Goal: Task Accomplishment & Management: Manage account settings

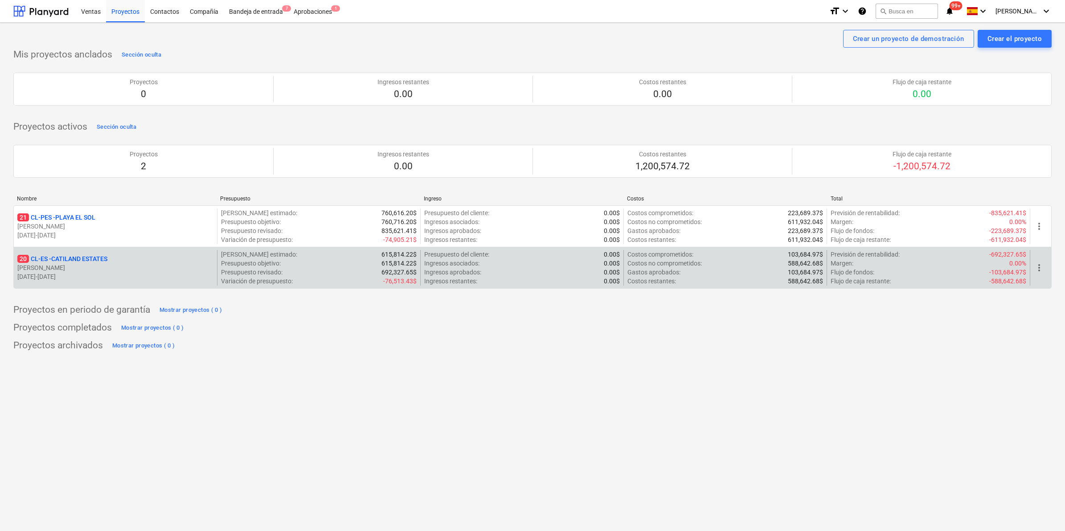
click at [67, 255] on p "20 CL-ES - CATILAND ESTATES" at bounding box center [62, 258] width 90 height 9
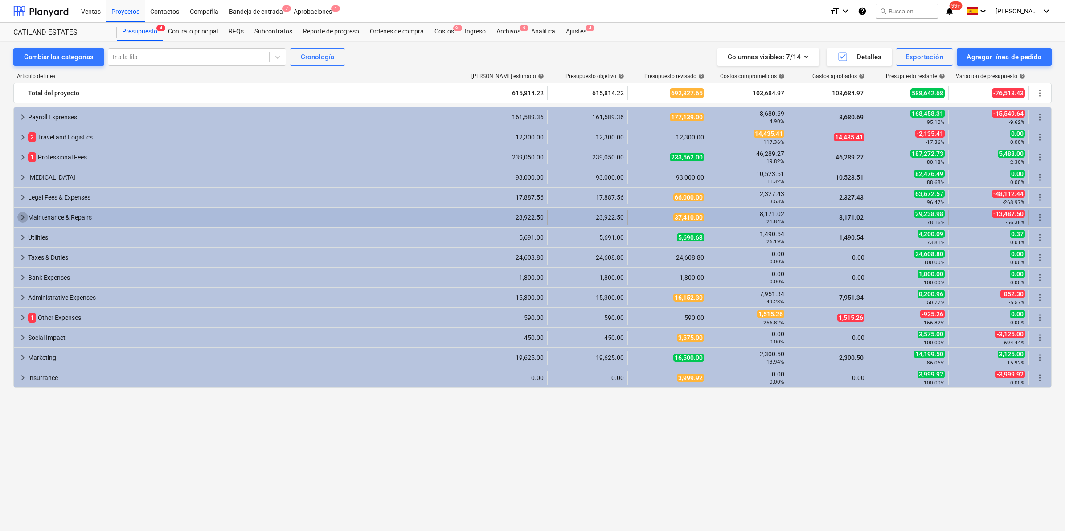
click at [22, 216] on span "keyboard_arrow_right" at bounding box center [22, 217] width 11 height 11
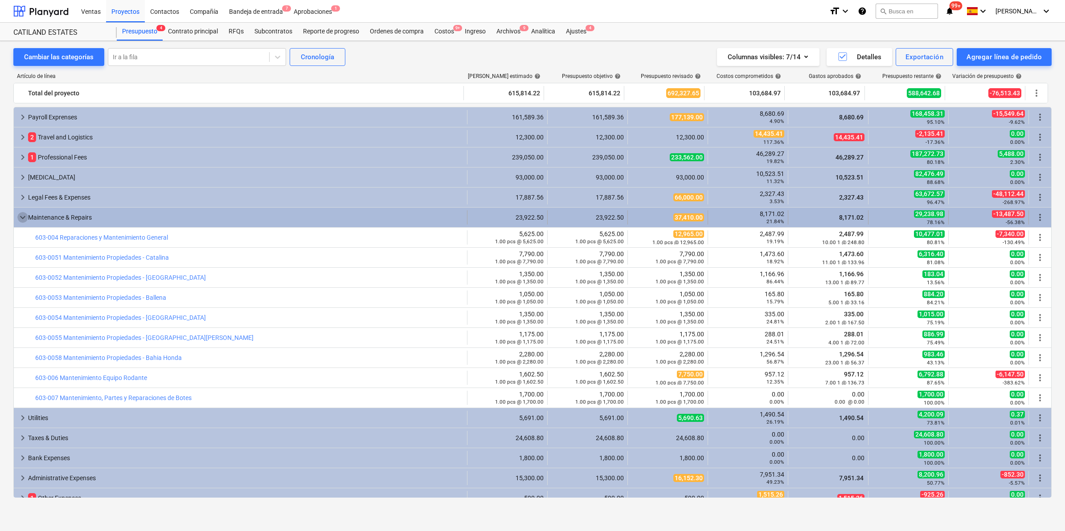
click at [21, 216] on span "keyboard_arrow_down" at bounding box center [22, 217] width 11 height 11
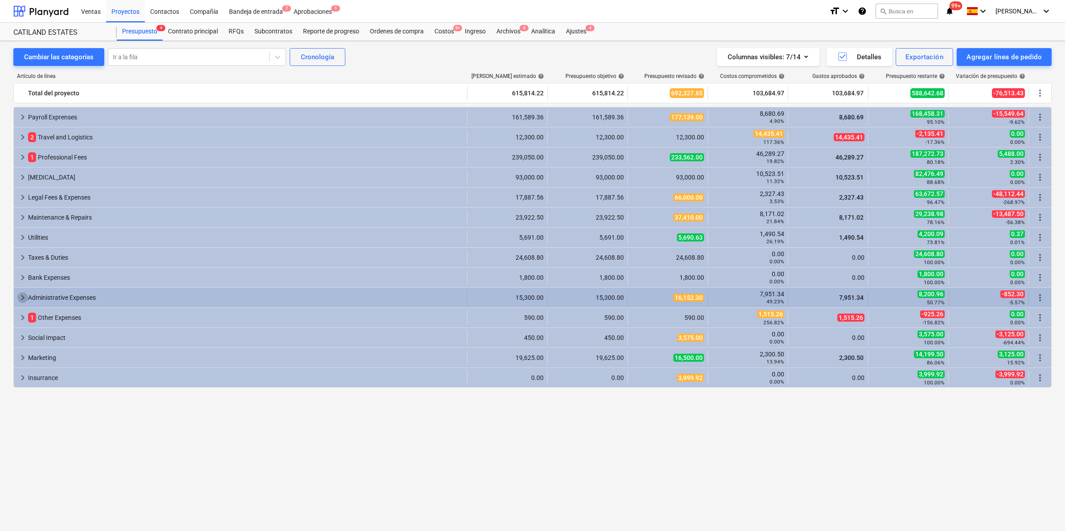
click at [21, 295] on span "keyboard_arrow_right" at bounding box center [22, 297] width 11 height 11
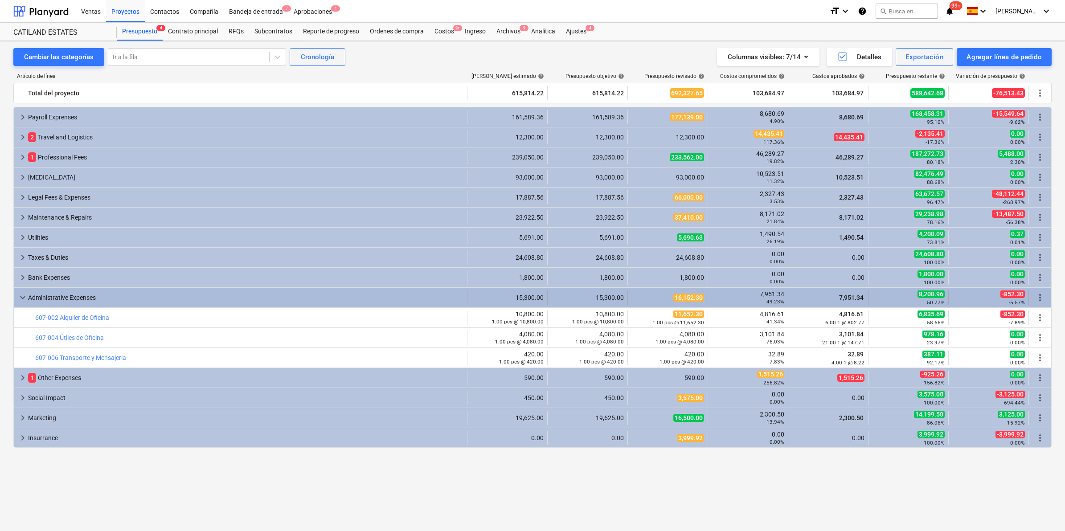
click at [21, 297] on span "keyboard_arrow_down" at bounding box center [22, 297] width 11 height 11
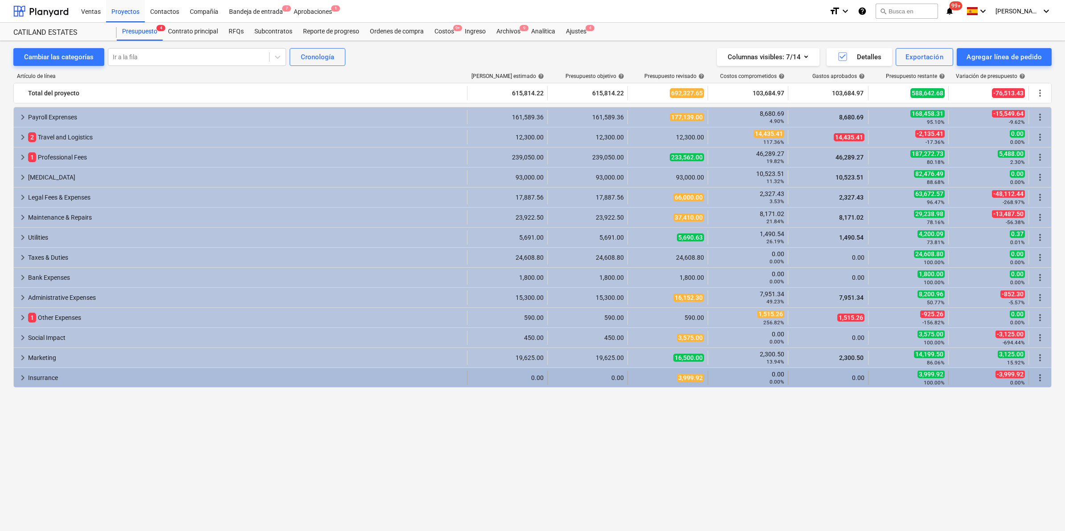
click at [25, 377] on span "keyboard_arrow_right" at bounding box center [22, 377] width 11 height 11
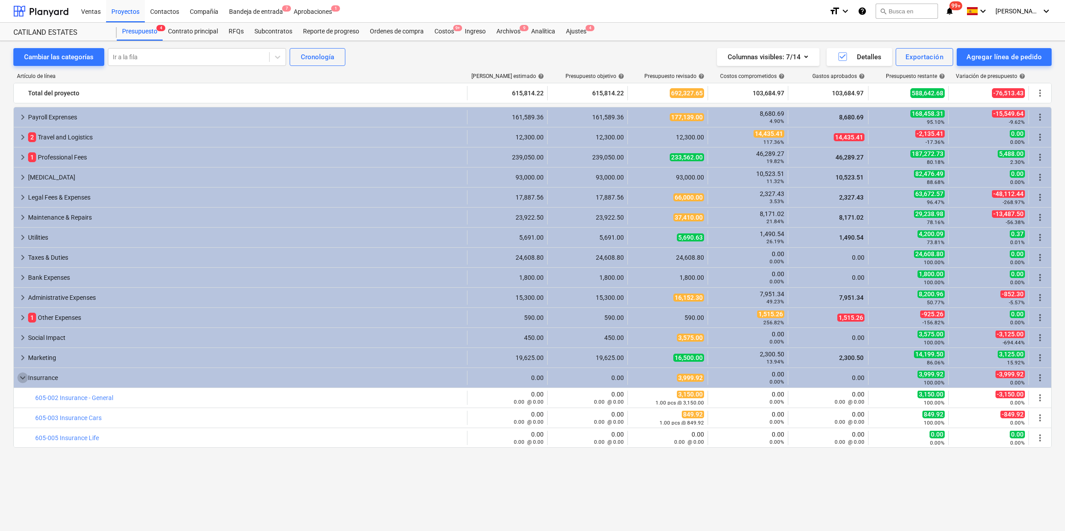
click at [25, 377] on span "keyboard_arrow_down" at bounding box center [22, 377] width 11 height 11
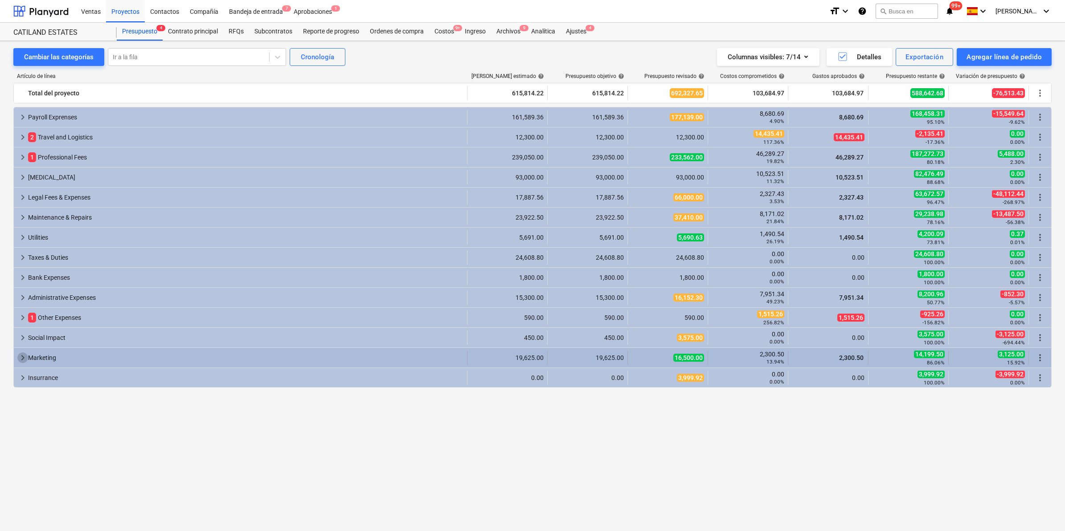
click at [21, 357] on span "keyboard_arrow_right" at bounding box center [22, 357] width 11 height 11
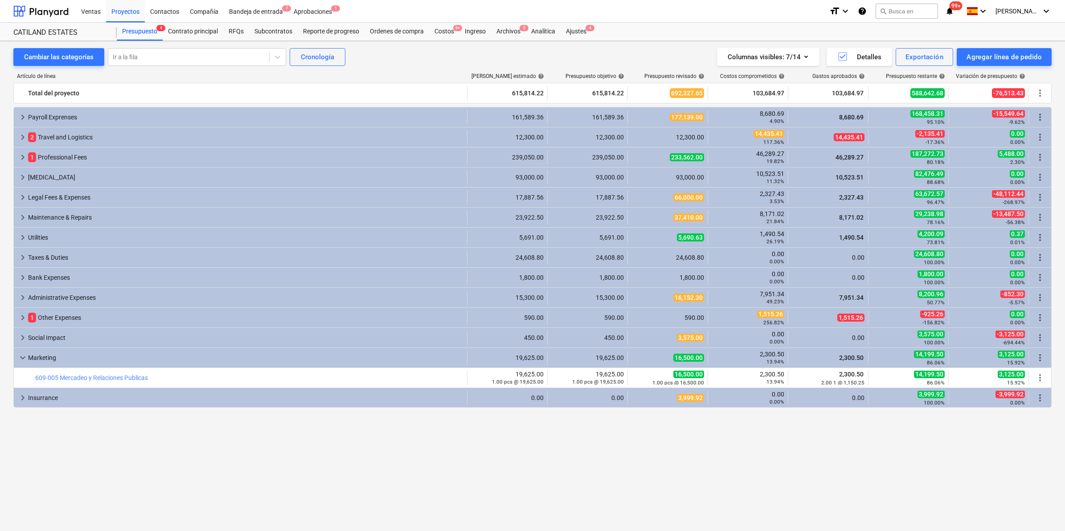
click at [21, 357] on span "keyboard_arrow_down" at bounding box center [22, 357] width 11 height 11
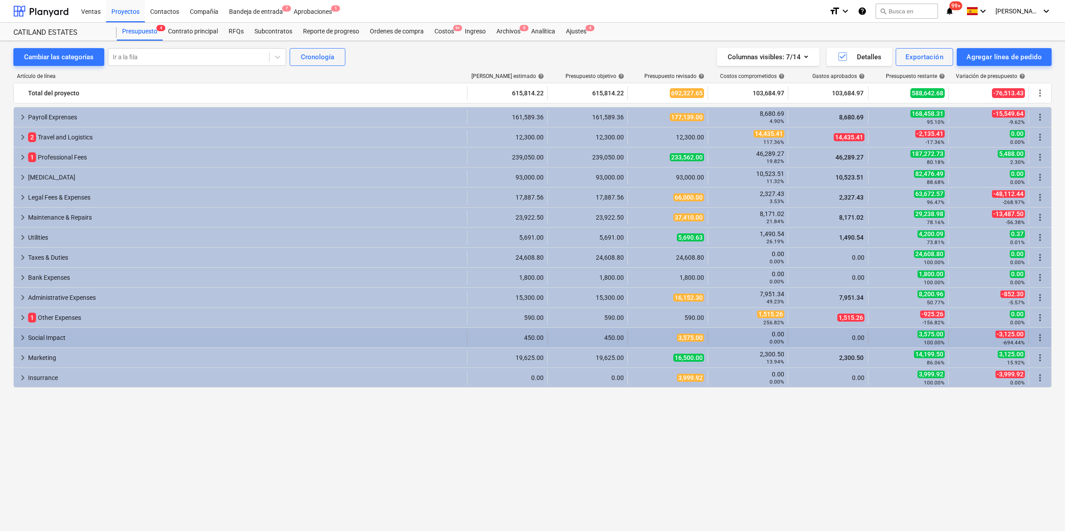
click at [20, 337] on span "keyboard_arrow_right" at bounding box center [22, 337] width 11 height 11
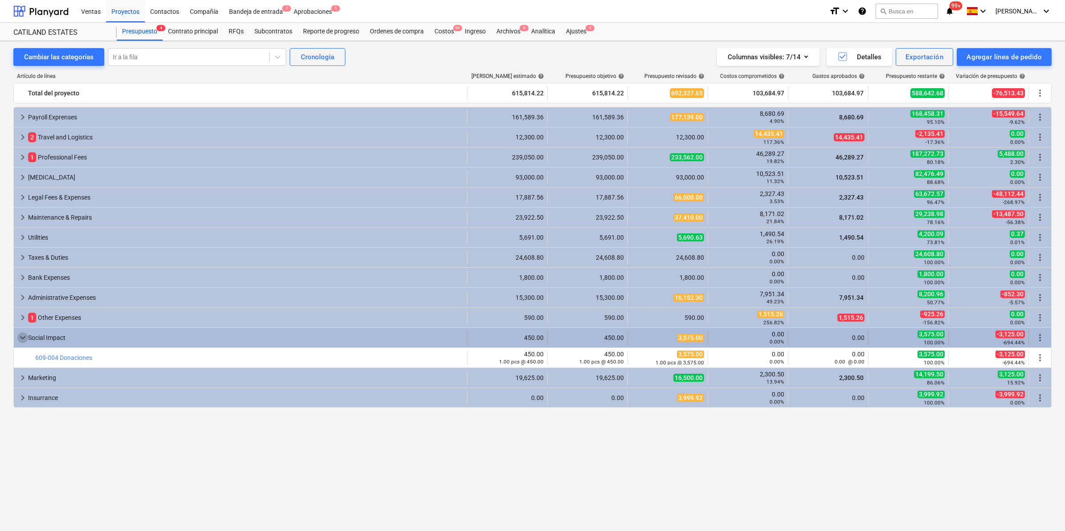
click at [20, 336] on span "keyboard_arrow_down" at bounding box center [22, 337] width 11 height 11
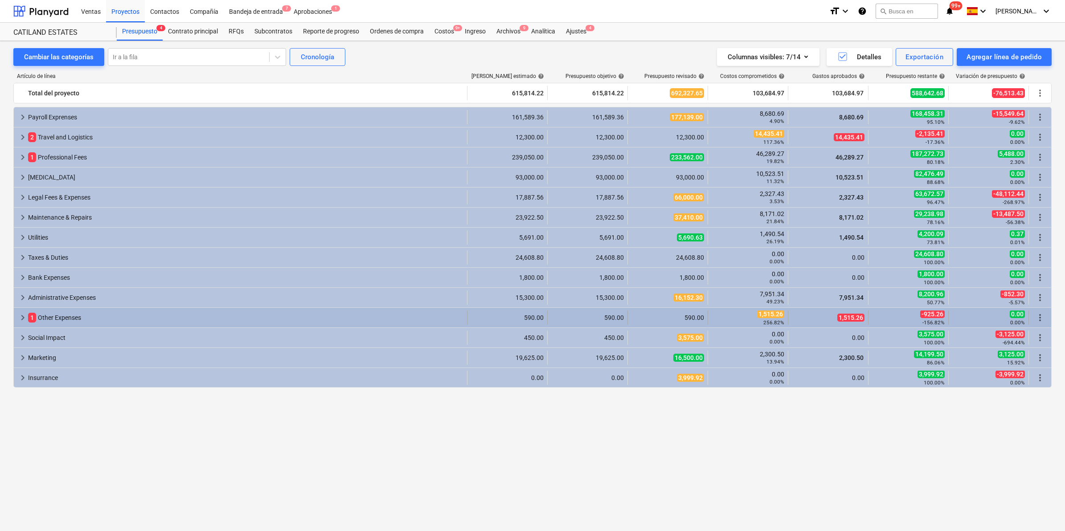
click at [24, 320] on span "keyboard_arrow_right" at bounding box center [22, 317] width 11 height 11
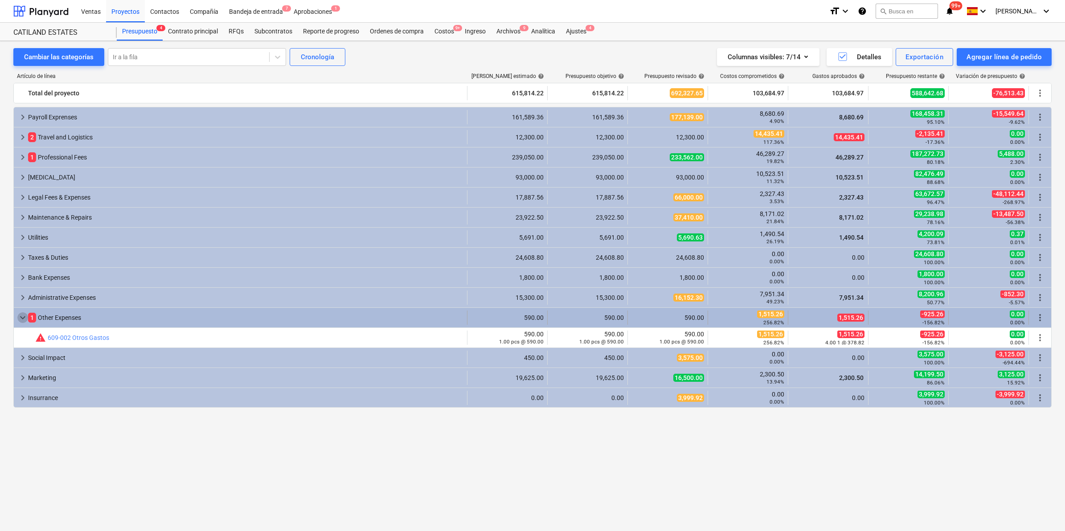
click at [24, 320] on span "keyboard_arrow_down" at bounding box center [22, 317] width 11 height 11
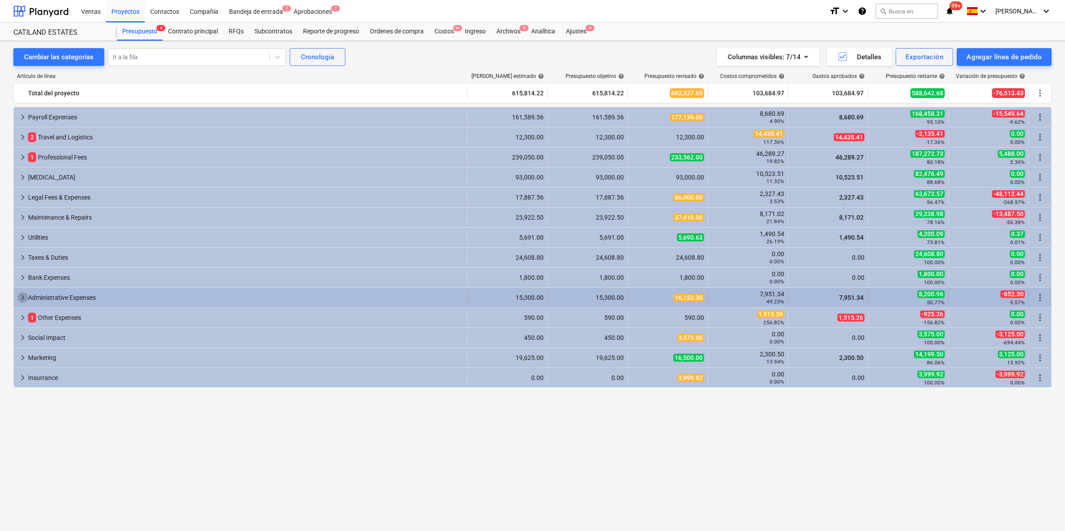
click at [25, 298] on span "keyboard_arrow_right" at bounding box center [22, 297] width 11 height 11
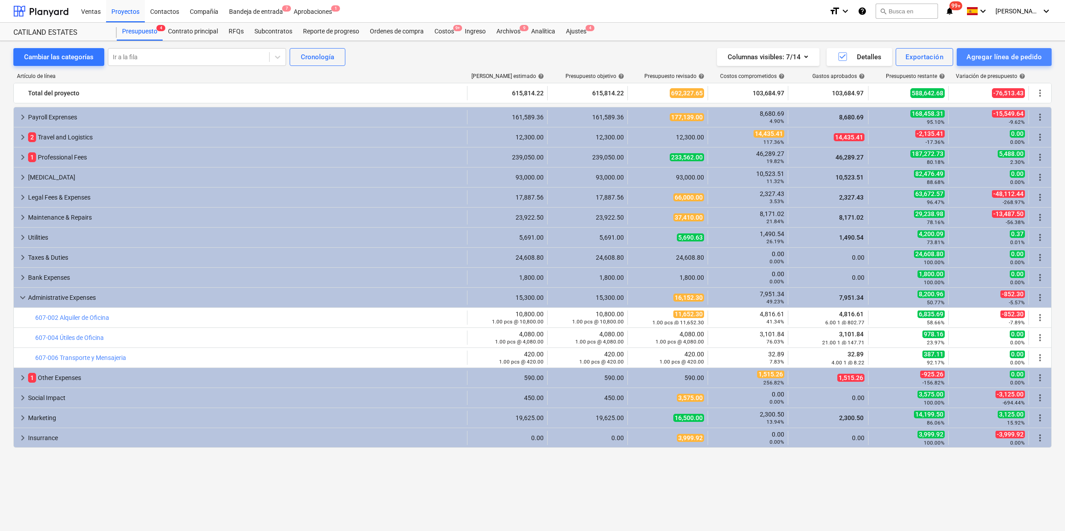
click at [998, 54] on div "Agregar línea de pedido" at bounding box center [1003, 57] width 75 height 12
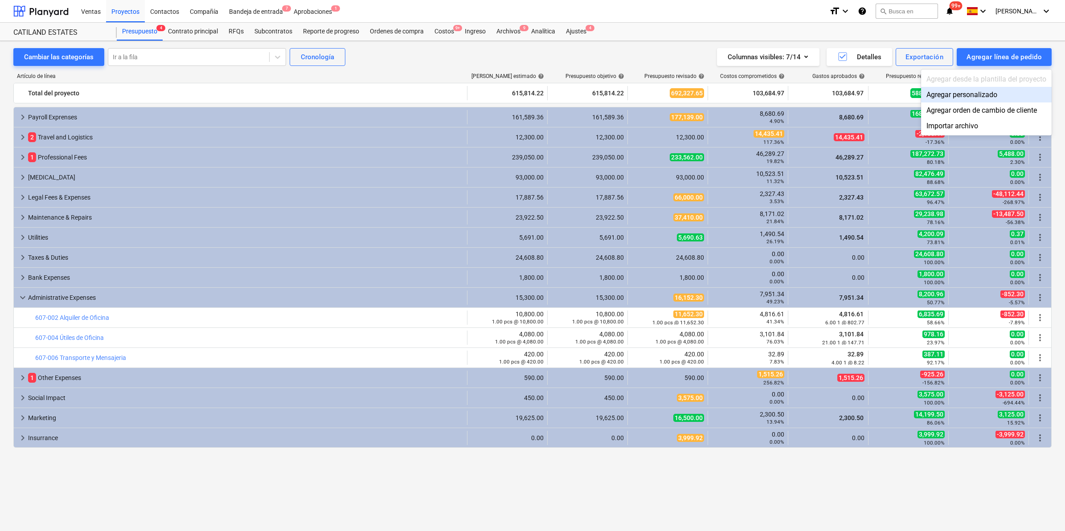
click at [974, 94] on div "Agregar personalizado" at bounding box center [986, 95] width 131 height 16
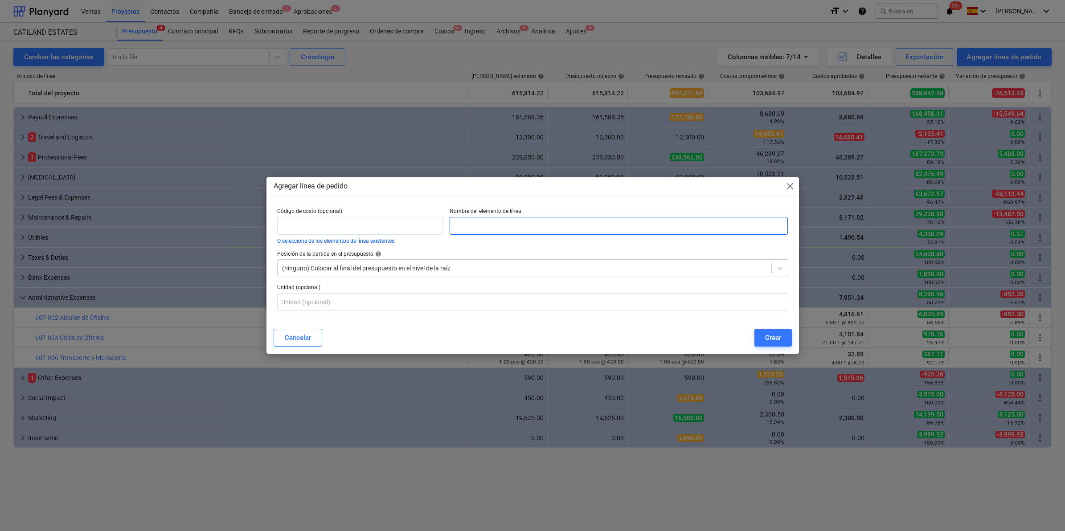
click at [498, 224] on input "text" at bounding box center [618, 226] width 338 height 18
click at [524, 224] on input "text" at bounding box center [618, 226] width 338 height 18
paste input "603-008 Limpieza"
type input "603-008 Limpieza"
click at [350, 301] on input "text" at bounding box center [532, 302] width 511 height 18
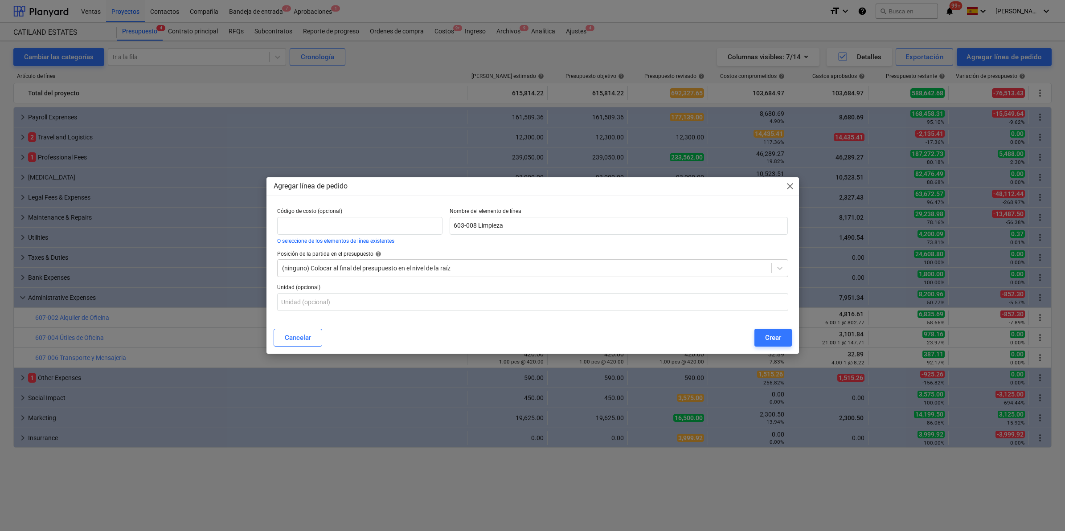
click at [379, 256] on span "help" at bounding box center [377, 254] width 8 height 6
click at [474, 274] on div "(ninguno) Colocar al final del presupuesto en el nivel de la raíz" at bounding box center [524, 268] width 494 height 12
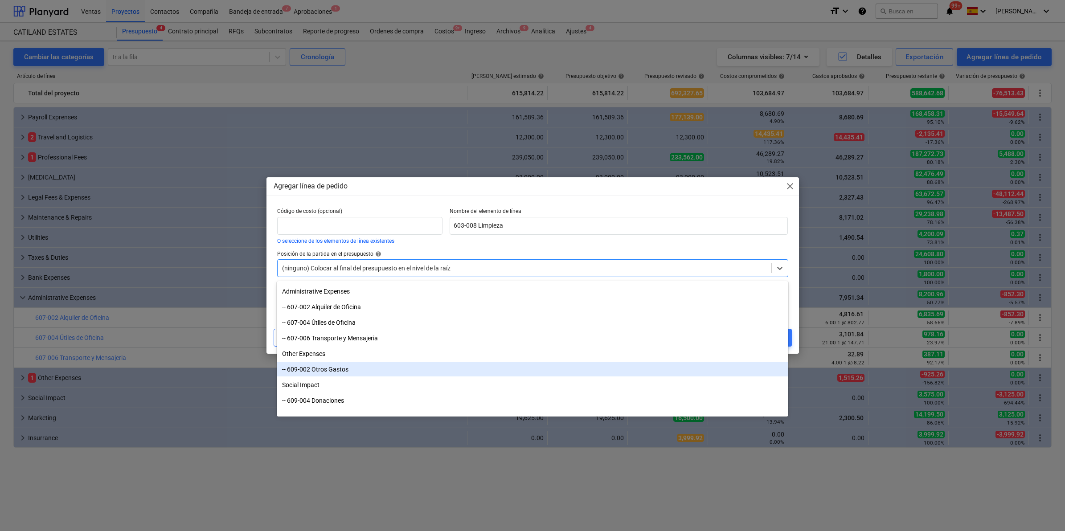
scroll to position [566, 0]
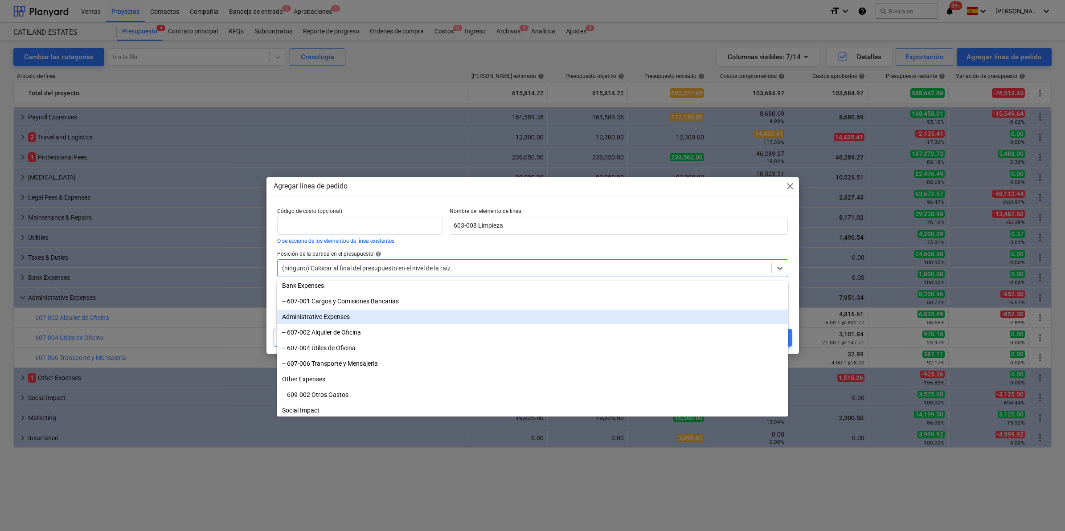
click at [346, 314] on div "Administrative Expenses" at bounding box center [532, 317] width 511 height 14
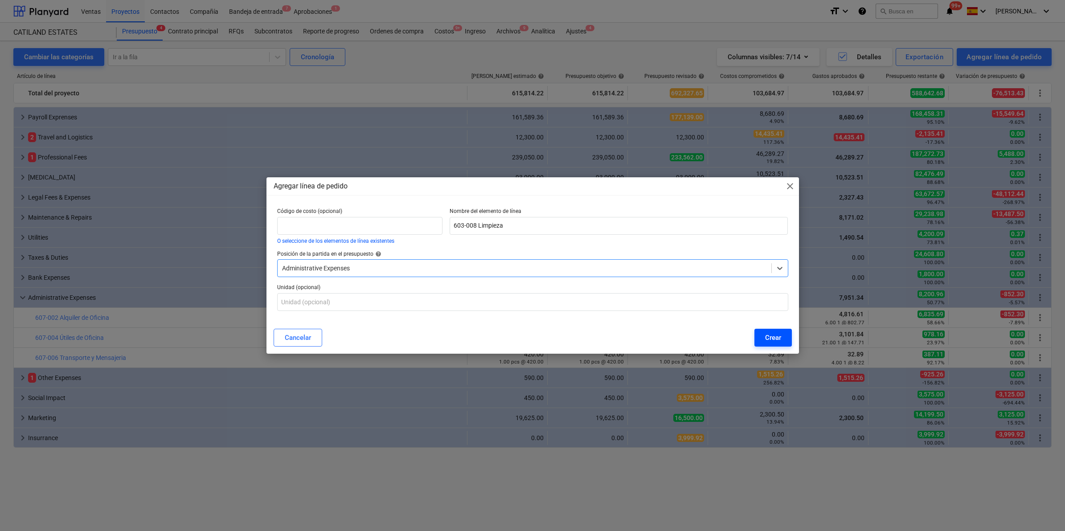
click at [779, 339] on div "Crear" at bounding box center [773, 338] width 16 height 12
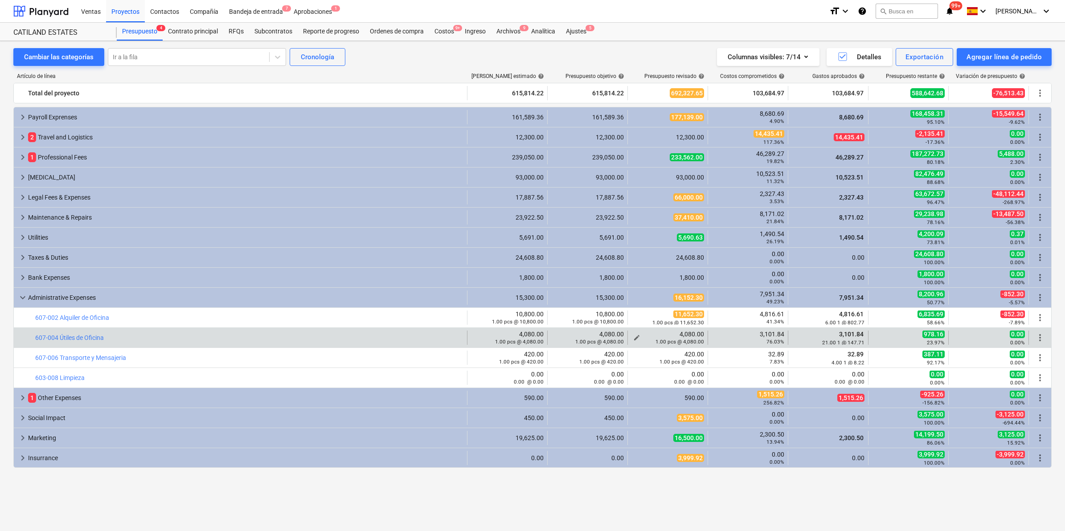
click at [635, 338] on div "1.00 pcs @ 4,080.00" at bounding box center [667, 341] width 73 height 7
click at [635, 335] on span "edit" at bounding box center [636, 337] width 7 height 7
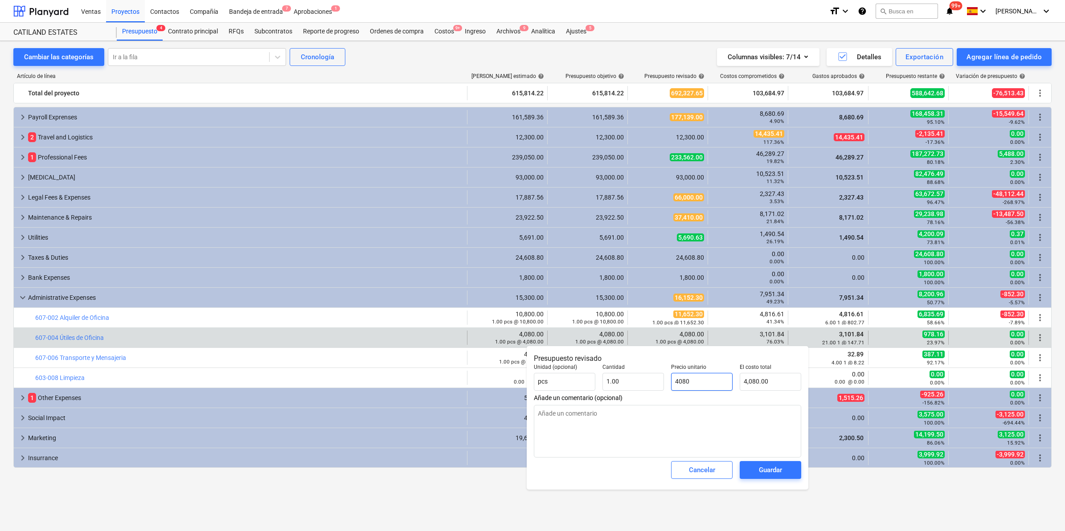
click at [678, 382] on input "4080" at bounding box center [701, 382] width 61 height 18
type input "080"
type textarea "x"
type input "80.00"
type input "3080"
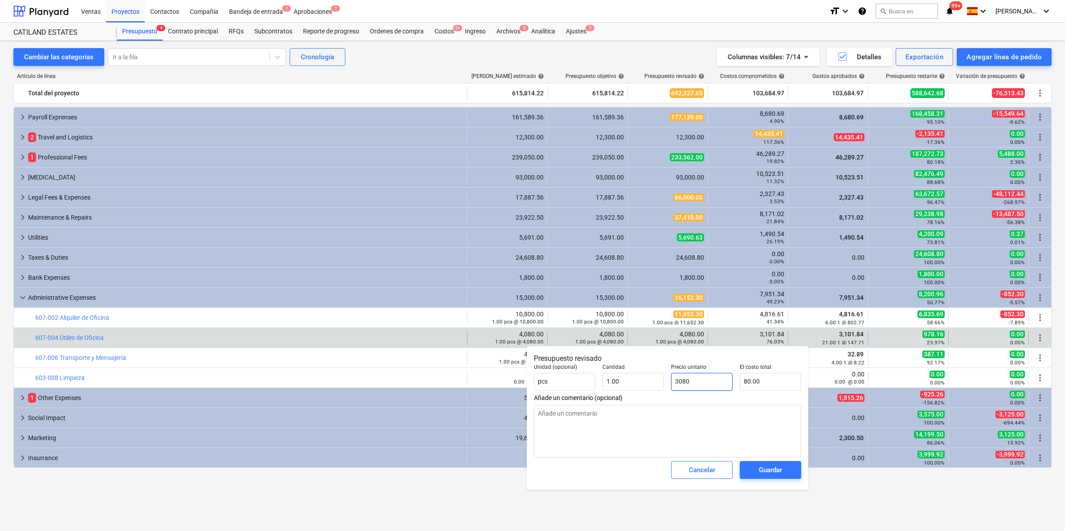
type textarea "x"
type input "3,080.00"
type input "3,080"
type textarea "x"
type input "3,080.00"
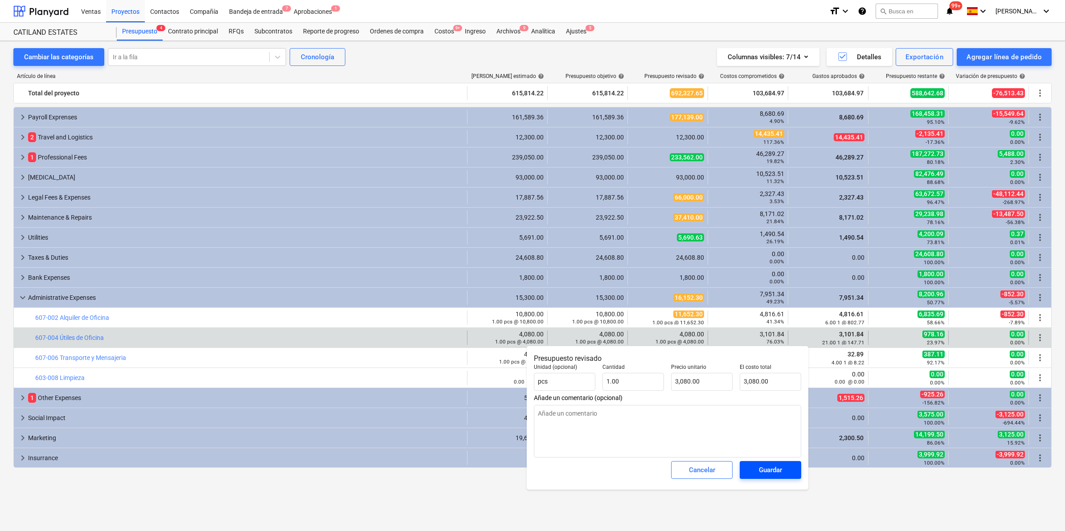
click at [778, 475] on div "Guardar" at bounding box center [770, 470] width 23 height 12
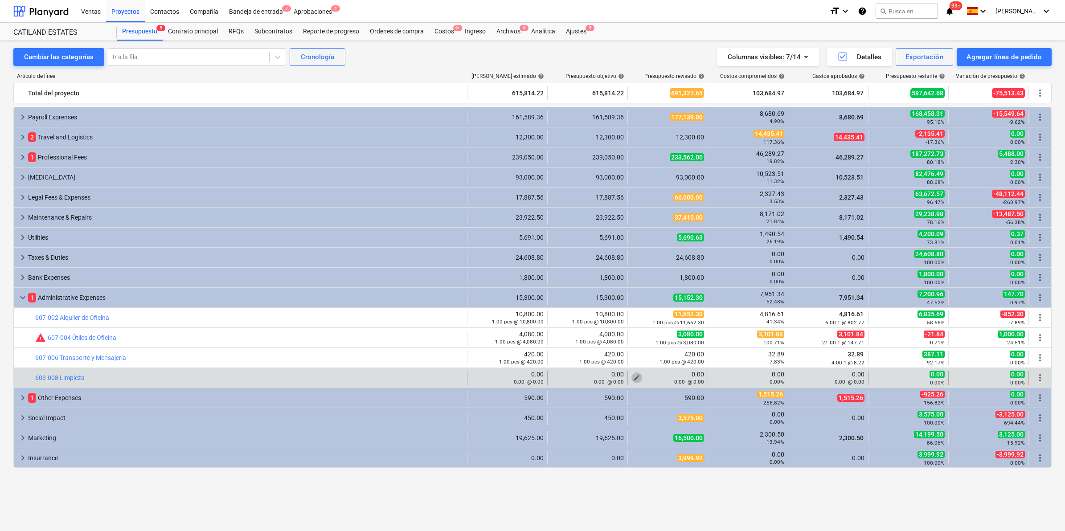
click at [633, 377] on span "edit" at bounding box center [636, 377] width 7 height 7
type textarea "x"
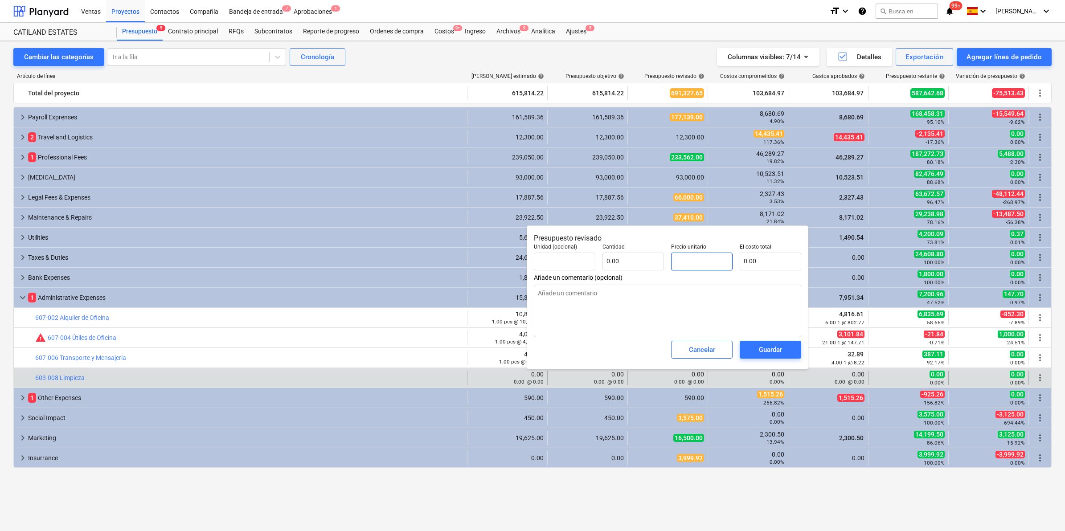
click at [700, 258] on input "text" at bounding box center [701, 262] width 61 height 18
type textarea "x"
type input "pcs"
type input "1"
type input "1.00"
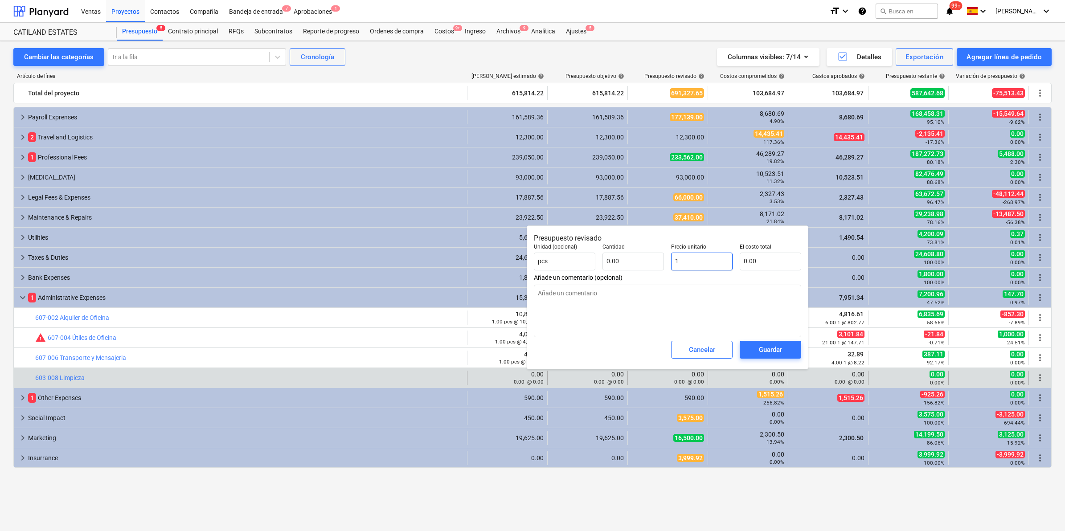
type input "1.00"
type textarea "x"
type input "10"
type input "10.00"
type textarea "x"
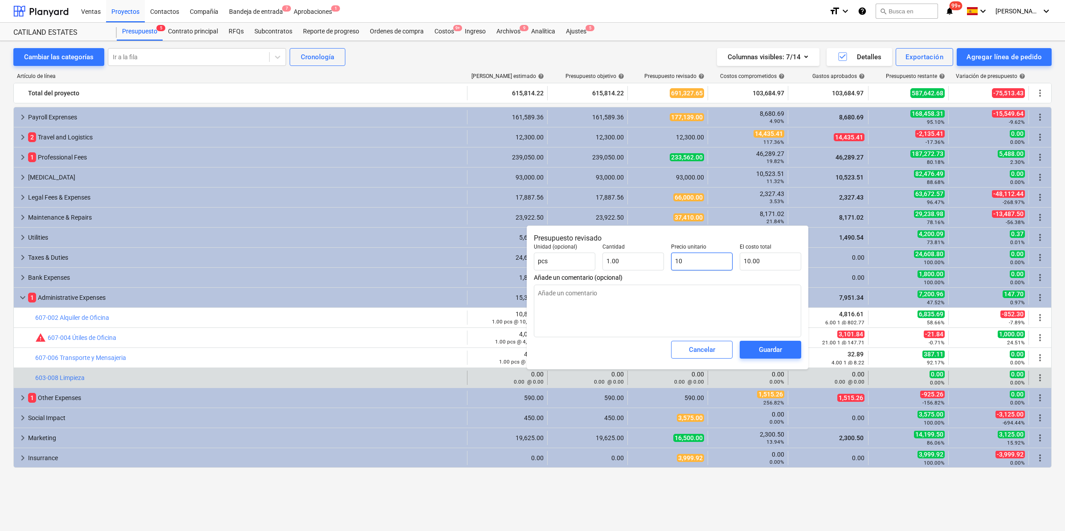
type input "100"
type input "100.00"
type textarea "x"
type input "1000"
type input "1,000.00"
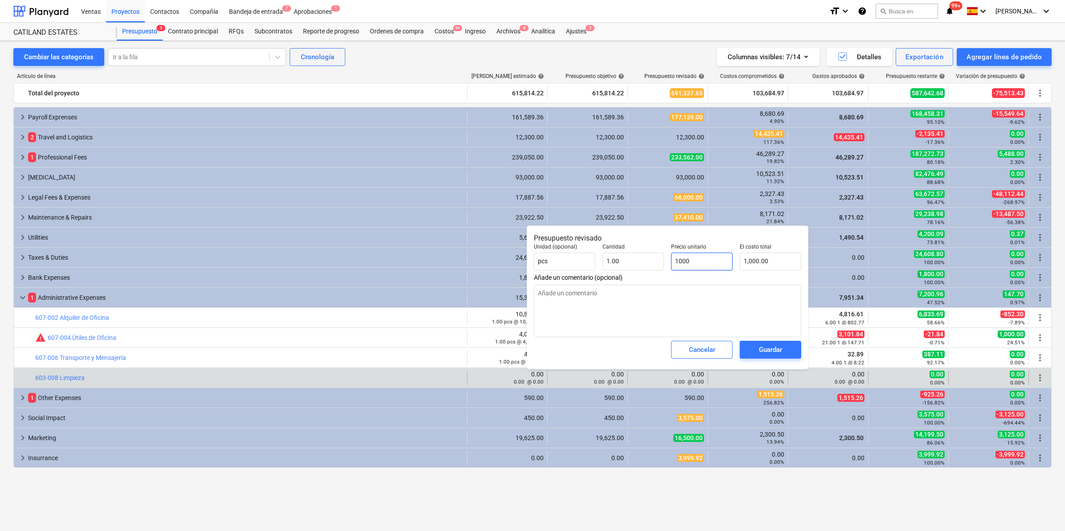
type textarea "x"
type input "1000."
type textarea "x"
type input "1000.0"
type textarea "x"
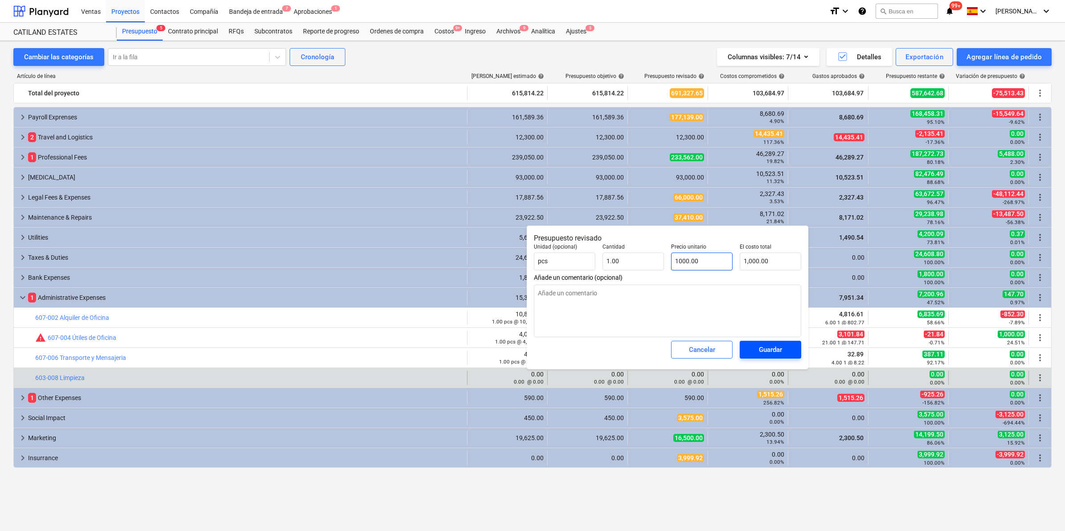
type input "1000.00"
type textarea "x"
type input "1,000.00"
click at [775, 351] on div "Guardar" at bounding box center [770, 350] width 23 height 12
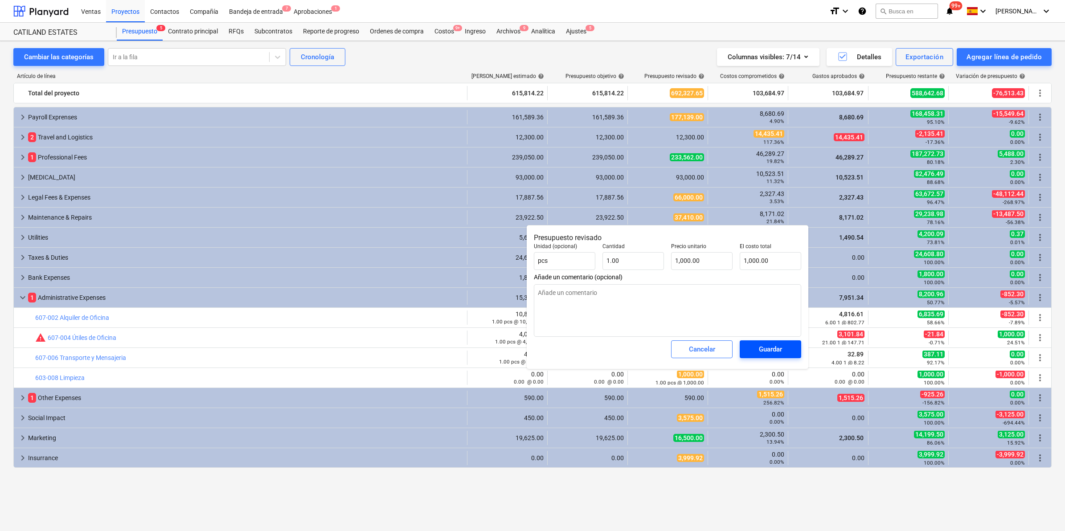
type textarea "x"
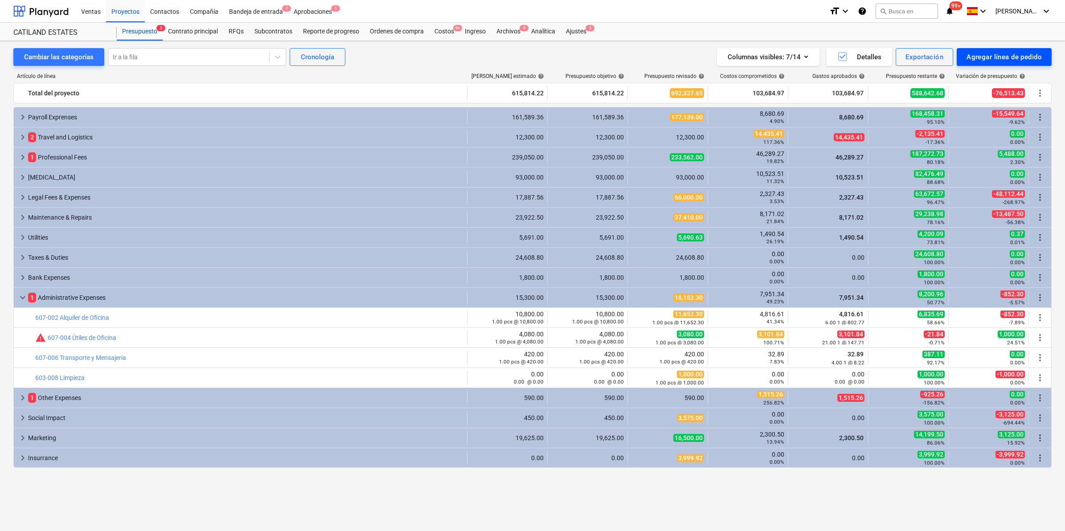
click at [1013, 57] on div "Agregar línea de pedido" at bounding box center [1003, 57] width 75 height 12
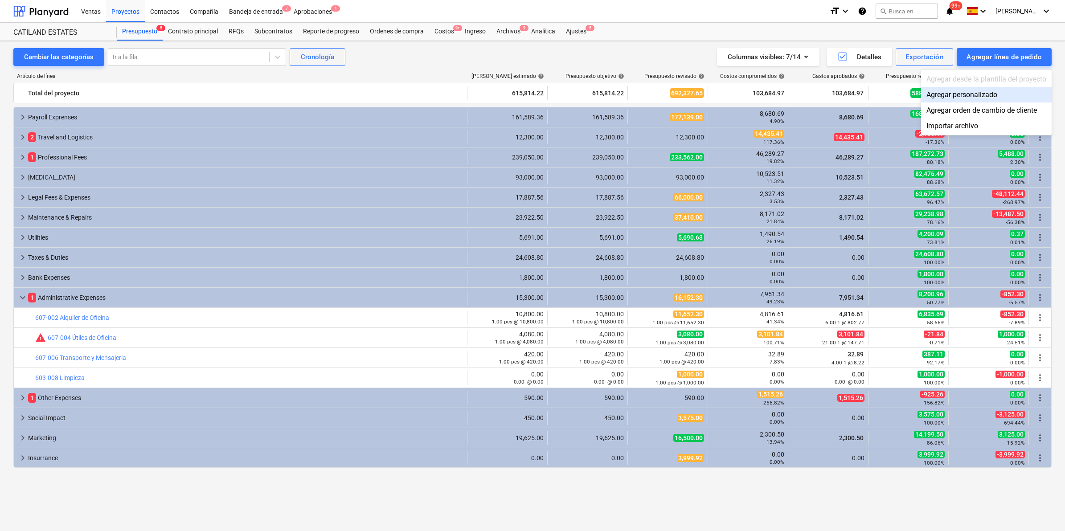
click at [963, 92] on div "Agregar personalizado" at bounding box center [986, 95] width 131 height 16
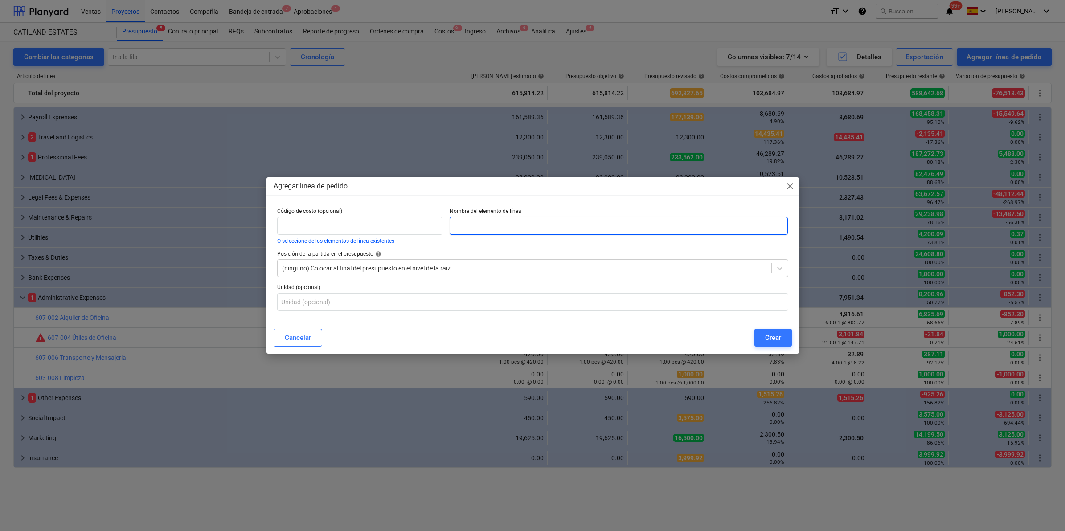
click at [535, 220] on input "text" at bounding box center [618, 226] width 338 height 18
paste input "607-005 Cafeteria"
type input "607-005 Cafeteria"
click at [457, 272] on div at bounding box center [524, 268] width 485 height 9
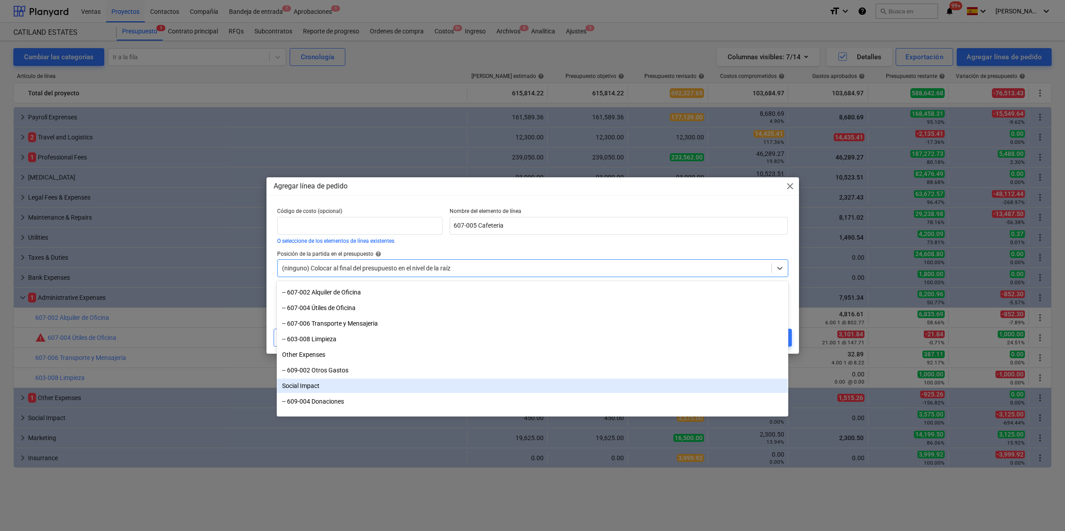
scroll to position [581, 0]
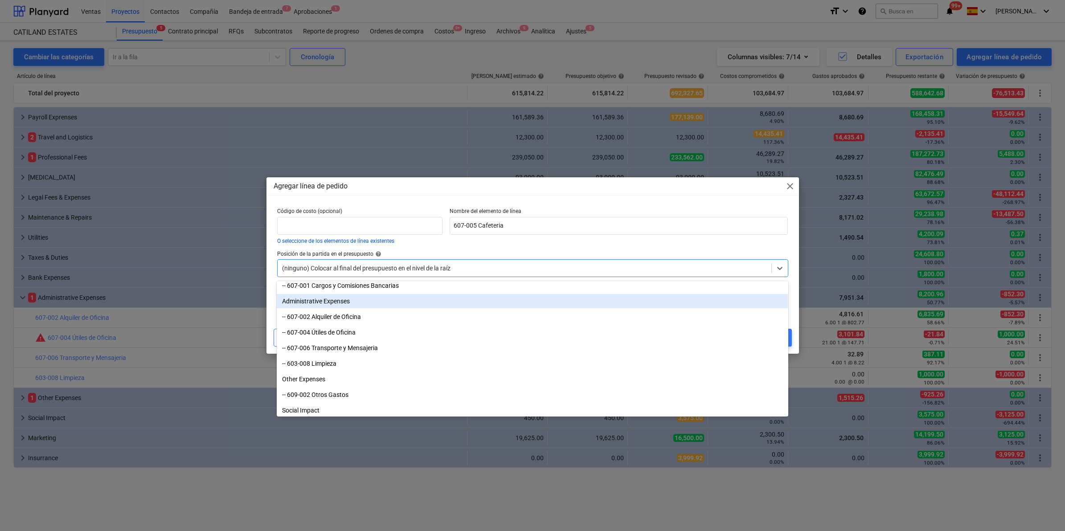
click at [352, 301] on div "Administrative Expenses" at bounding box center [532, 301] width 511 height 14
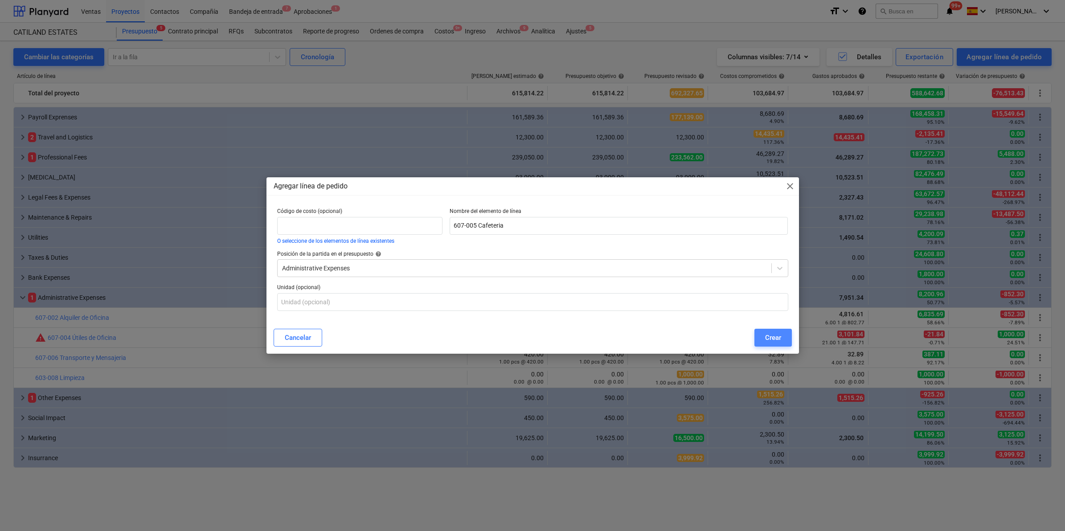
click at [773, 336] on div "Crear" at bounding box center [773, 338] width 16 height 12
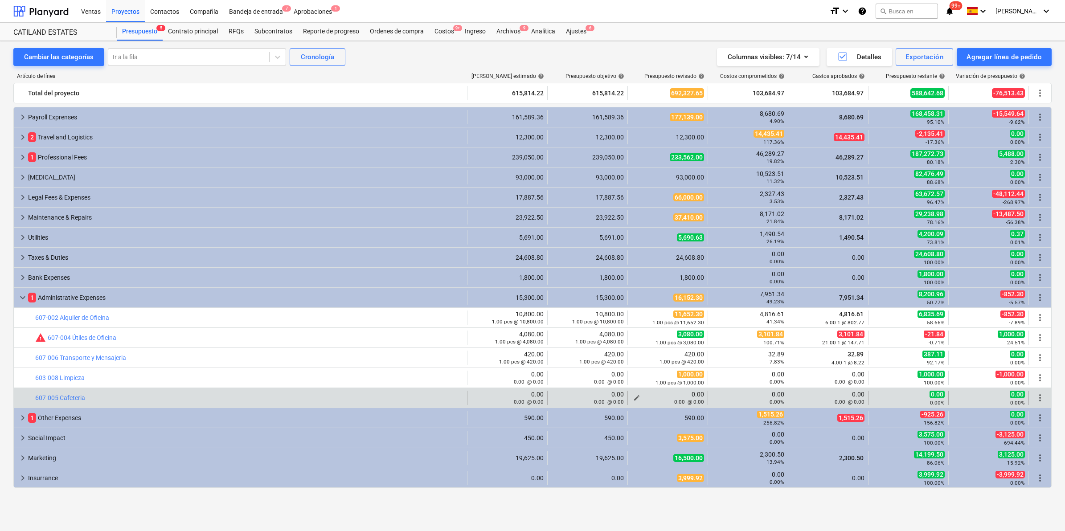
click at [633, 398] on div "0.00 @ 0.00" at bounding box center [667, 401] width 73 height 7
click at [636, 397] on span "edit" at bounding box center [636, 397] width 7 height 7
type textarea "x"
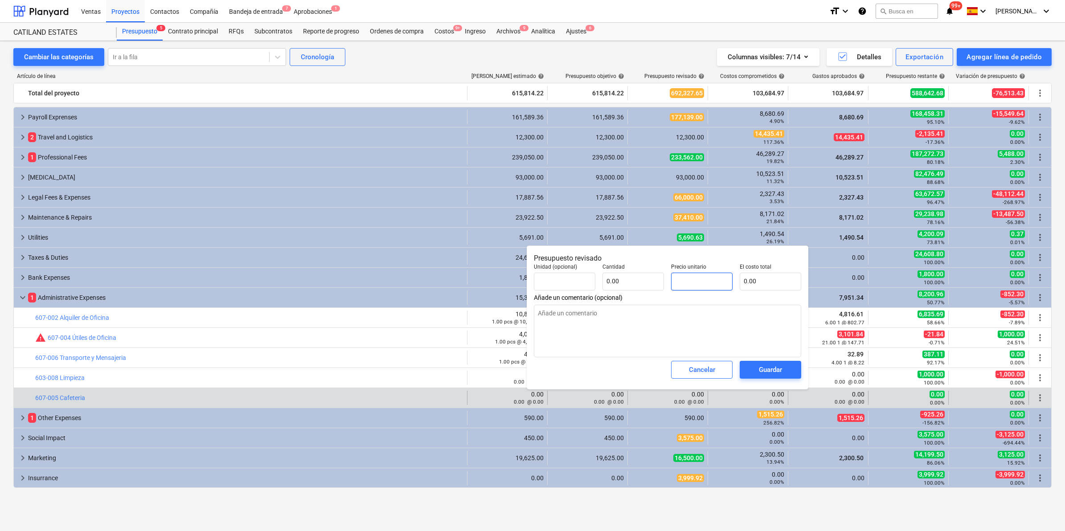
click at [709, 280] on input "text" at bounding box center [701, 282] width 61 height 18
type textarea "x"
type input "pcs"
type input "5"
type input "1.00"
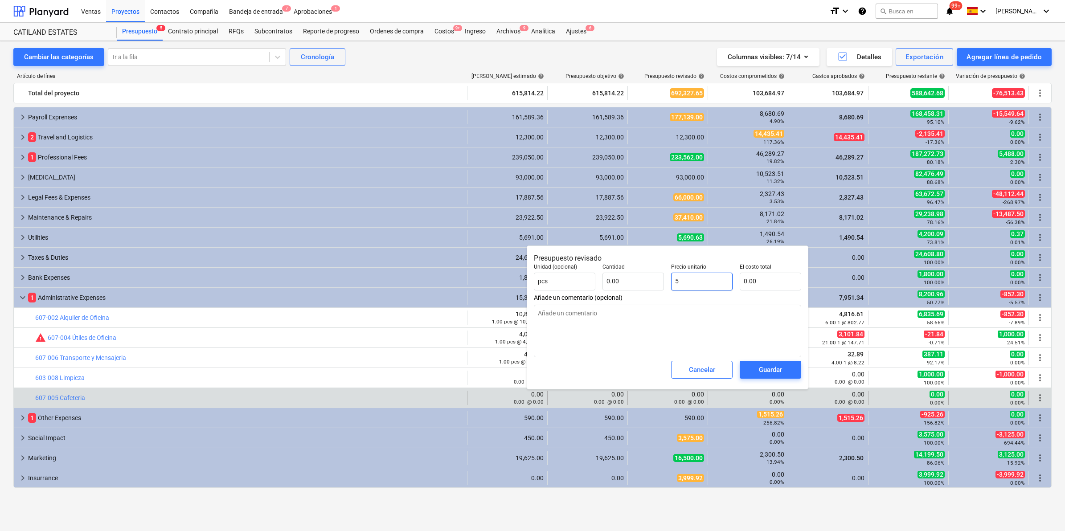
type input "5.00"
type textarea "x"
type input "50"
type input "50.00"
type textarea "x"
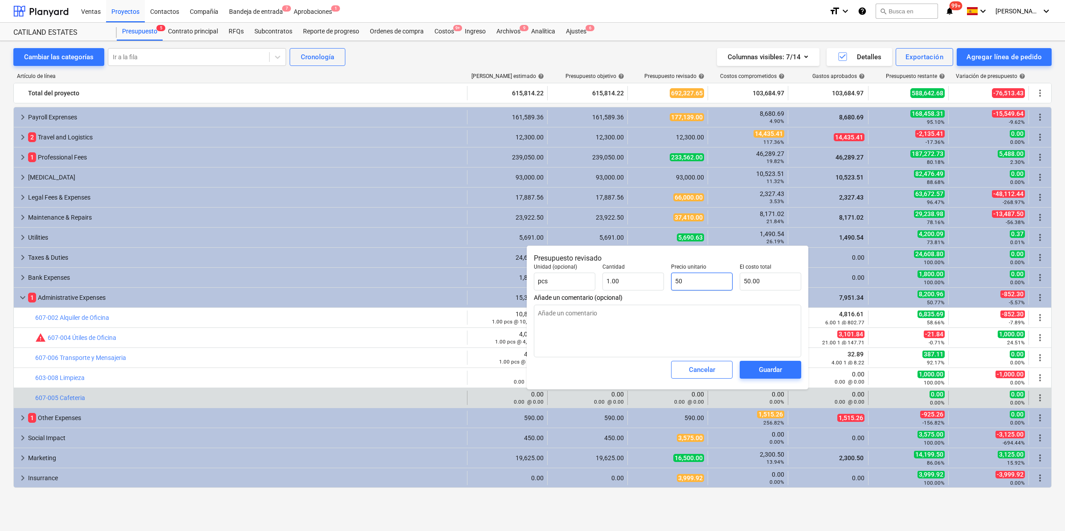
type input "500"
type input "500.00"
type textarea "x"
type input "500."
type textarea "x"
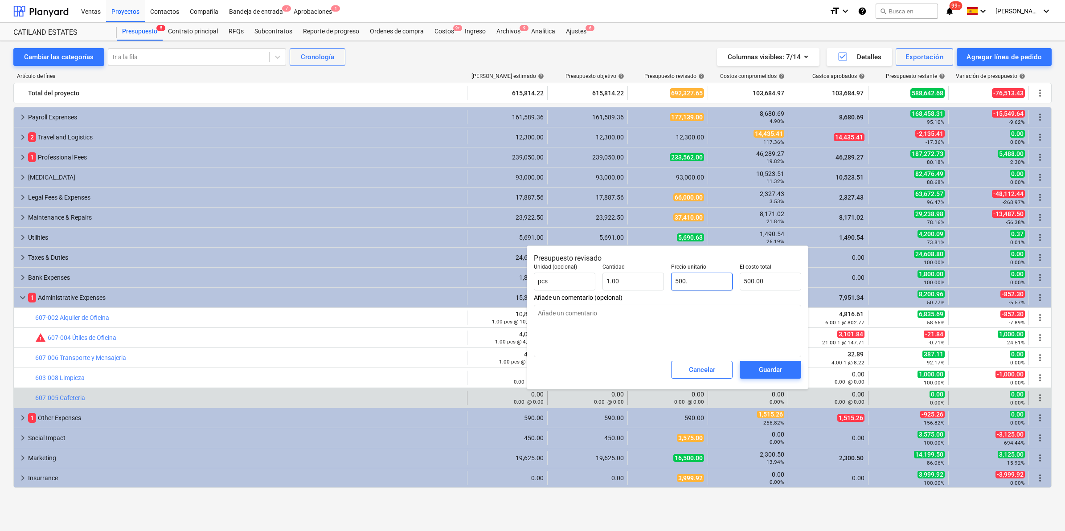
type input "500.0"
type textarea "x"
type input "500.00"
click at [774, 371] on div "Guardar" at bounding box center [770, 370] width 23 height 12
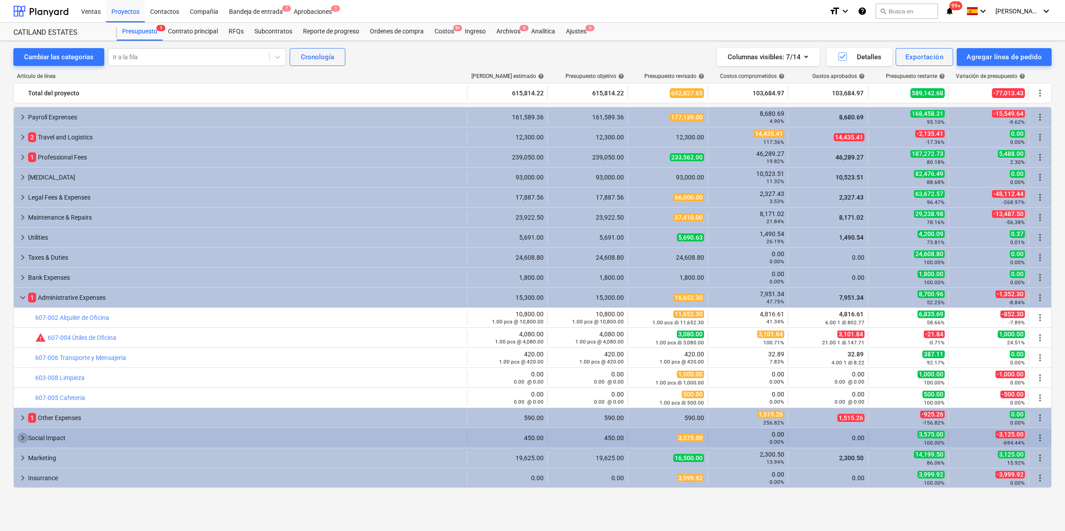
click at [21, 439] on span "keyboard_arrow_right" at bounding box center [22, 437] width 11 height 11
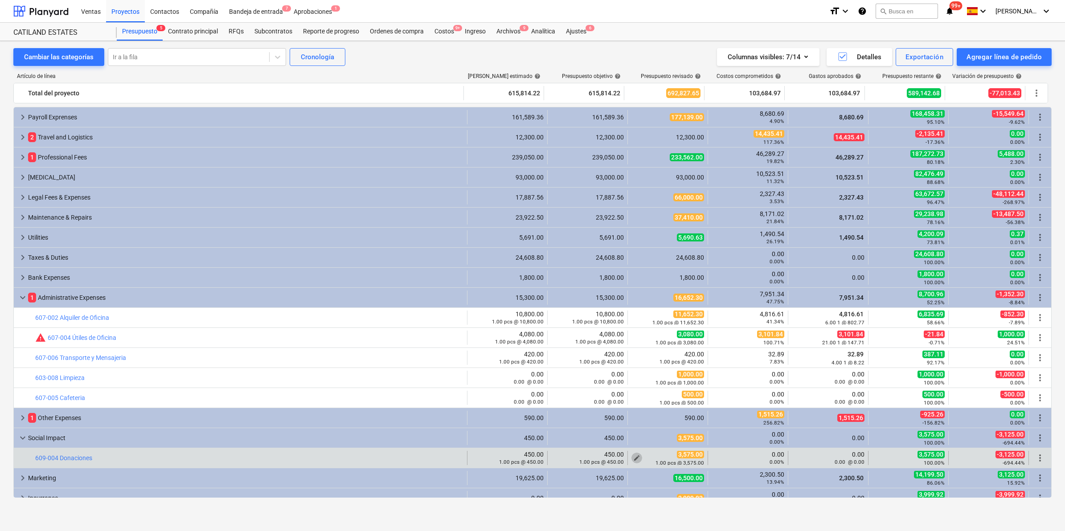
click at [633, 457] on span "edit" at bounding box center [636, 457] width 7 height 7
type textarea "x"
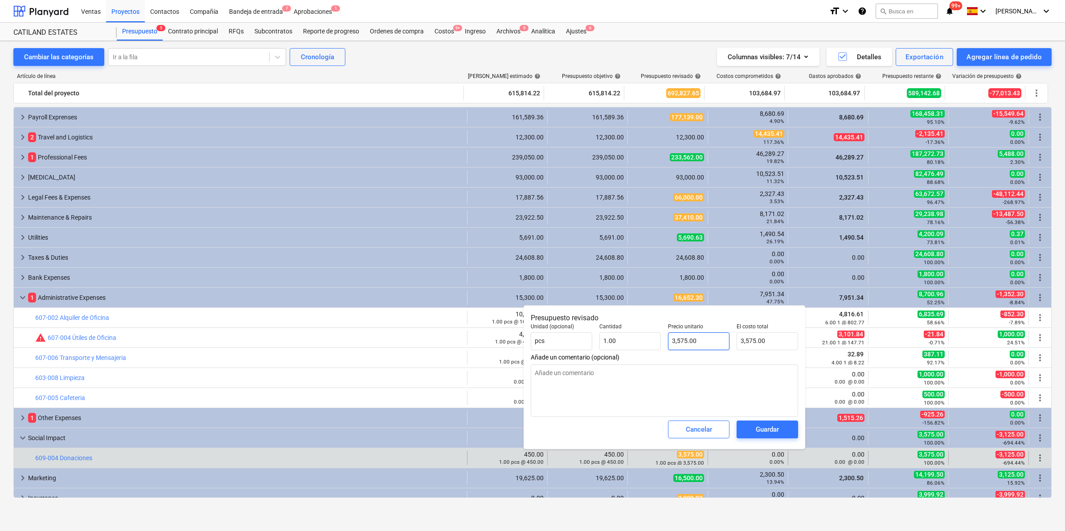
type input "3575"
click at [681, 342] on input "3575" at bounding box center [698, 341] width 61 height 18
type textarea "x"
type input "375"
type input "375.00"
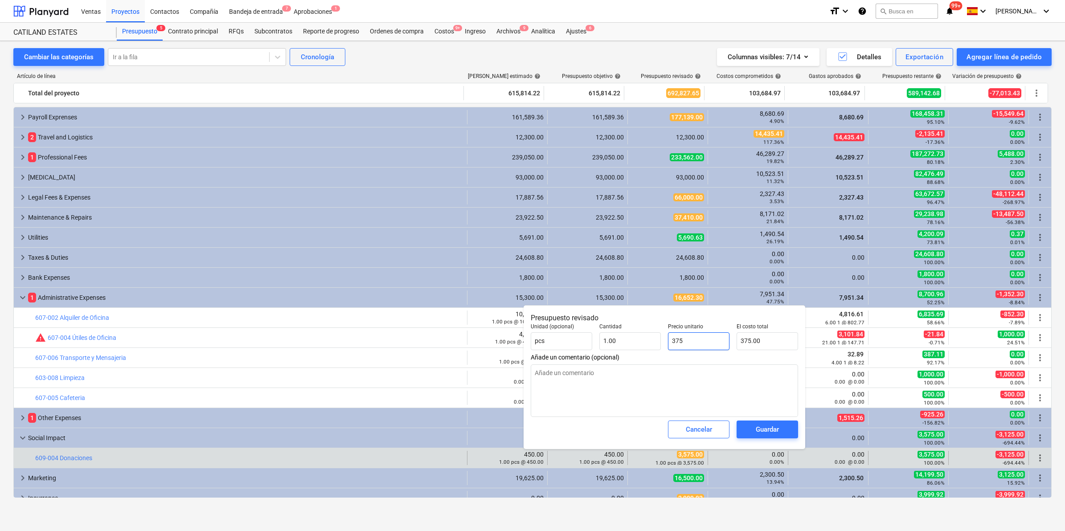
type textarea "x"
type input "3075"
type input "3,075.00"
type input "3075"
type textarea "x"
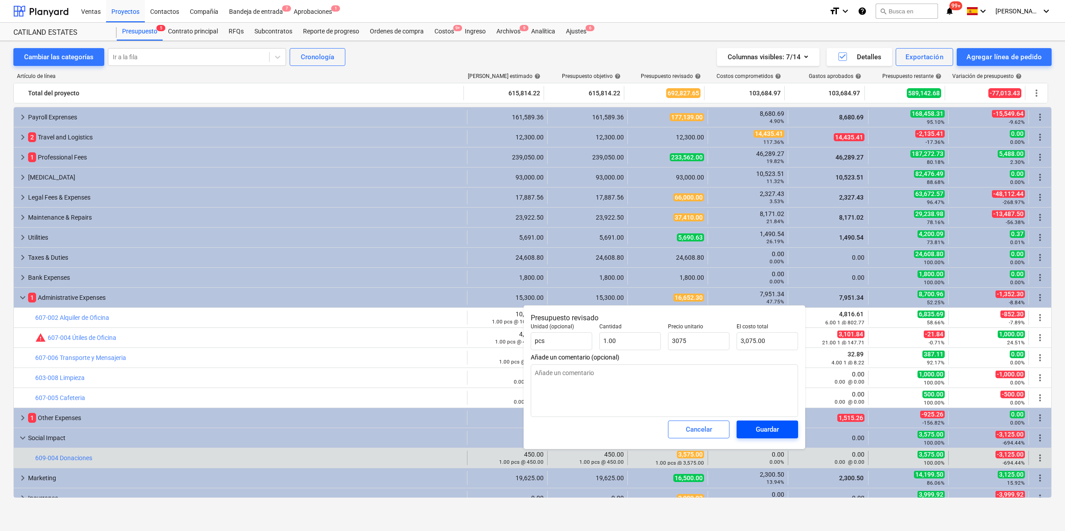
type input "3,075.00"
click at [783, 426] on span "Guardar" at bounding box center [767, 430] width 40 height 12
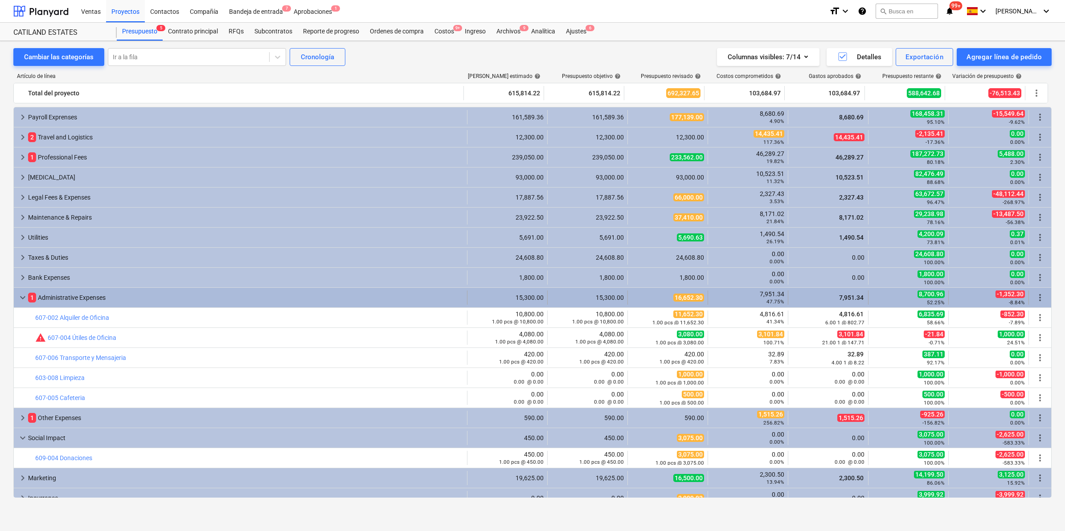
click at [20, 297] on span "keyboard_arrow_down" at bounding box center [22, 297] width 11 height 11
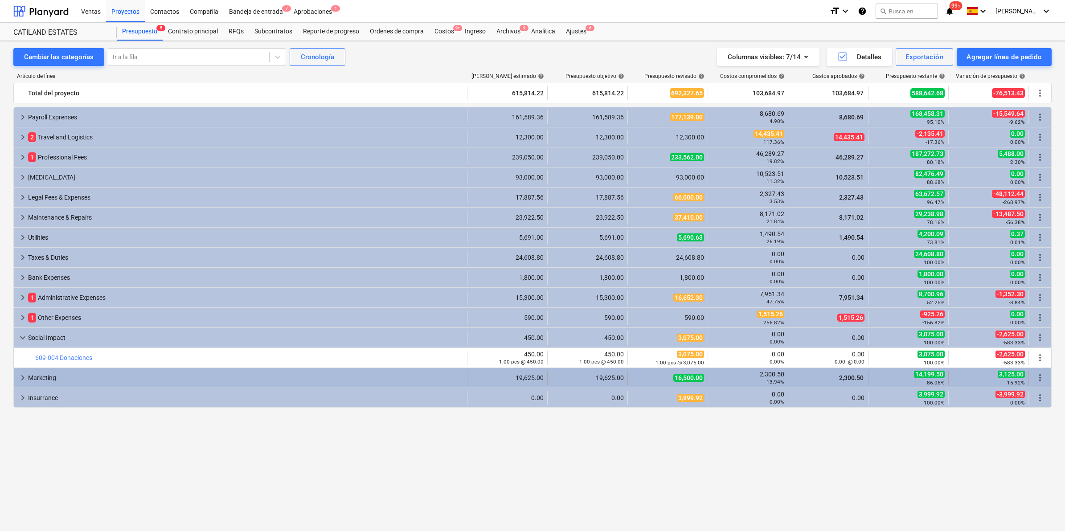
click at [20, 379] on span "keyboard_arrow_right" at bounding box center [22, 377] width 11 height 11
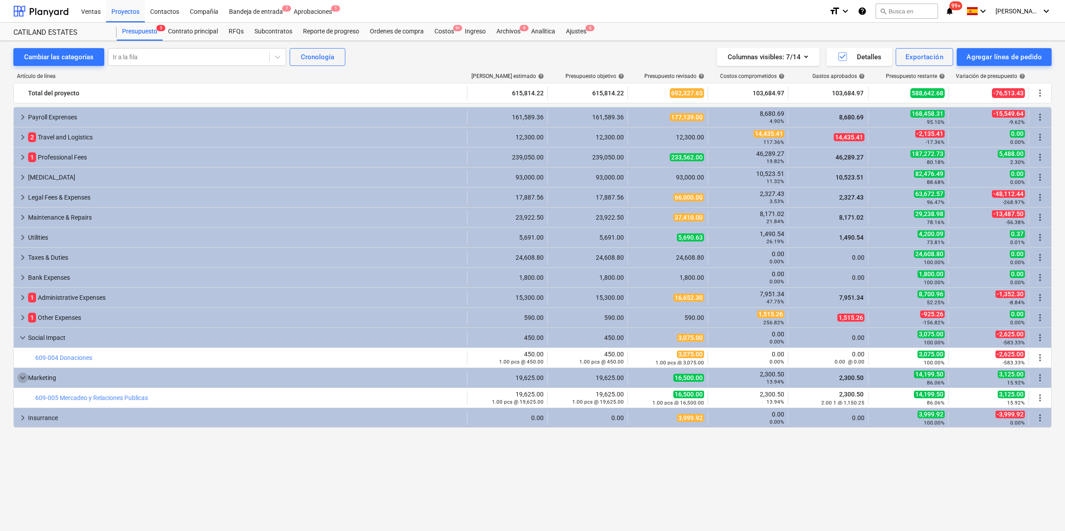
click at [20, 379] on span "keyboard_arrow_down" at bounding box center [22, 377] width 11 height 11
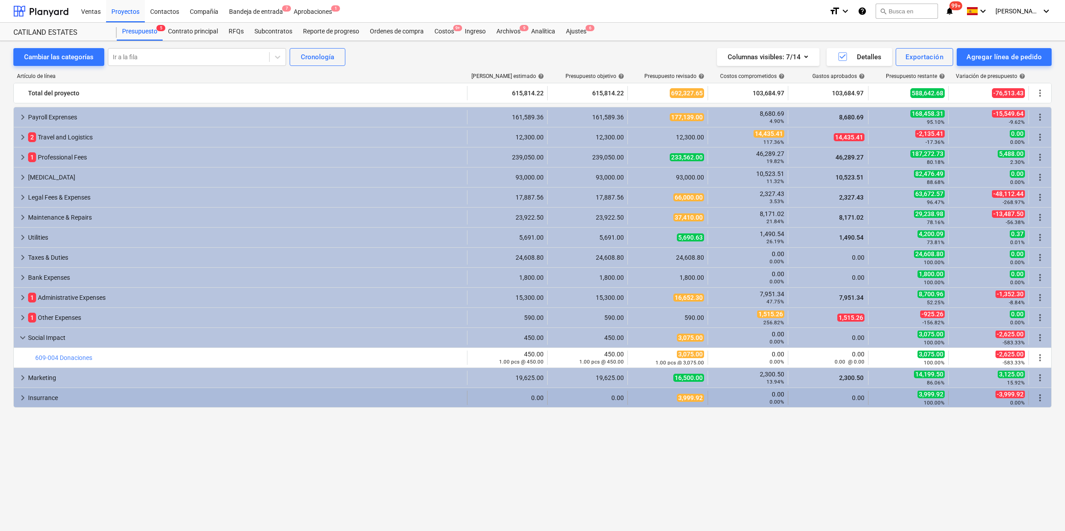
click at [22, 398] on span "keyboard_arrow_right" at bounding box center [22, 397] width 11 height 11
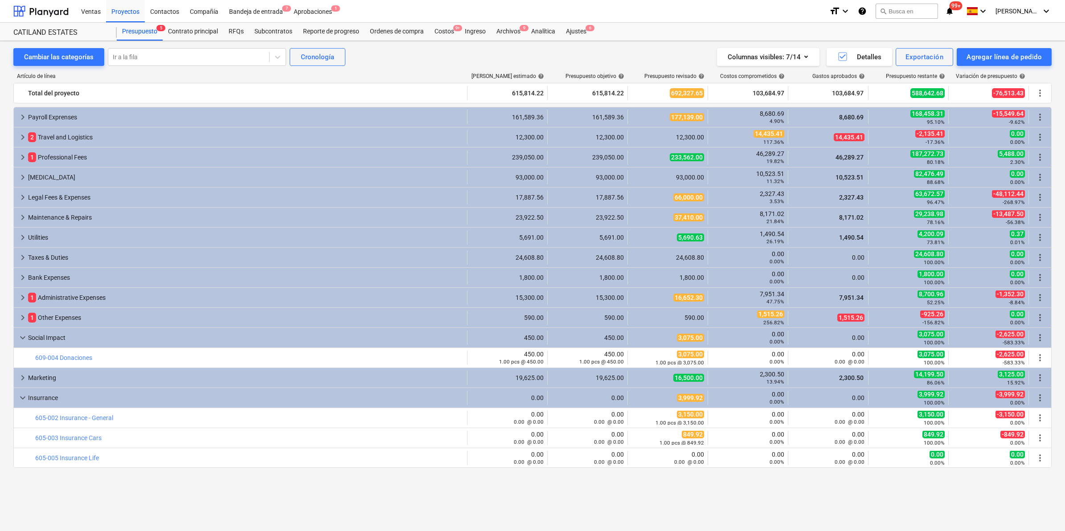
click at [22, 398] on span "keyboard_arrow_down" at bounding box center [22, 397] width 11 height 11
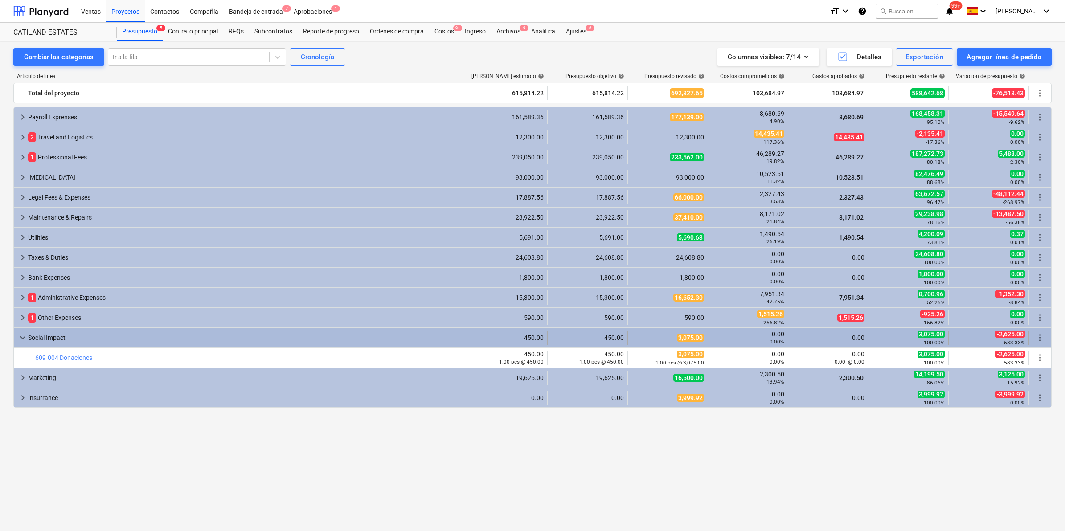
click at [22, 337] on span "keyboard_arrow_down" at bounding box center [22, 337] width 11 height 11
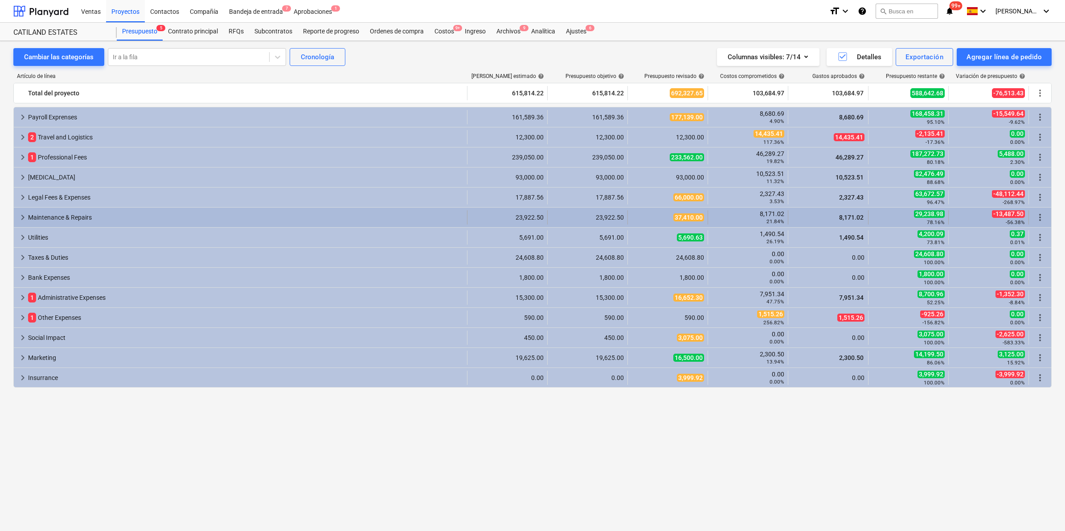
click at [21, 217] on span "keyboard_arrow_right" at bounding box center [22, 217] width 11 height 11
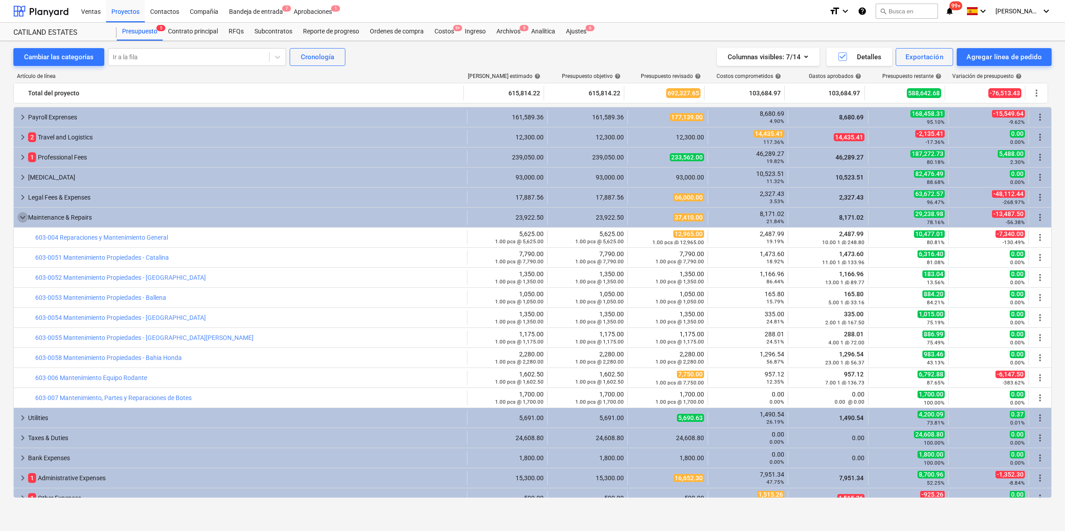
click at [21, 217] on span "keyboard_arrow_down" at bounding box center [22, 217] width 11 height 11
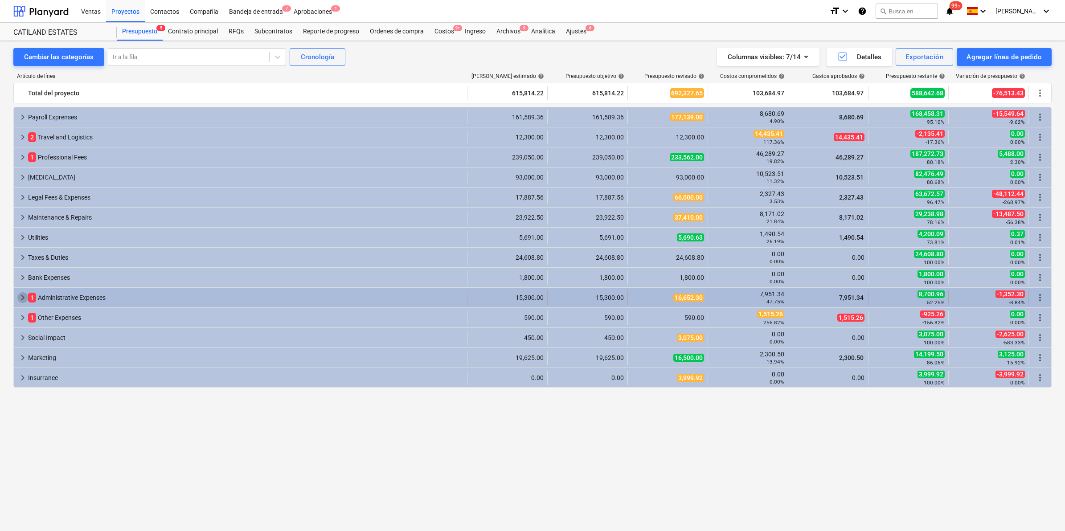
click at [24, 299] on span "keyboard_arrow_right" at bounding box center [22, 297] width 11 height 11
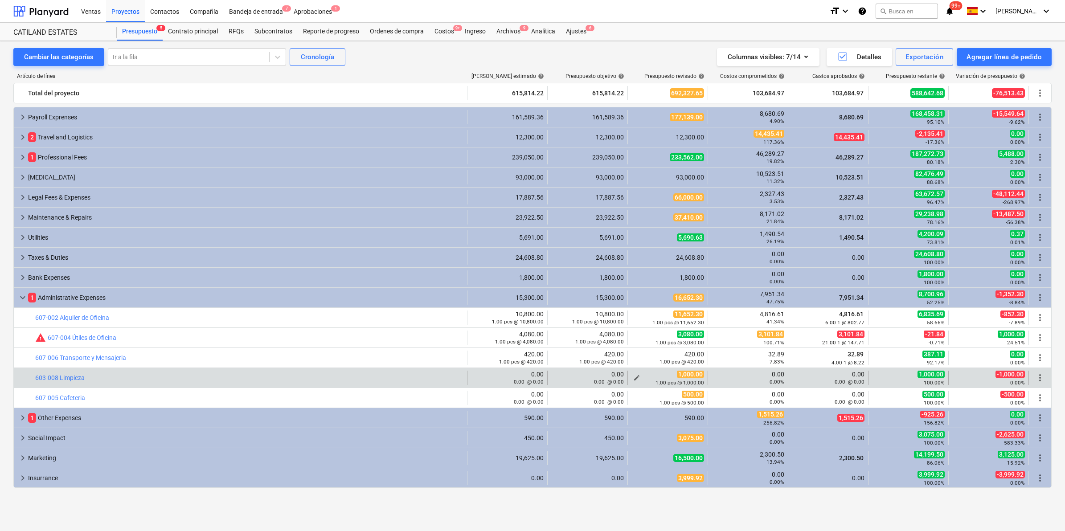
click at [685, 373] on span "1,000.00" at bounding box center [690, 374] width 27 height 8
click at [638, 378] on span "edit" at bounding box center [636, 377] width 7 height 7
type textarea "x"
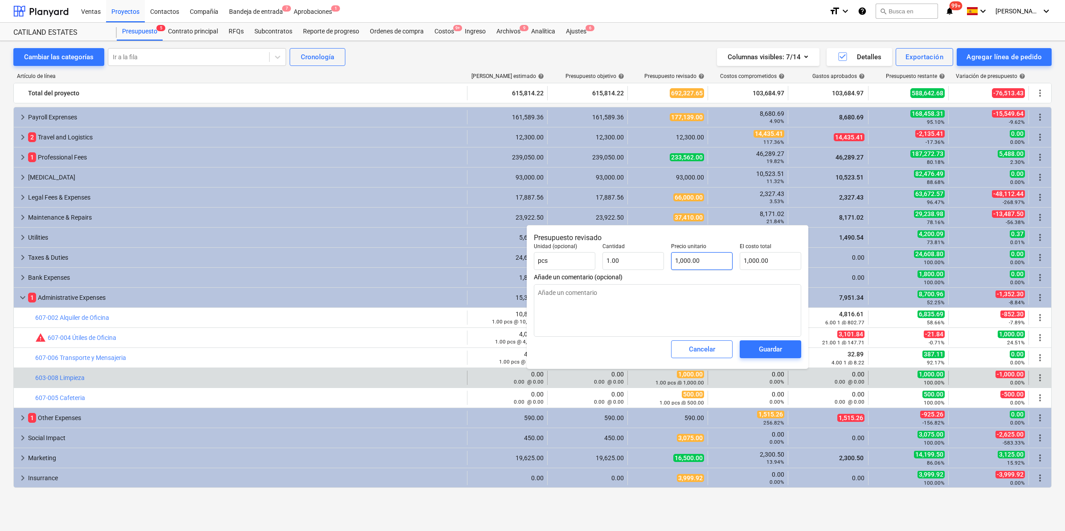
type input "1000"
click at [677, 261] on input "1000" at bounding box center [701, 261] width 61 height 18
type textarea "x"
type input "000"
type input "0.00"
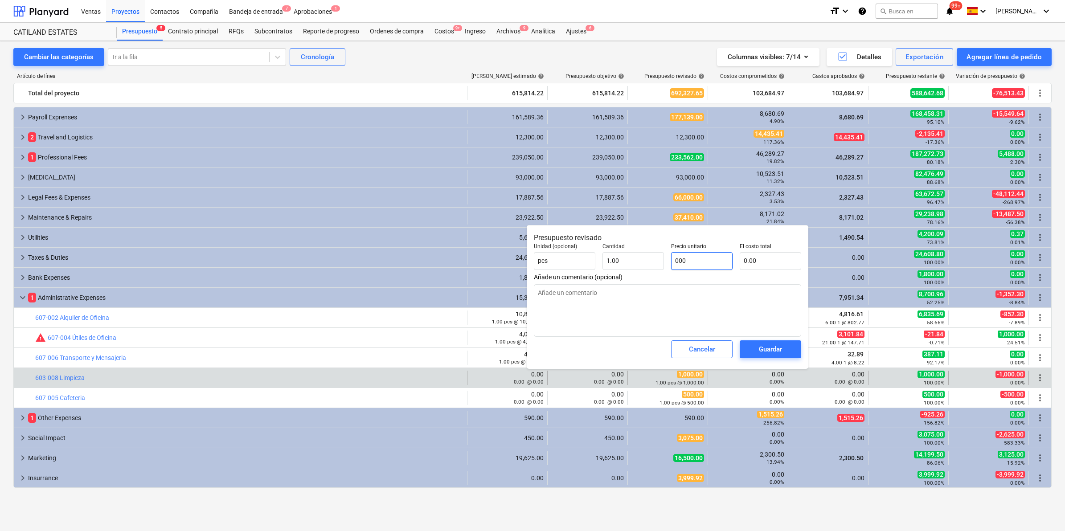
type textarea "x"
type input "8000"
type input "8,000.00"
type input "8000"
type textarea "x"
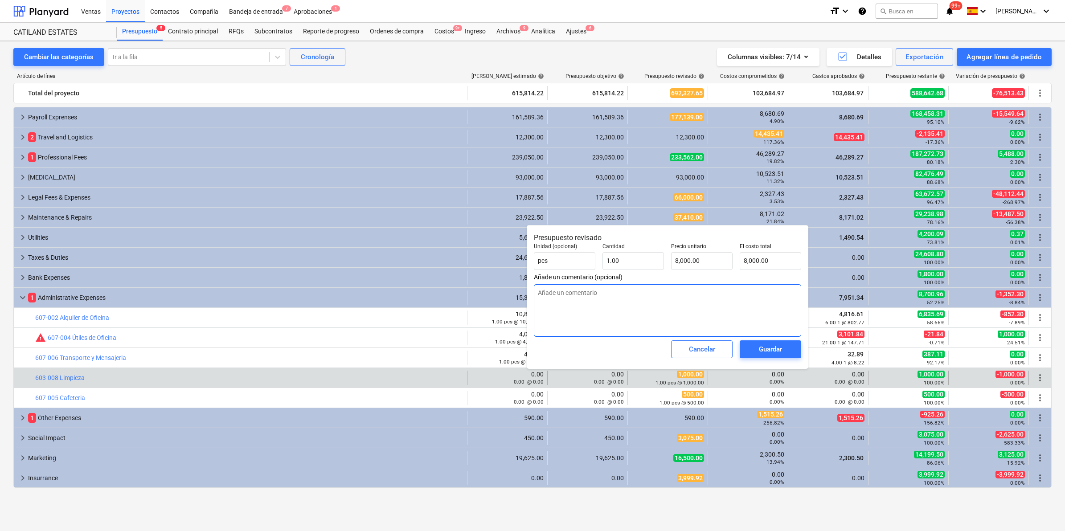
click at [730, 296] on textarea at bounding box center [667, 310] width 267 height 53
type input "8000"
click at [701, 261] on input "8000" at bounding box center [701, 261] width 61 height 18
type textarea "x"
type input "800"
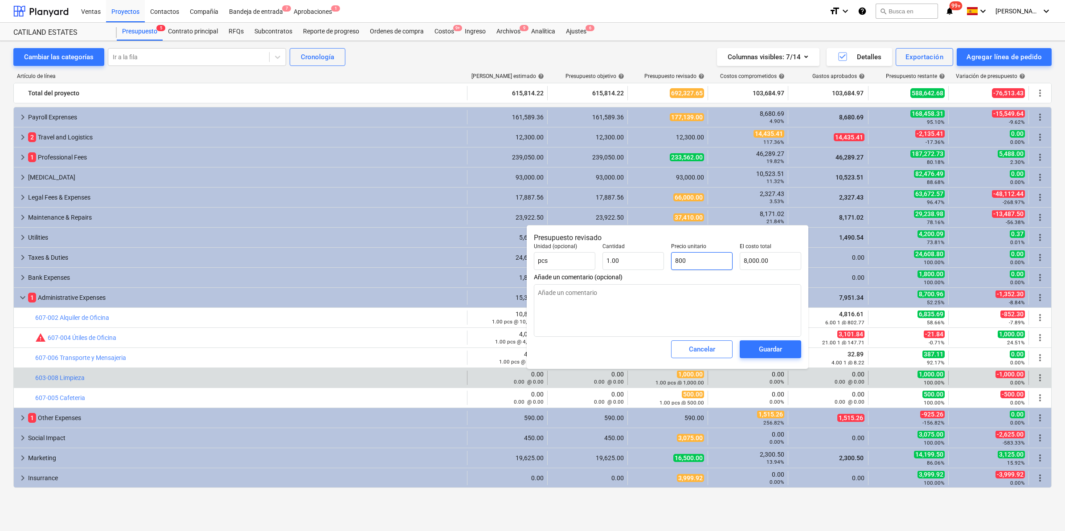
type input "800.00"
type input "800"
type textarea "x"
type input "800.00"
click at [771, 348] on div "Guardar" at bounding box center [770, 349] width 23 height 12
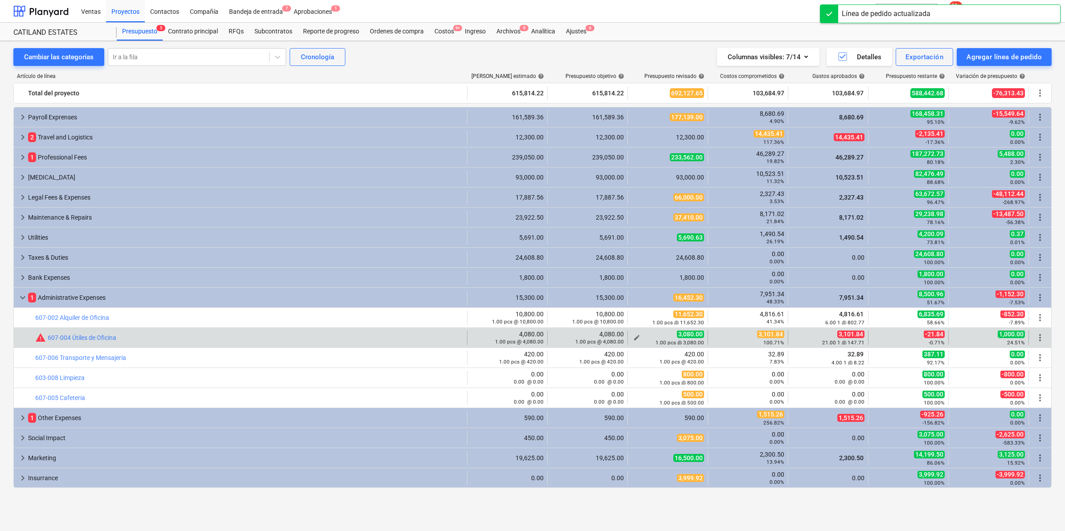
click at [639, 338] on span "edit" at bounding box center [636, 337] width 7 height 7
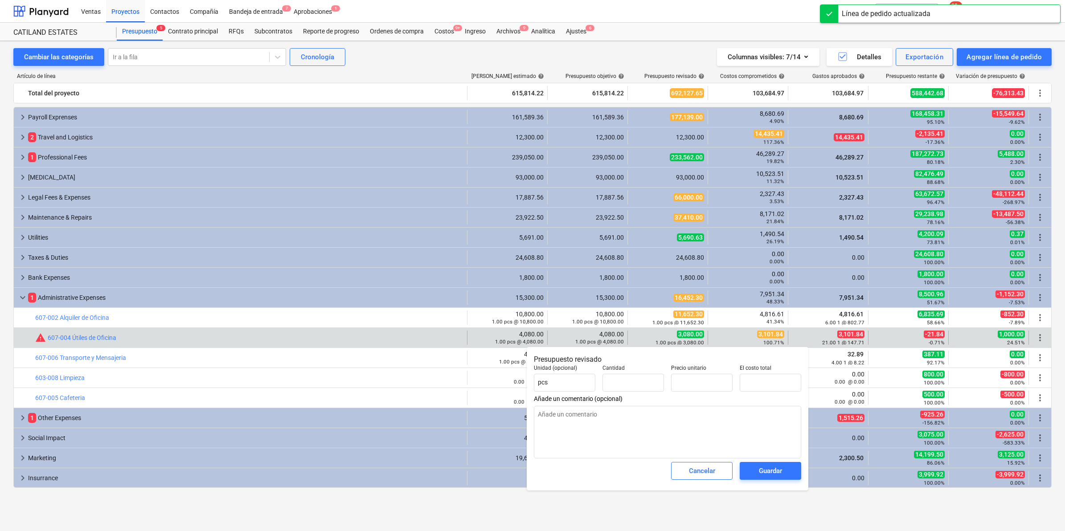
type textarea "x"
type input "1.00"
type input "3,080.00"
type input "3080"
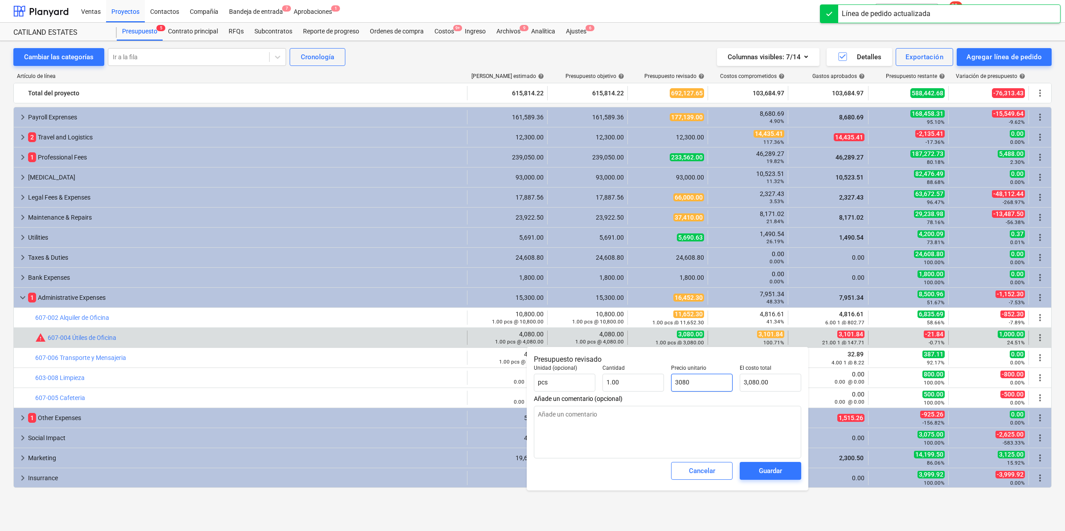
click at [682, 381] on input "3080" at bounding box center [701, 383] width 61 height 18
type textarea "x"
type input "380"
type input "380.00"
type textarea "x"
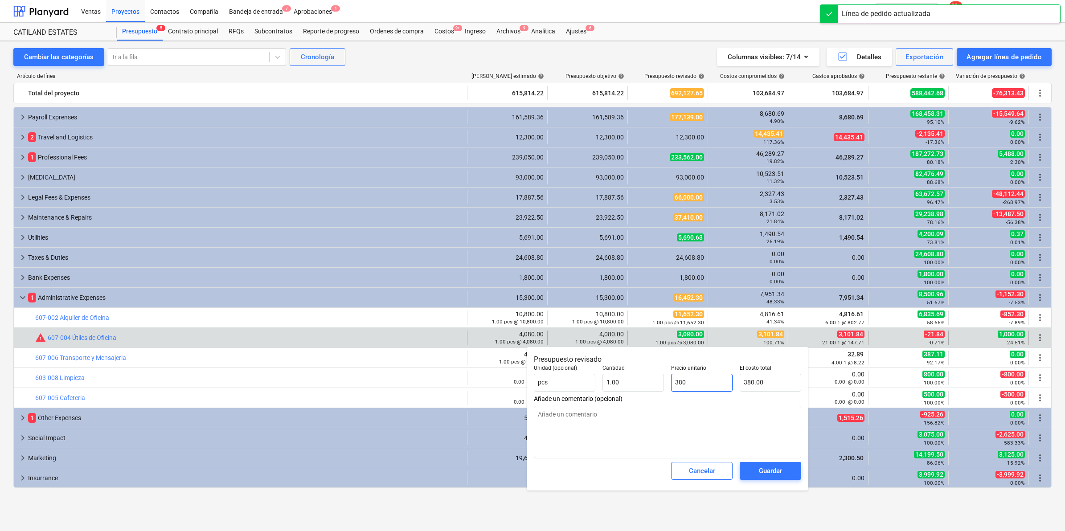
type input "3280"
type input "3,280.00"
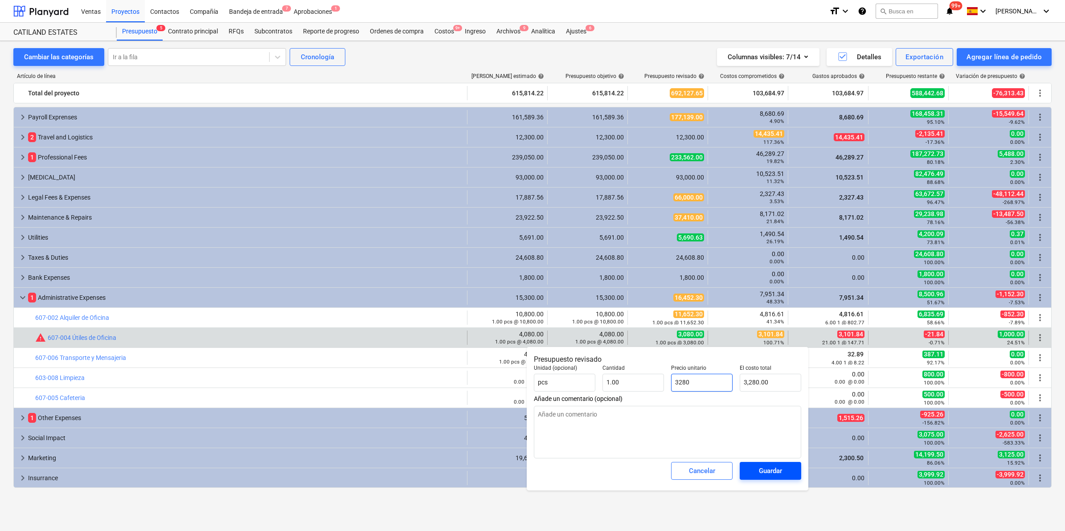
type input "3280"
type textarea "x"
type input "3,280.00"
click at [774, 469] on div "Guardar" at bounding box center [770, 471] width 23 height 12
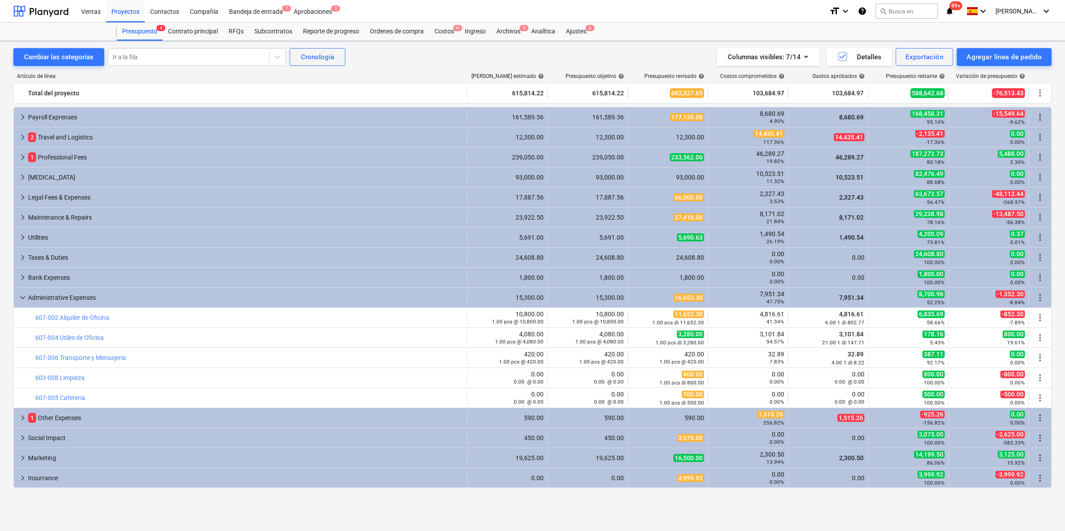
type textarea "x"
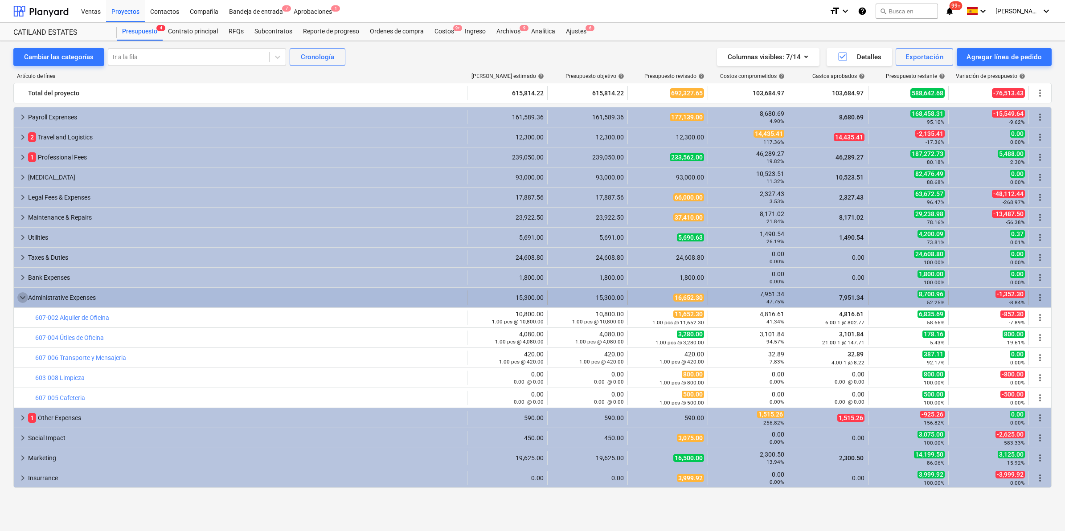
click at [18, 297] on span "keyboard_arrow_down" at bounding box center [22, 297] width 11 height 11
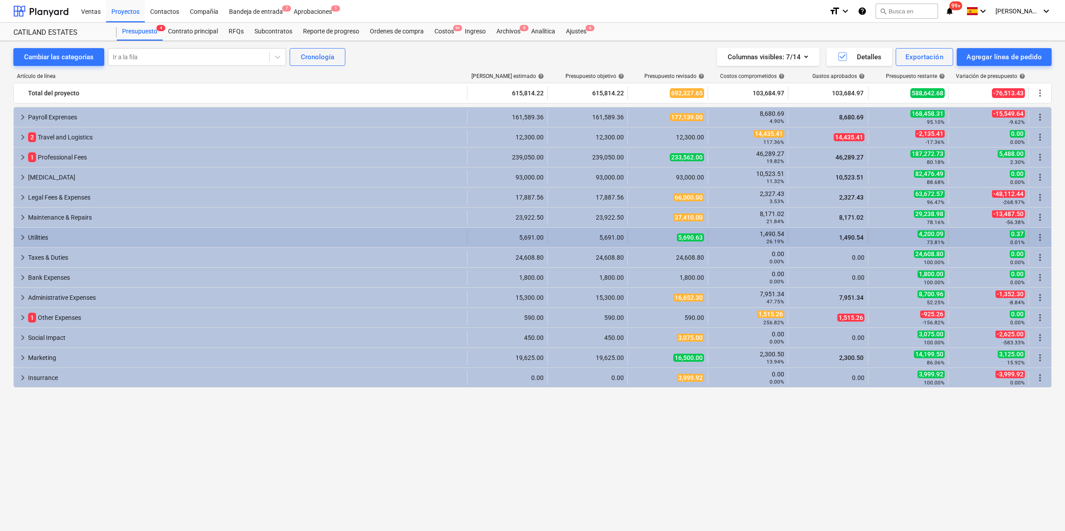
click at [27, 235] on span "keyboard_arrow_right" at bounding box center [22, 237] width 11 height 11
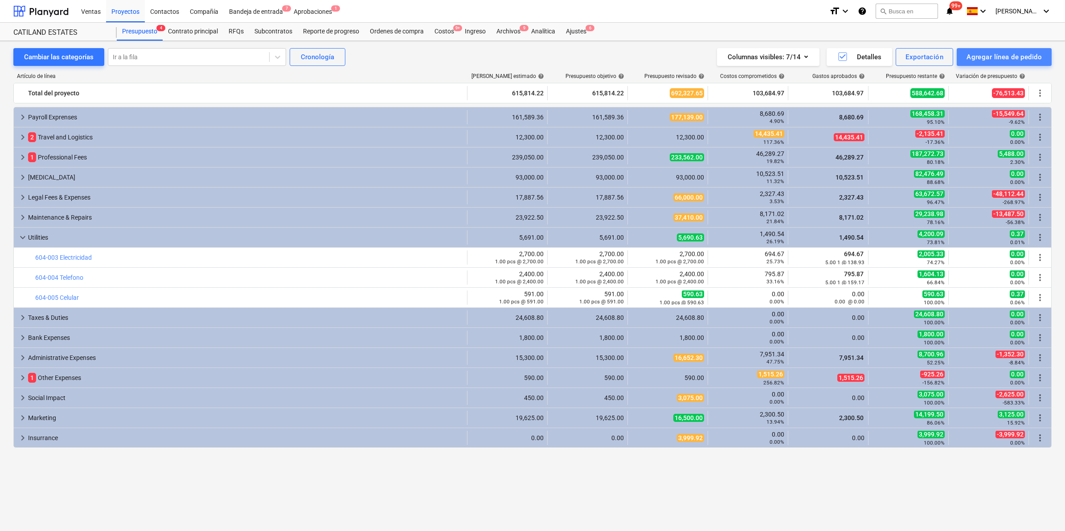
click at [1001, 56] on div "Agregar línea de pedido" at bounding box center [1003, 57] width 75 height 12
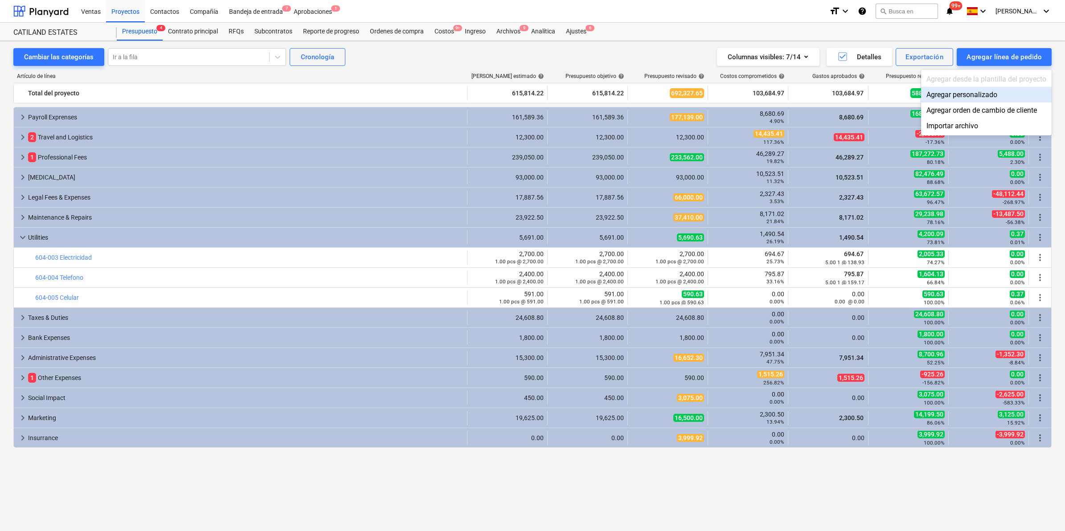
click at [954, 98] on div "Agregar personalizado" at bounding box center [986, 95] width 131 height 16
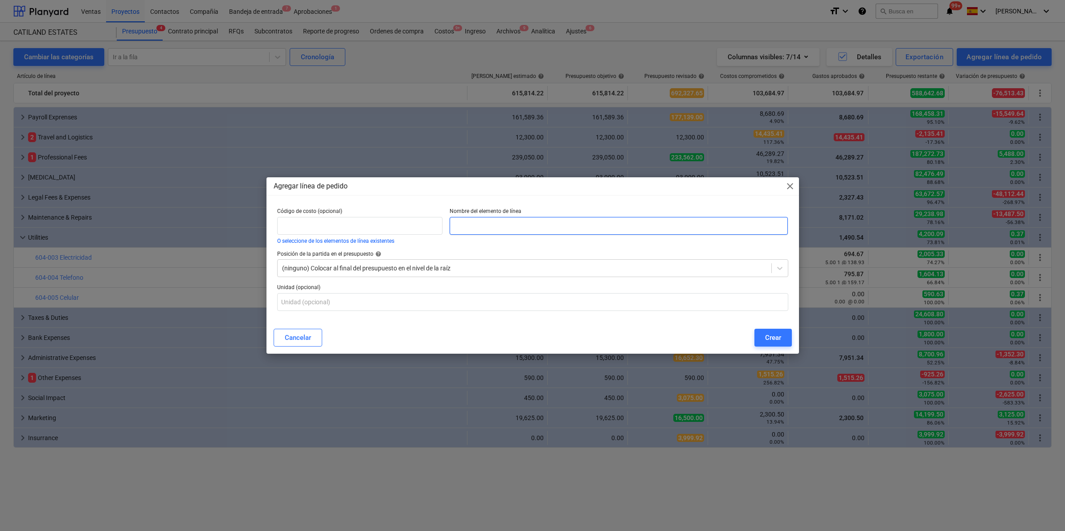
click at [473, 226] on input "text" at bounding box center [618, 226] width 338 height 18
click at [472, 228] on input "text" at bounding box center [618, 226] width 338 height 18
paste input "604-007 Agua"
type input "604-007 Agua"
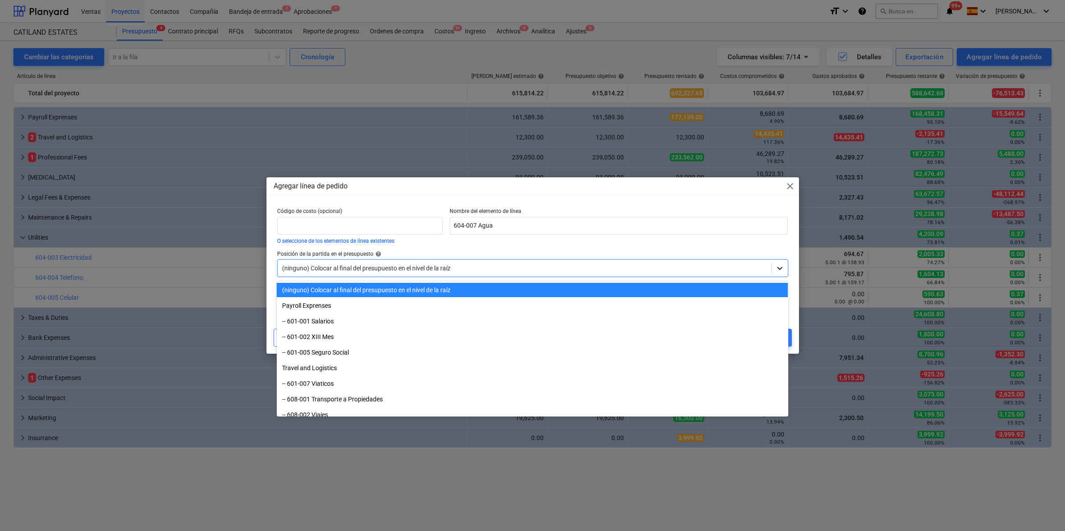
click at [779, 267] on icon at bounding box center [779, 268] width 9 height 9
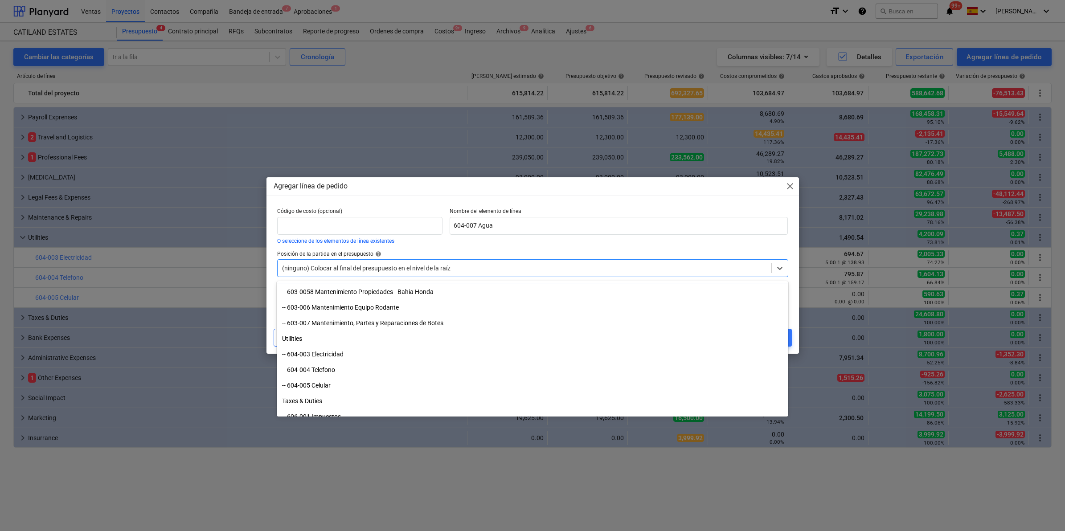
scroll to position [445, 0]
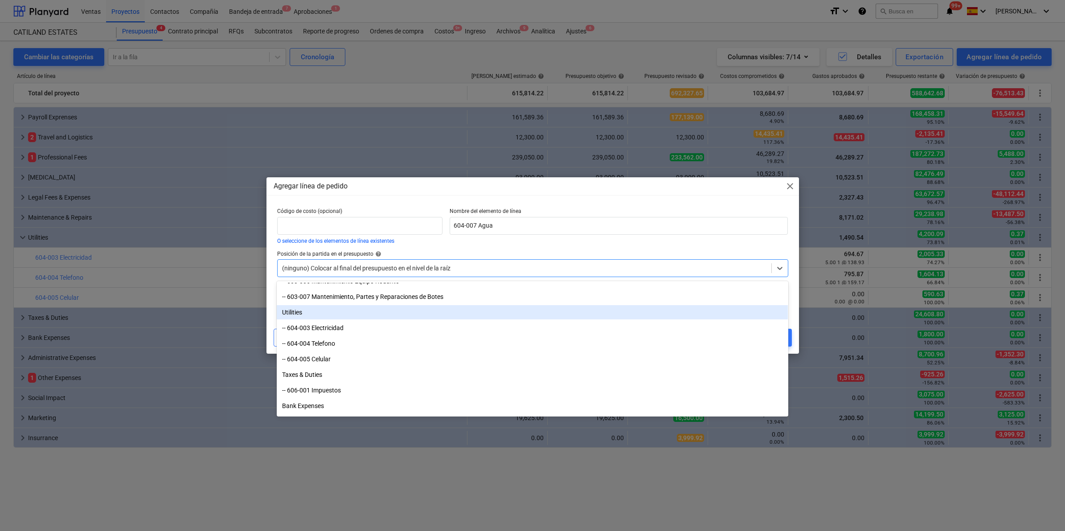
click at [290, 312] on div "Utilities" at bounding box center [532, 312] width 511 height 14
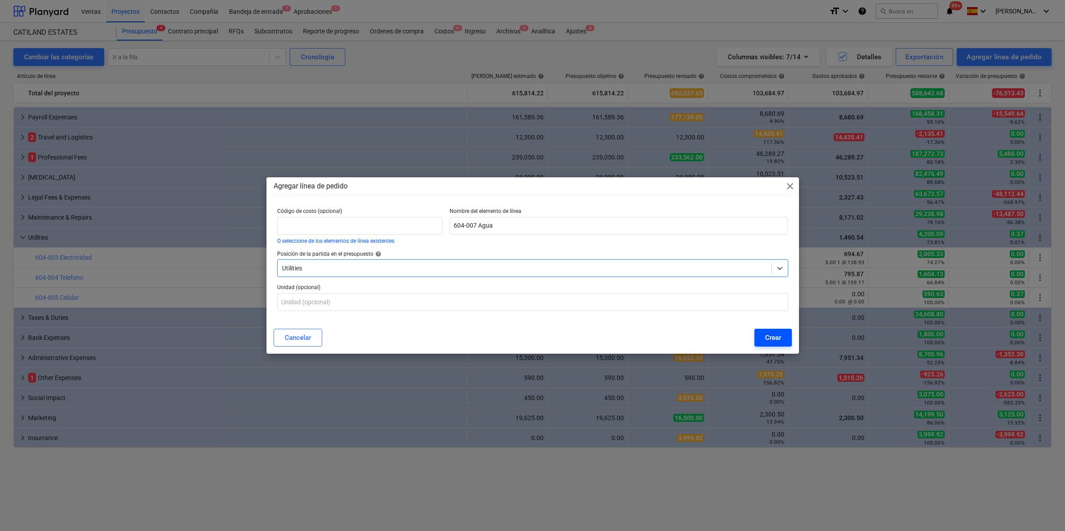
click at [775, 335] on div "Crear" at bounding box center [773, 338] width 16 height 12
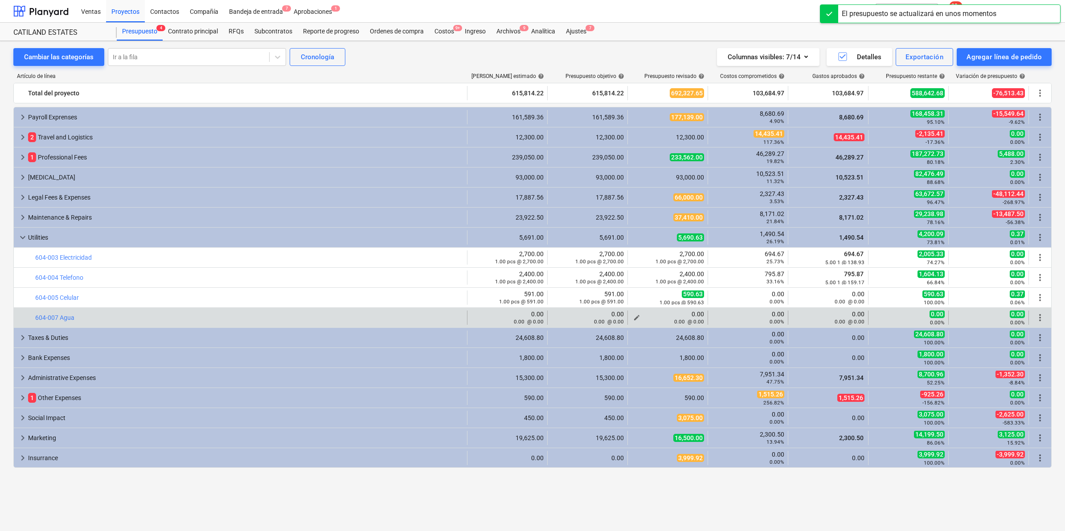
click at [658, 320] on div "0.00 @ 0.00" at bounding box center [667, 321] width 73 height 7
click at [635, 316] on span "edit" at bounding box center [636, 317] width 7 height 7
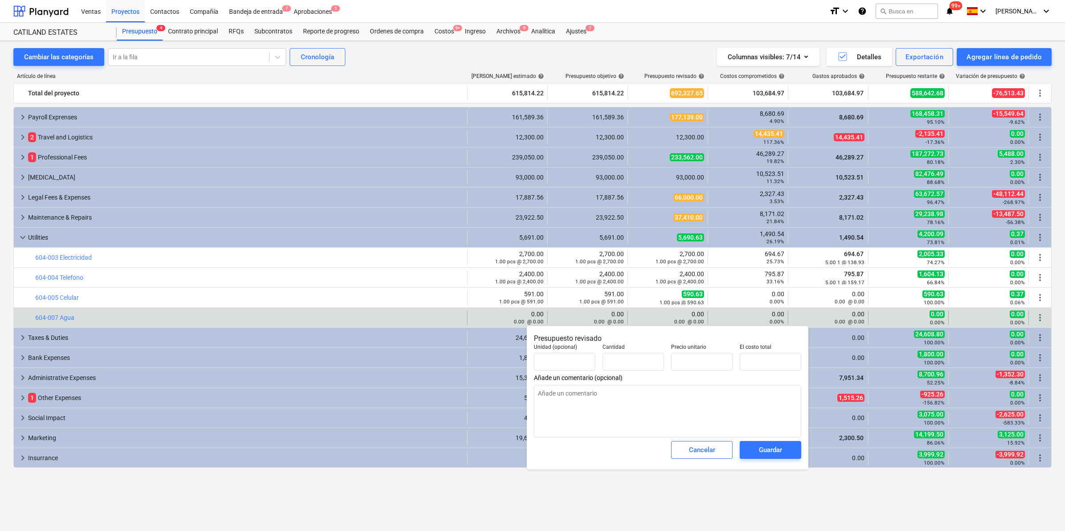
type textarea "x"
type input "0.00"
click at [707, 361] on input "text" at bounding box center [701, 362] width 61 height 18
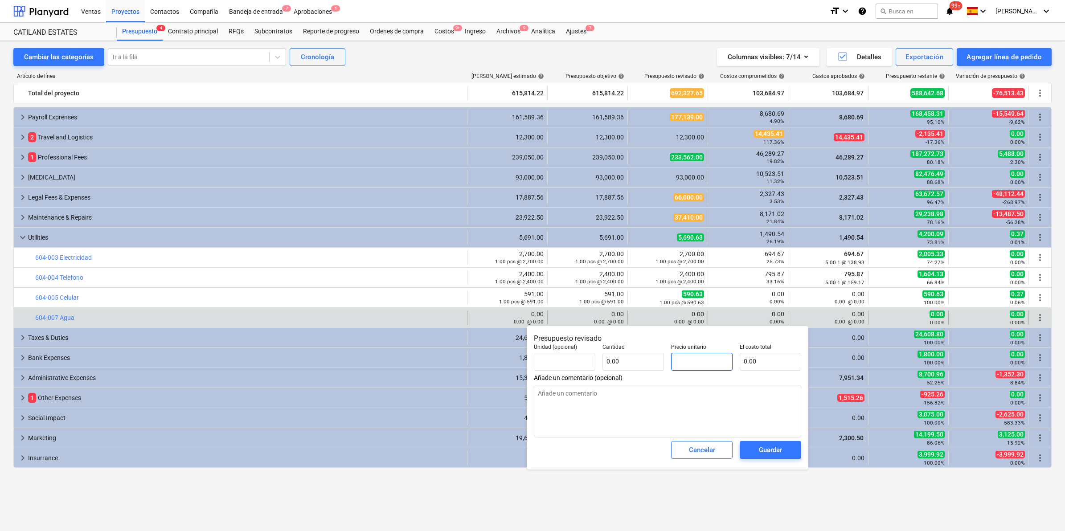
type textarea "x"
type input "pcs"
type input "3"
type input "1.00"
type input "3.00"
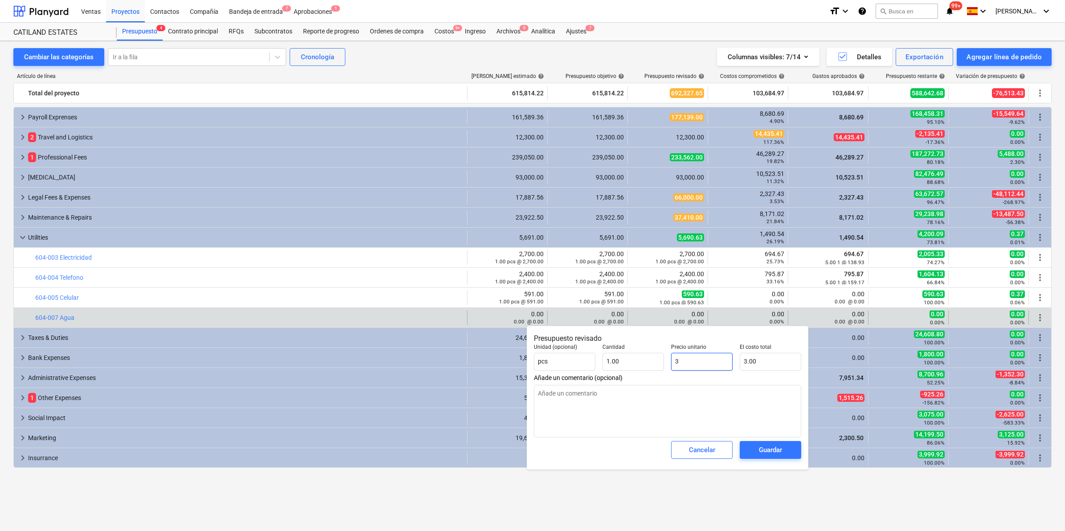
type textarea "x"
type input "30"
type input "30.00"
type textarea "x"
type input "300"
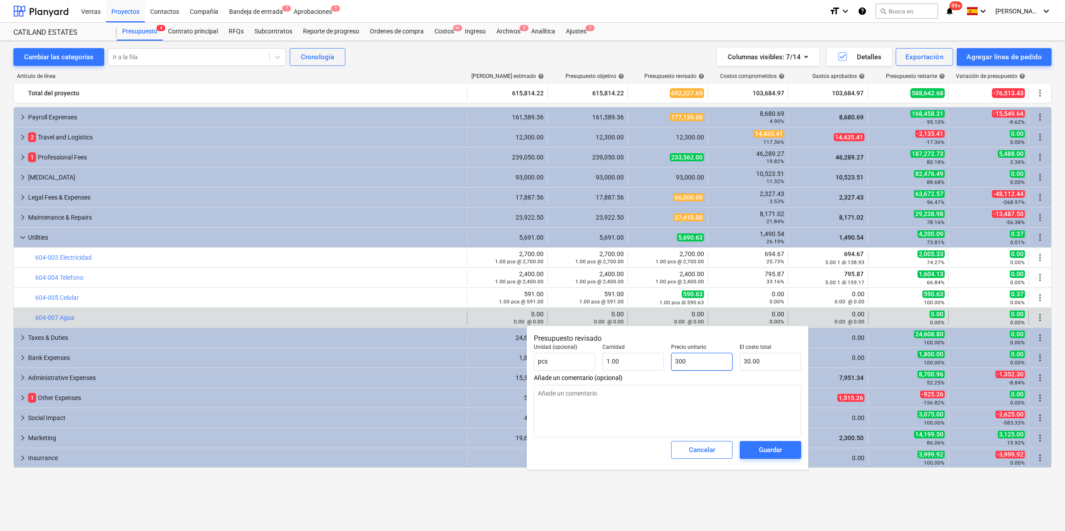
type input "300.00"
type textarea "x"
type input "300."
type textarea "x"
type input "300.0"
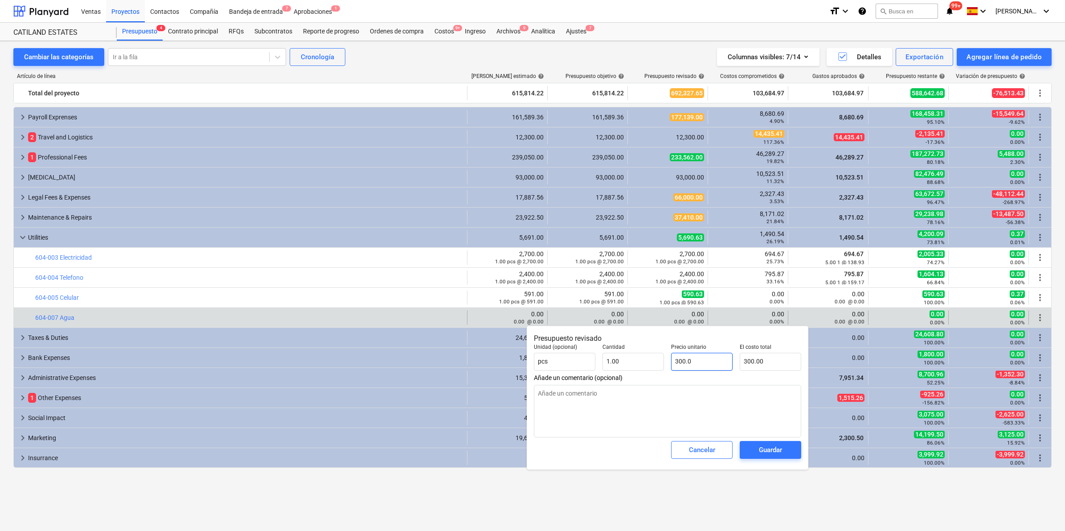
type textarea "x"
type input "300.00"
click at [773, 450] on div "Guardar" at bounding box center [770, 450] width 23 height 12
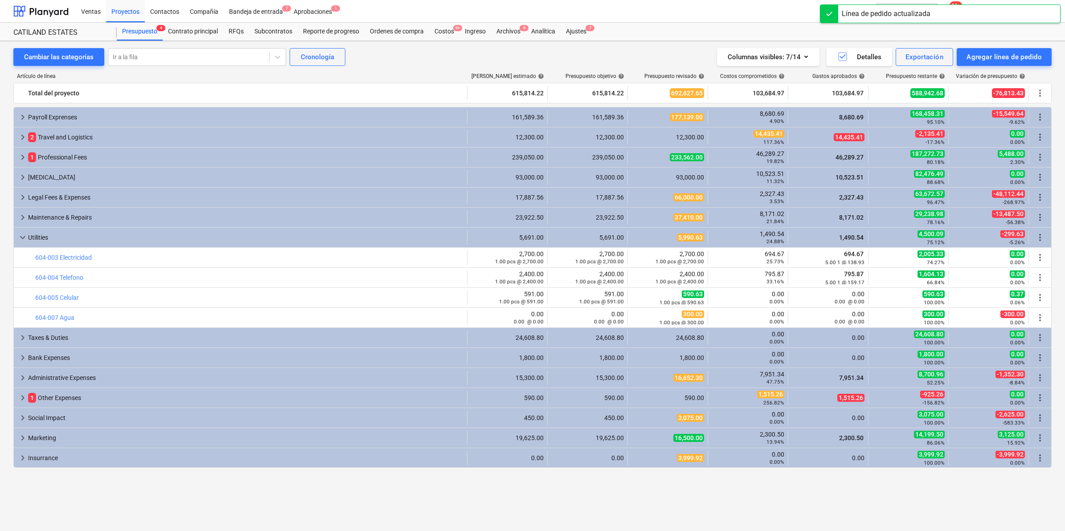
click at [633, 277] on span "edit" at bounding box center [636, 277] width 7 height 7
type textarea "x"
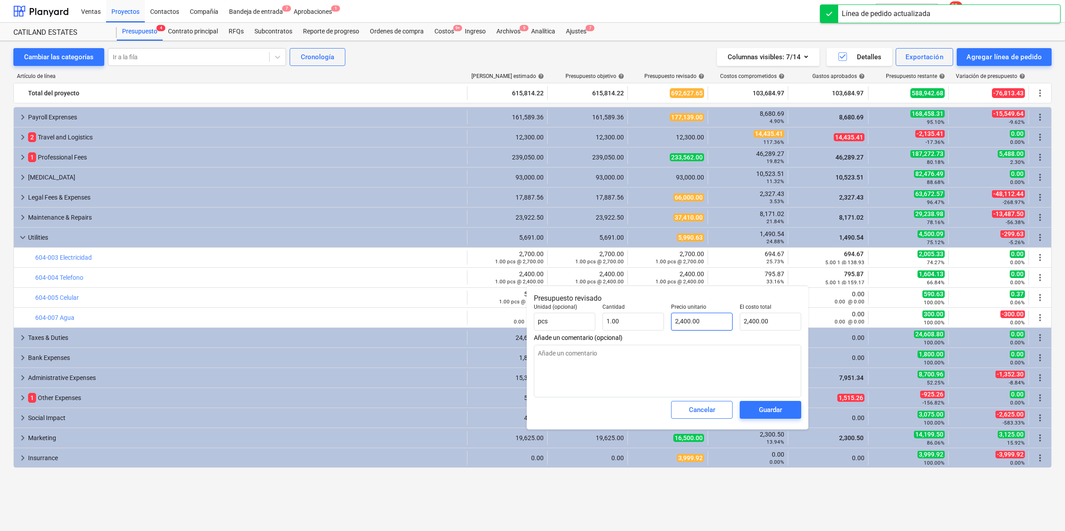
type input "2400"
click at [682, 321] on input "2400" at bounding box center [701, 322] width 61 height 18
type textarea "x"
type input "200"
type input "200.00"
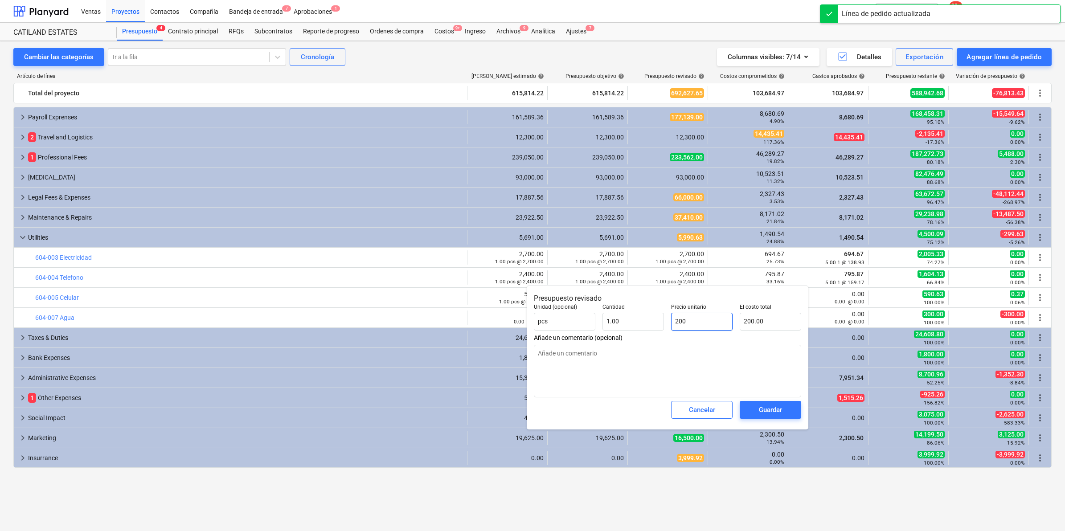
type textarea "x"
type input "2100"
type input "2,100.00"
type input "2100"
type textarea "x"
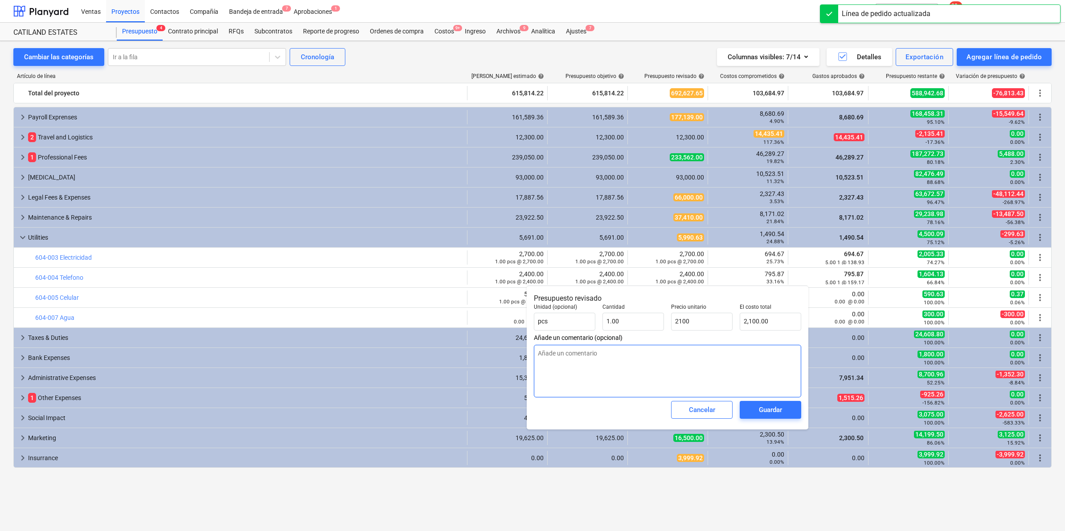
type input "2,100.00"
click at [752, 376] on textarea at bounding box center [667, 371] width 267 height 53
click at [776, 412] on div "Guardar" at bounding box center [770, 410] width 23 height 12
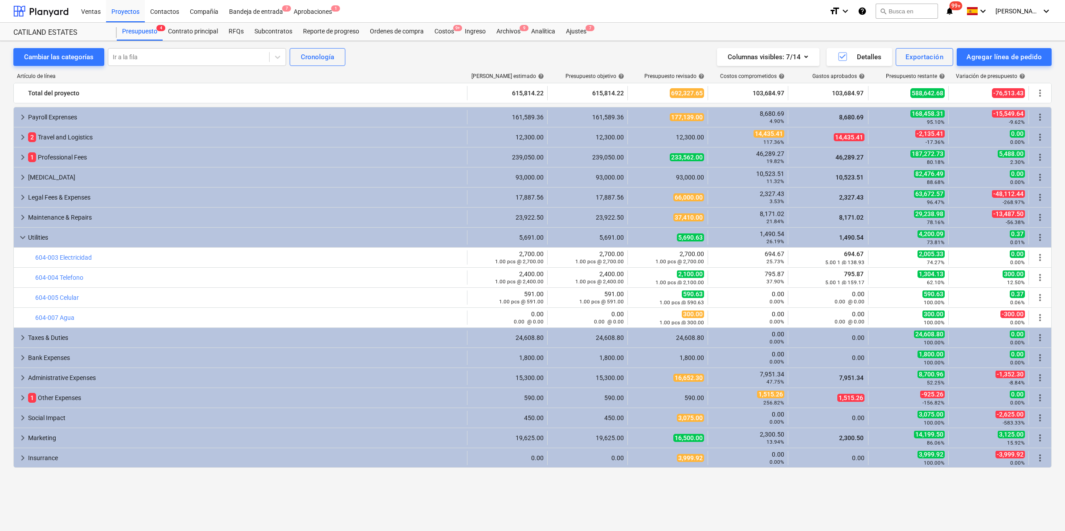
type textarea "x"
type input "1.00"
type input "2,100.00"
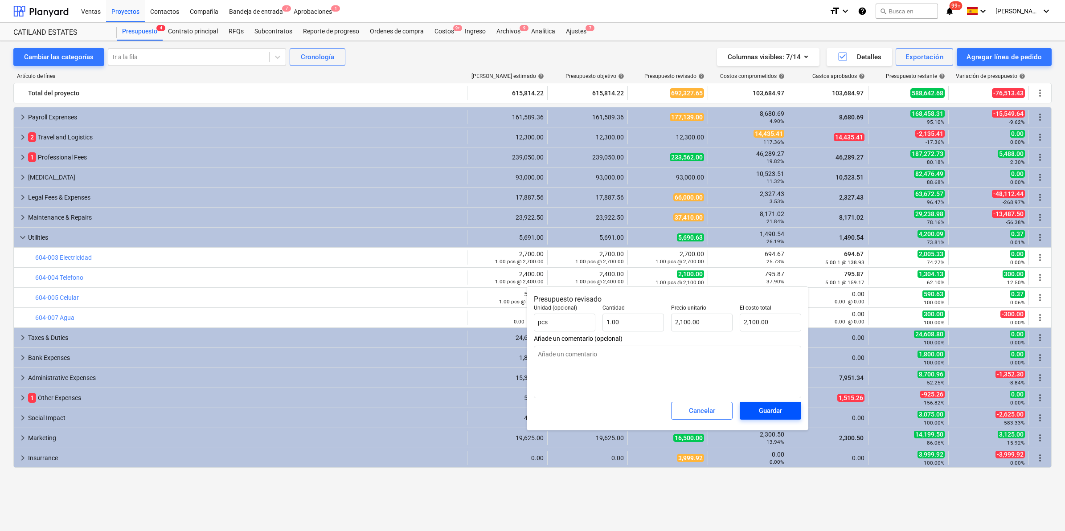
type textarea "x"
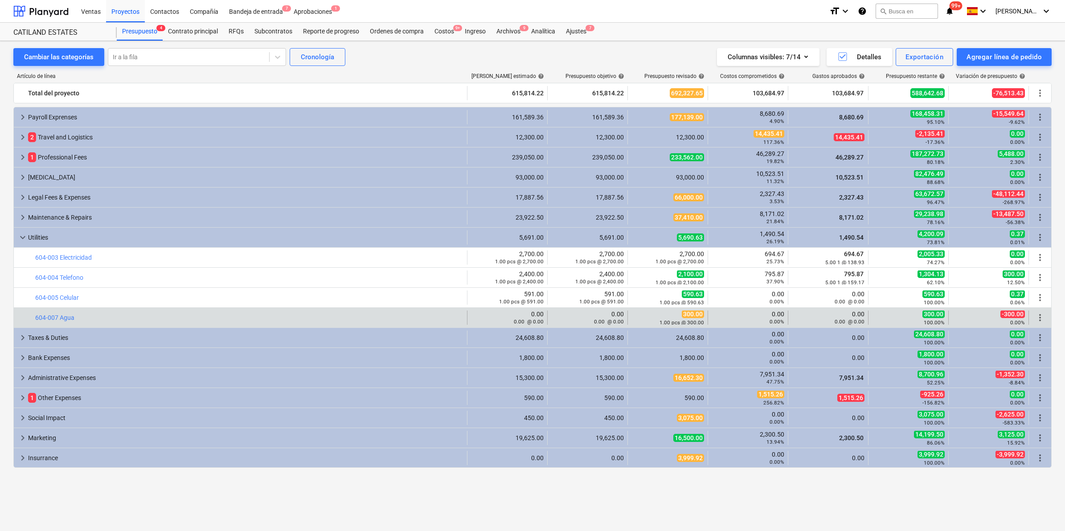
click at [1038, 316] on span "more_vert" at bounding box center [1039, 317] width 11 height 11
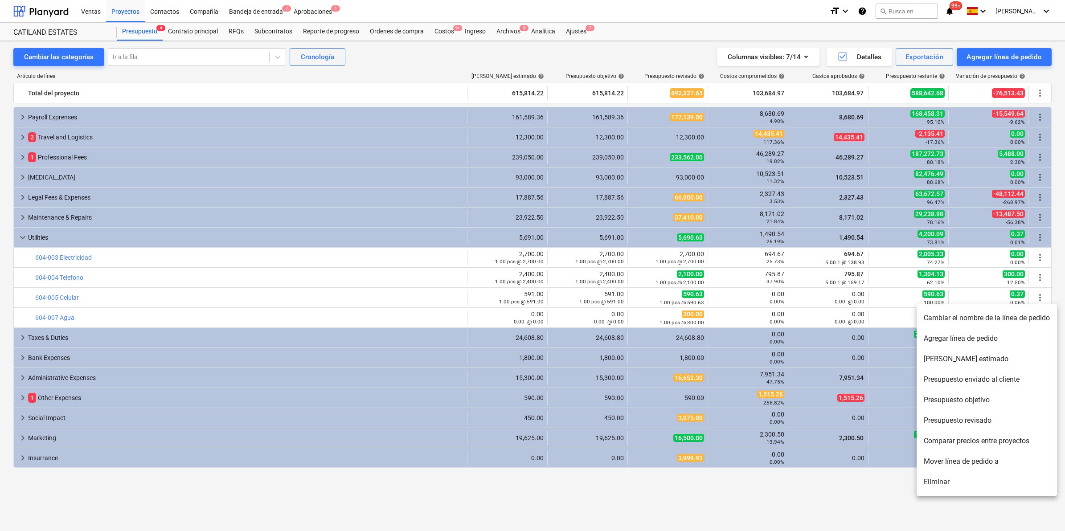
click at [69, 318] on div at bounding box center [532, 265] width 1065 height 531
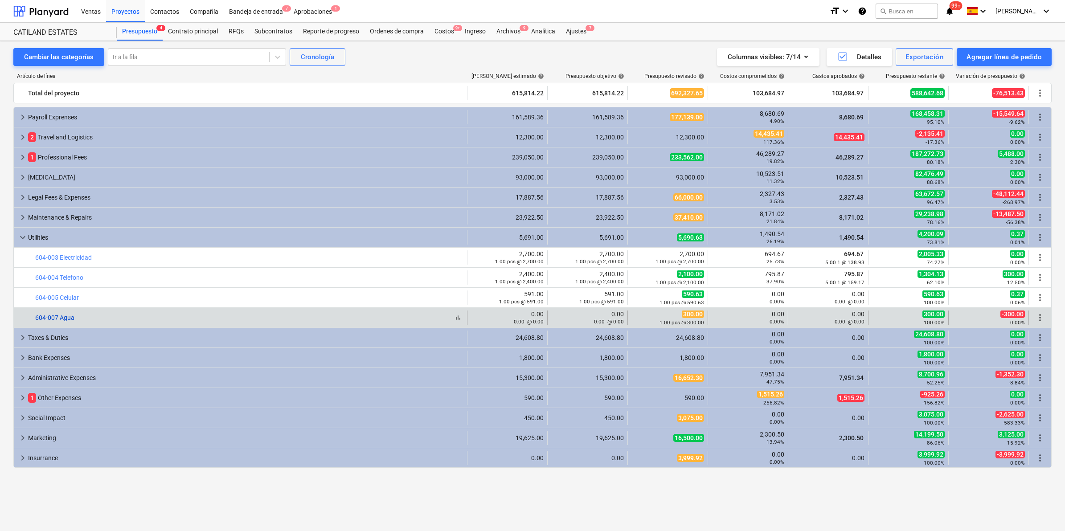
click at [60, 320] on link "604-007 Agua" at bounding box center [54, 317] width 39 height 7
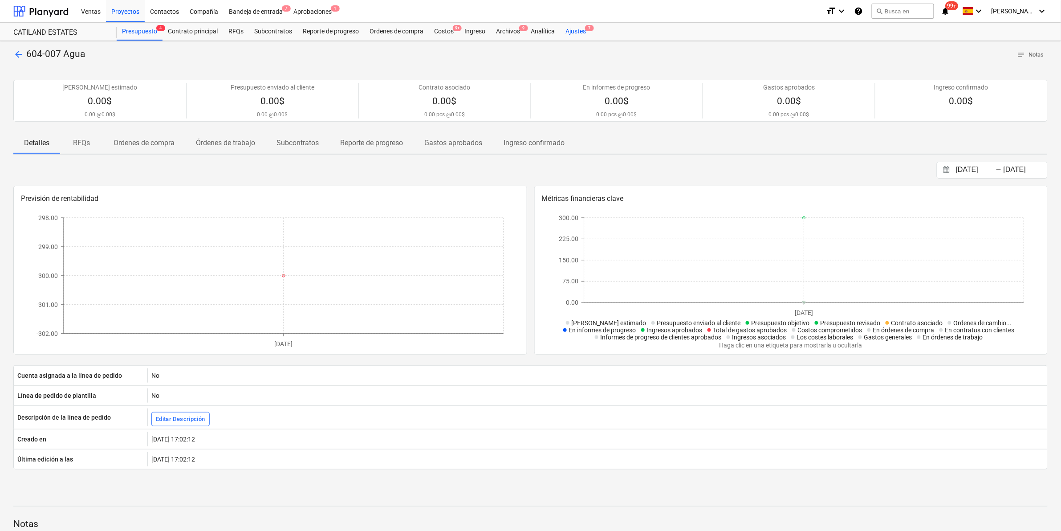
click at [562, 27] on div "Ajustes 7" at bounding box center [575, 32] width 31 height 18
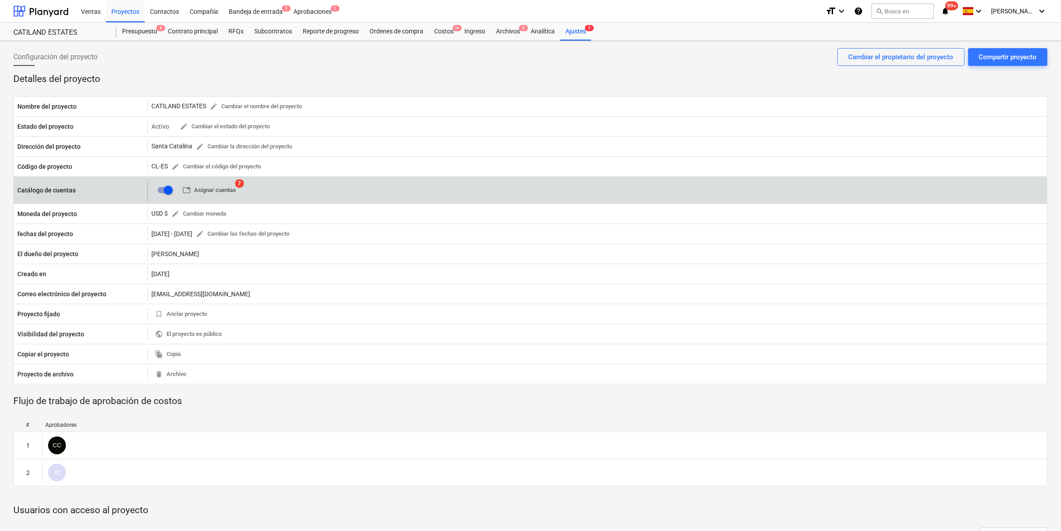
click at [224, 188] on span "table Asignar cuentas" at bounding box center [209, 190] width 53 height 10
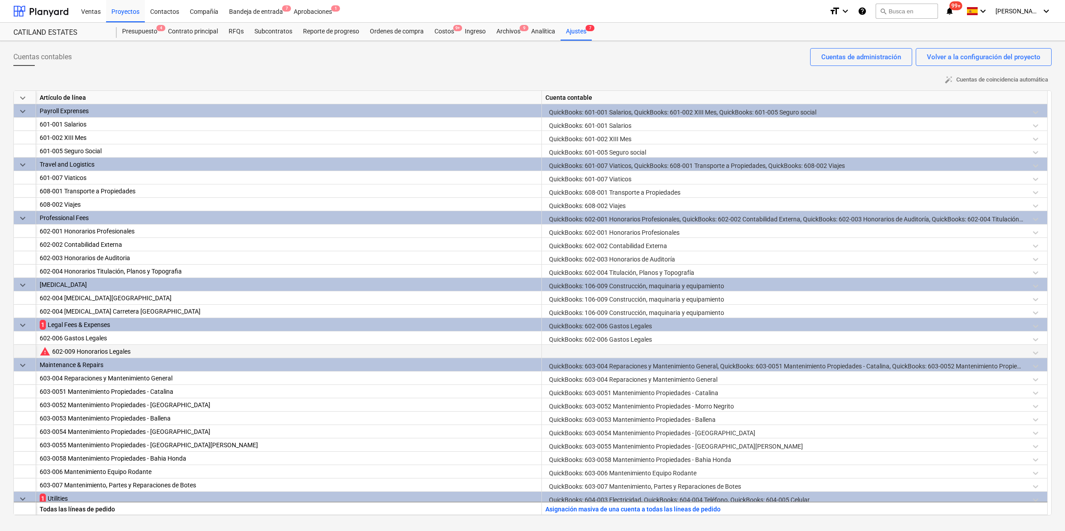
click at [580, 348] on div at bounding box center [794, 353] width 498 height 16
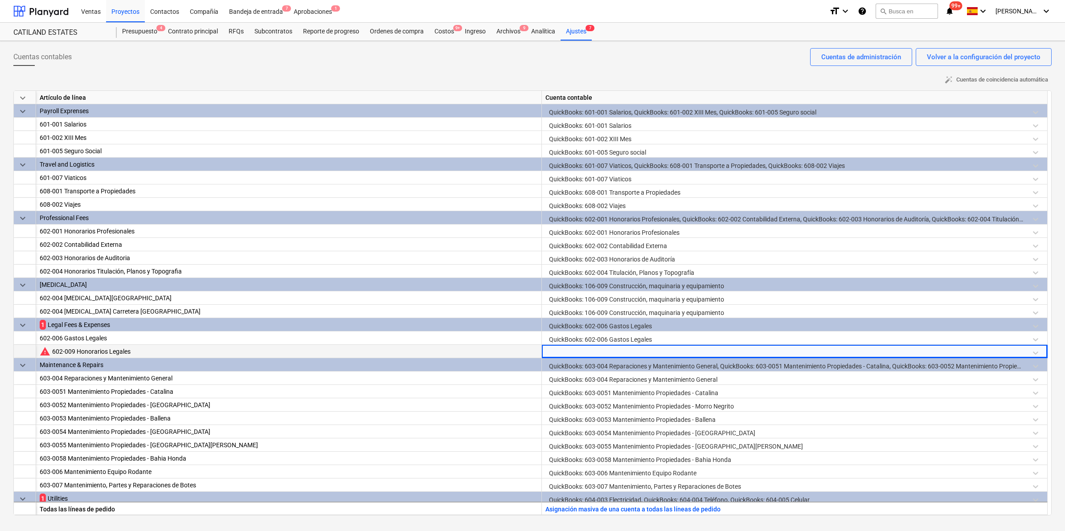
click at [1036, 351] on div at bounding box center [794, 353] width 498 height 16
click at [1032, 354] on div at bounding box center [794, 353] width 498 height 16
click at [771, 352] on div at bounding box center [794, 353] width 498 height 16
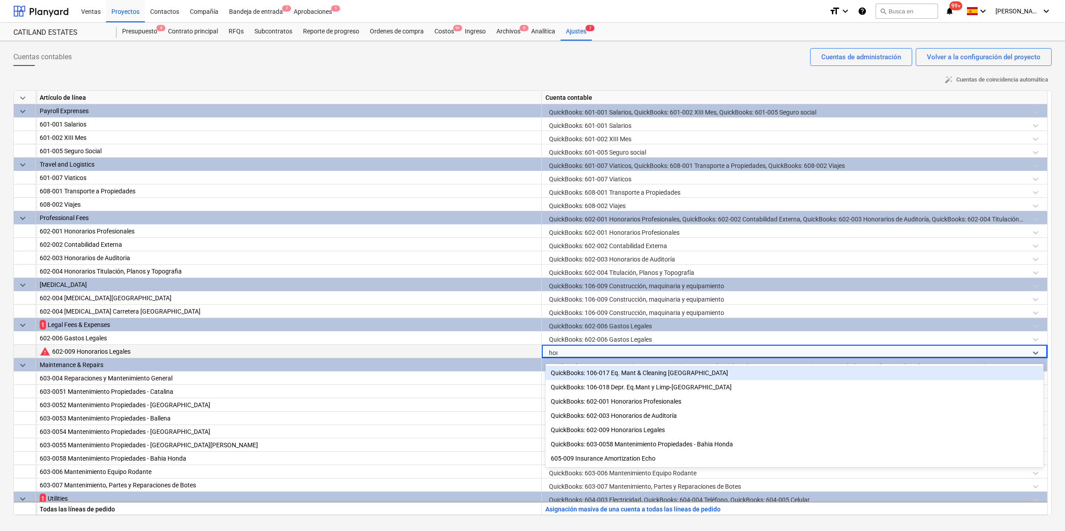
type input "hono"
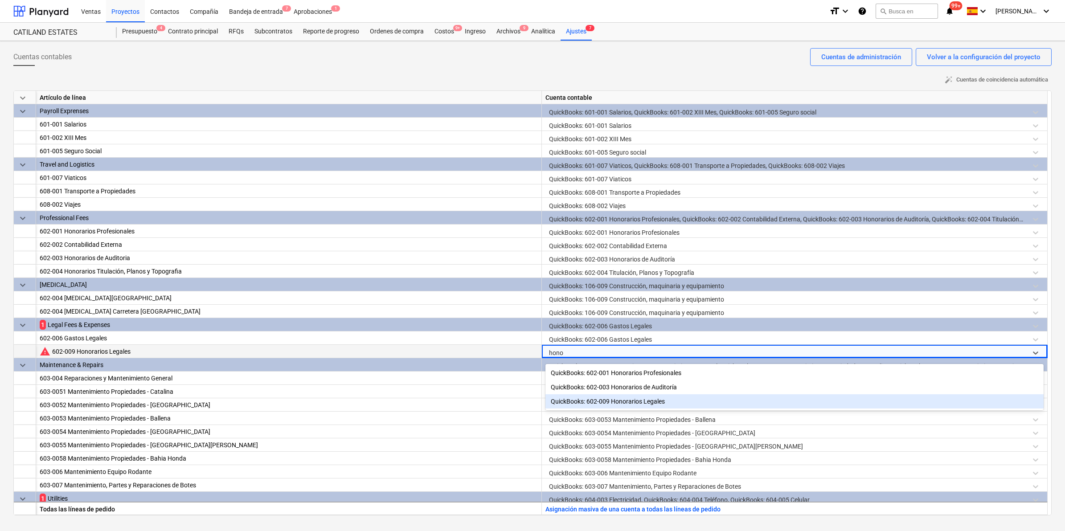
click at [649, 402] on div "QuickBooks: 602-009 Honorarios Legales" at bounding box center [794, 401] width 498 height 14
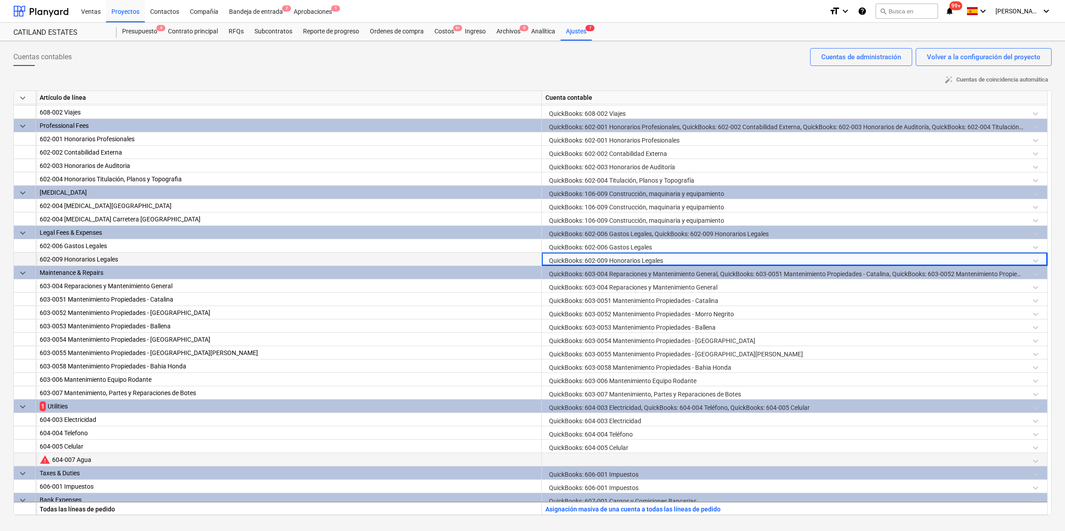
scroll to position [111, 0]
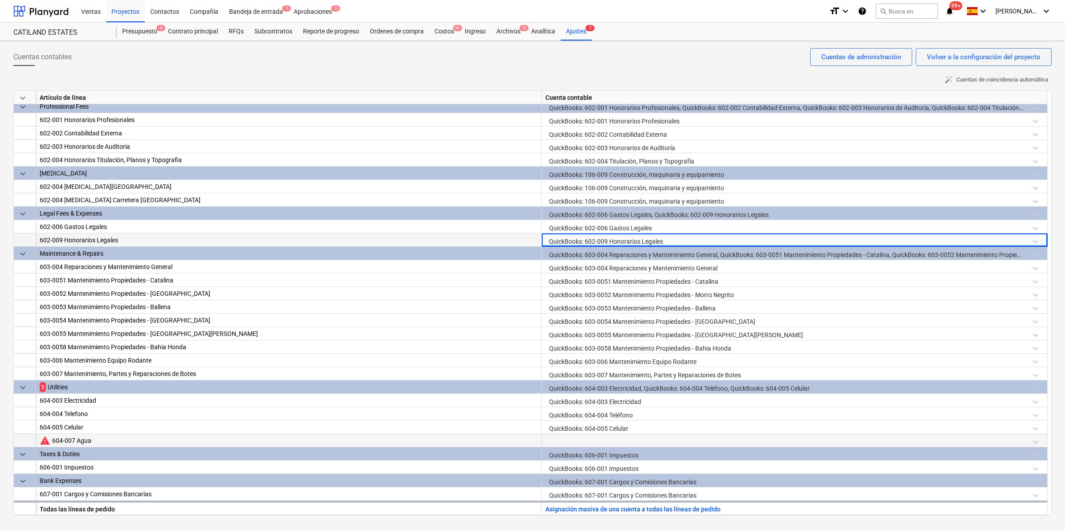
click at [631, 440] on div at bounding box center [794, 442] width 498 height 16
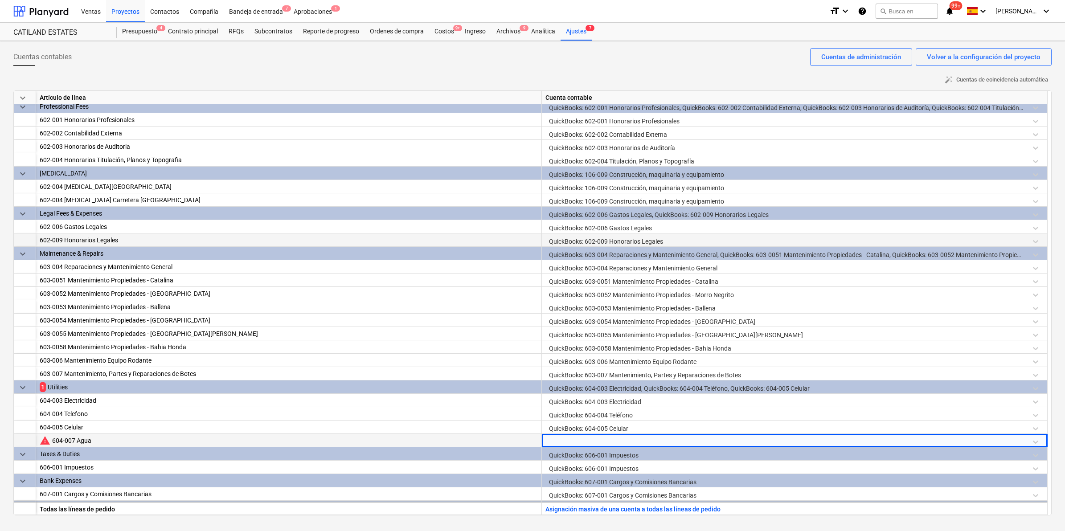
click at [630, 440] on div at bounding box center [794, 442] width 498 height 16
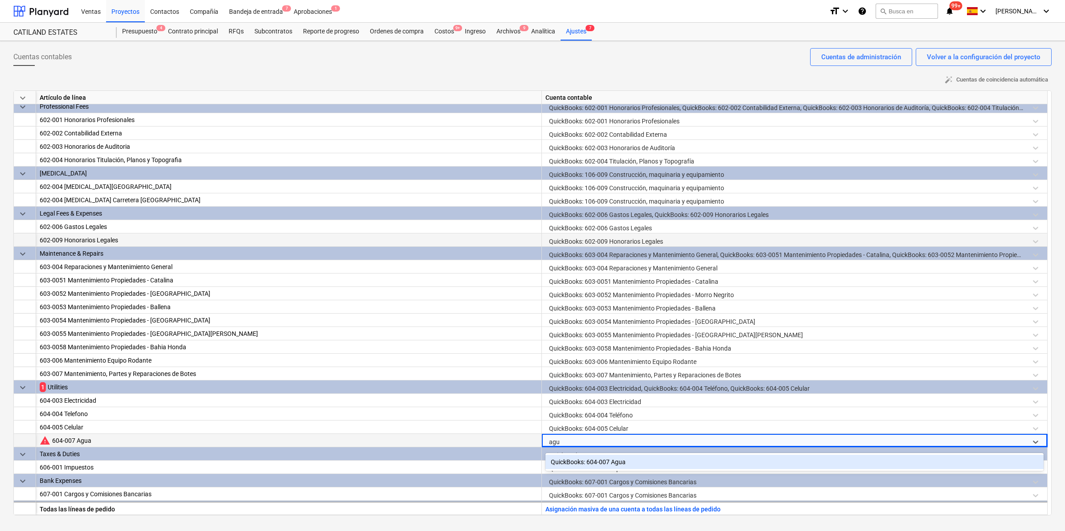
type input "agua"
click at [637, 464] on div "QuickBooks: 604-007 Agua" at bounding box center [794, 462] width 498 height 14
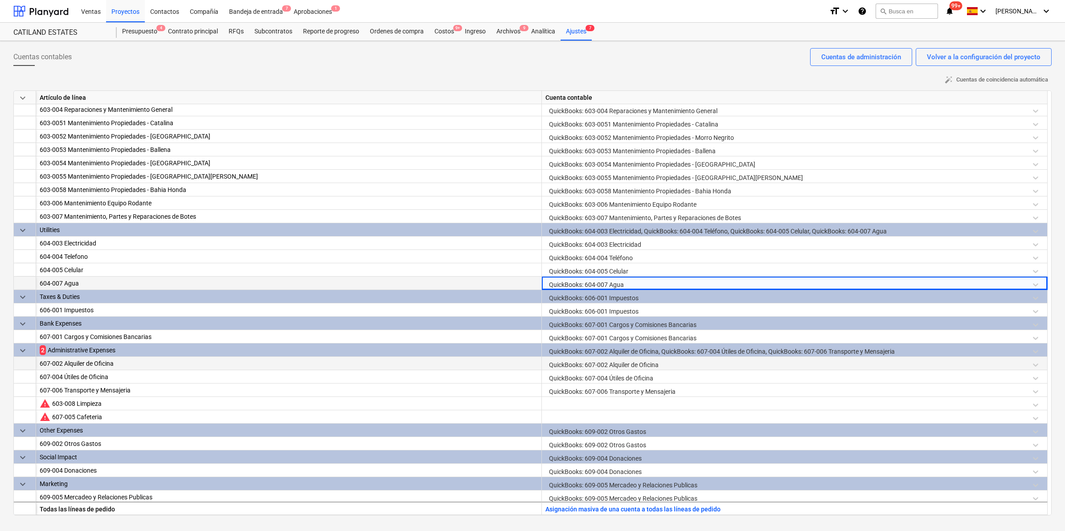
scroll to position [278, 0]
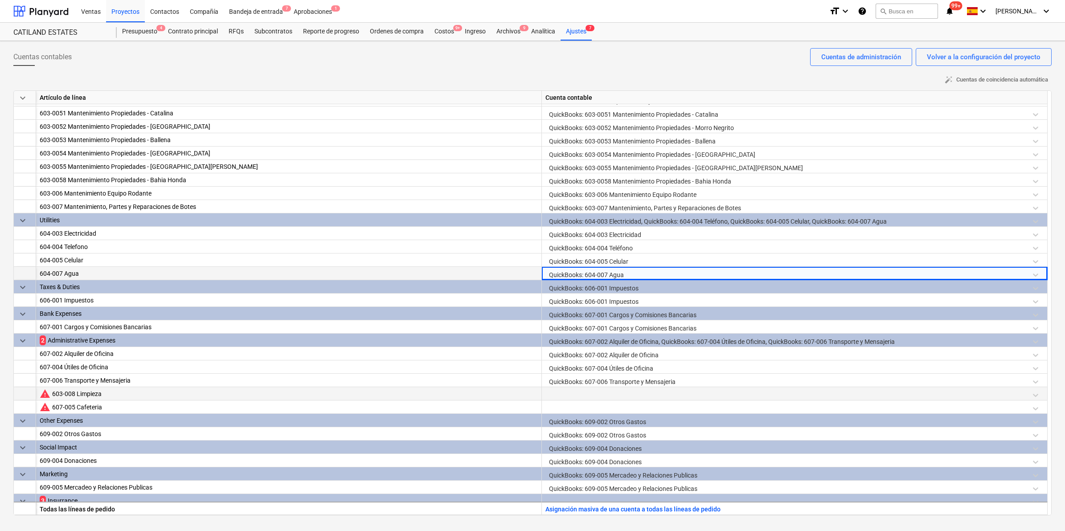
click at [557, 394] on div at bounding box center [794, 395] width 498 height 16
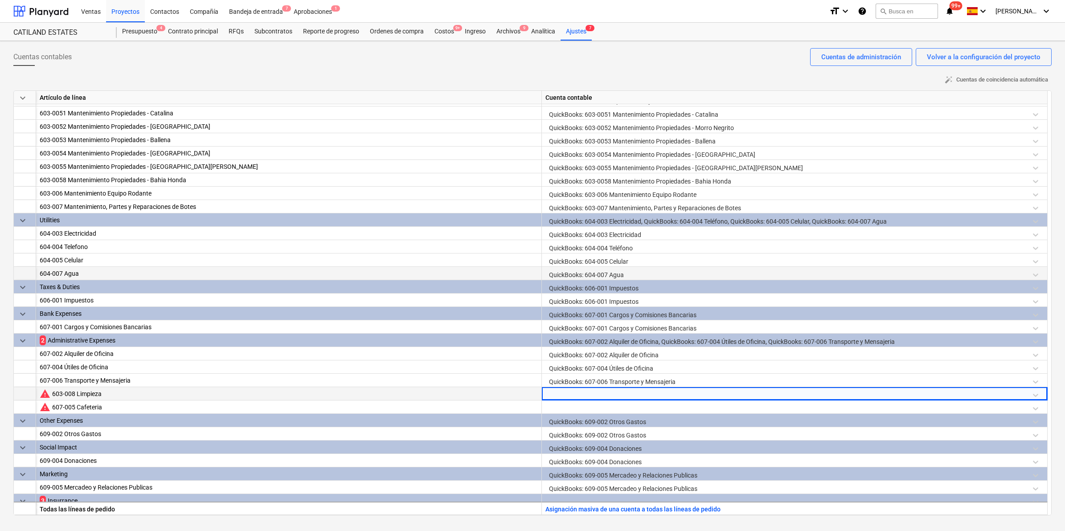
click at [557, 394] on div at bounding box center [794, 395] width 498 height 16
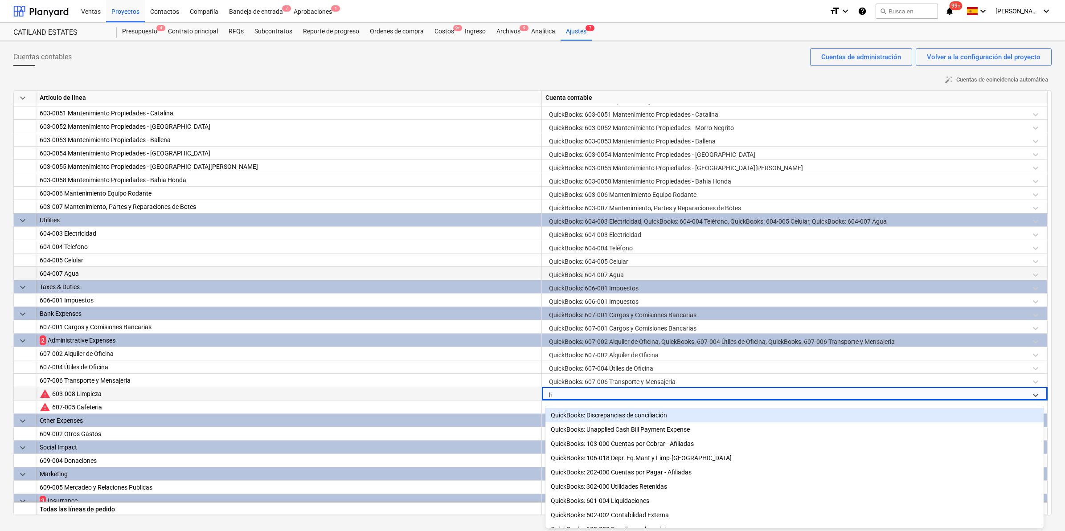
type input "lim"
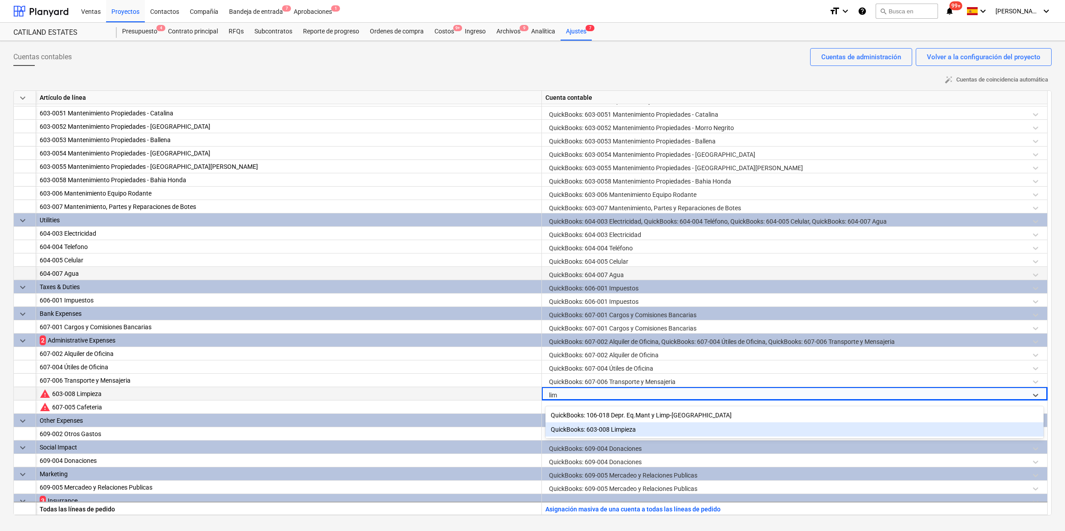
click at [628, 429] on div "QuickBooks: 603-008 Limpieza" at bounding box center [794, 429] width 498 height 14
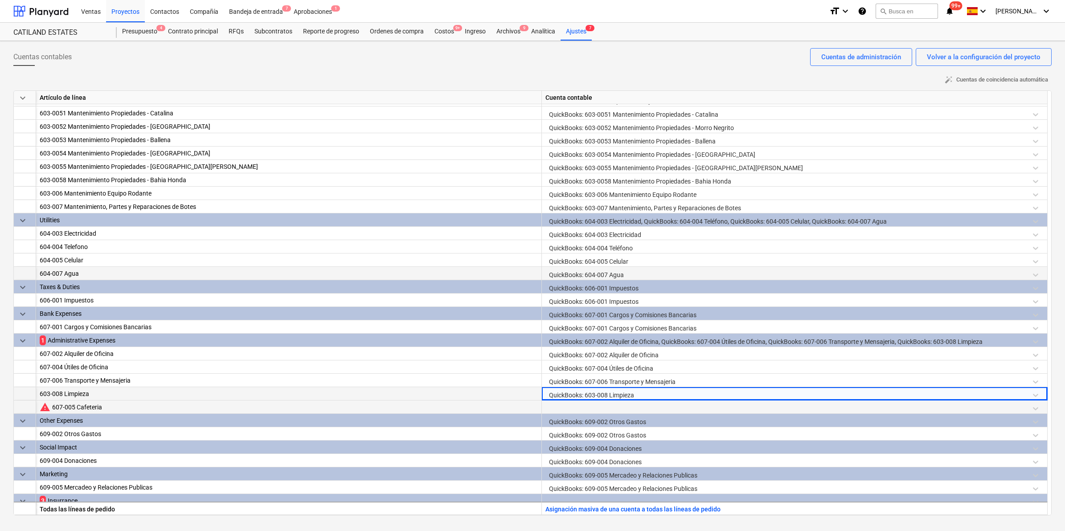
click at [584, 406] on div at bounding box center [794, 408] width 498 height 16
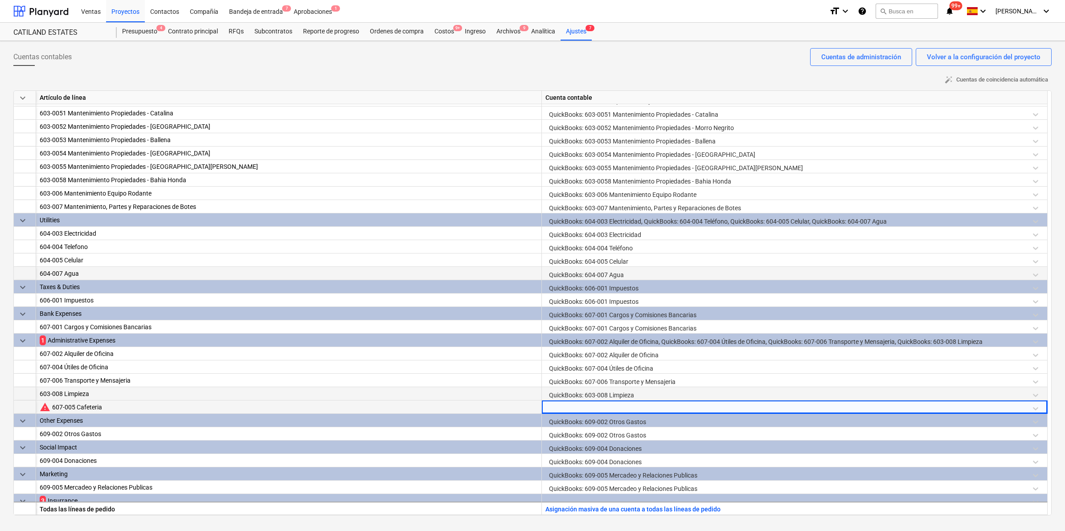
click at [584, 406] on div at bounding box center [794, 408] width 498 height 16
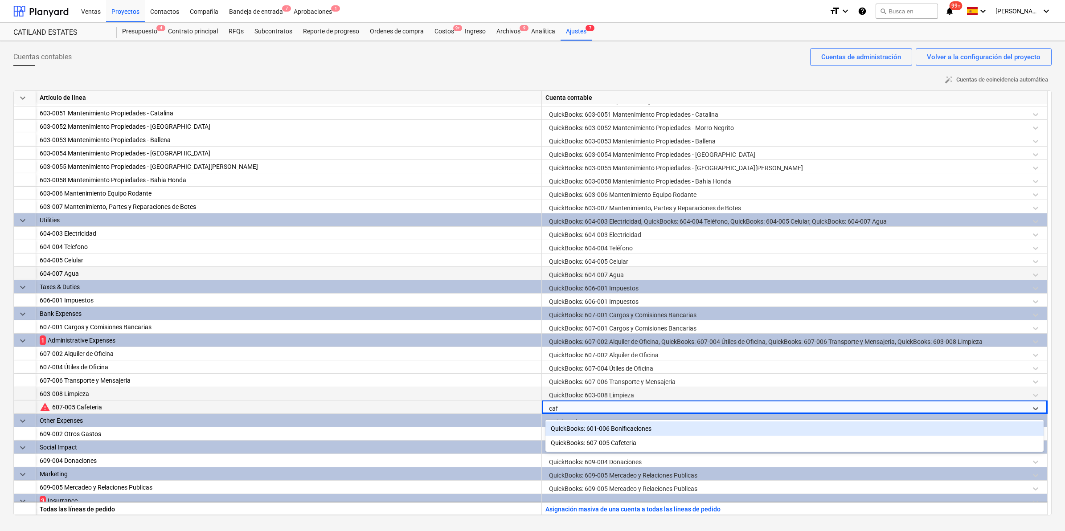
type input "cafe"
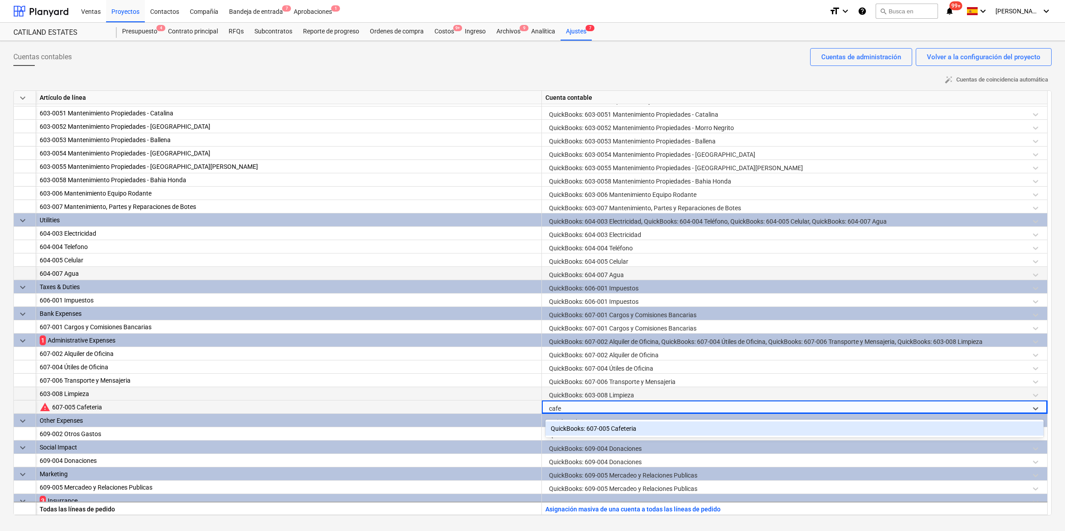
click at [602, 429] on div "QuickBooks: 607-005 Cafeteria" at bounding box center [794, 428] width 498 height 14
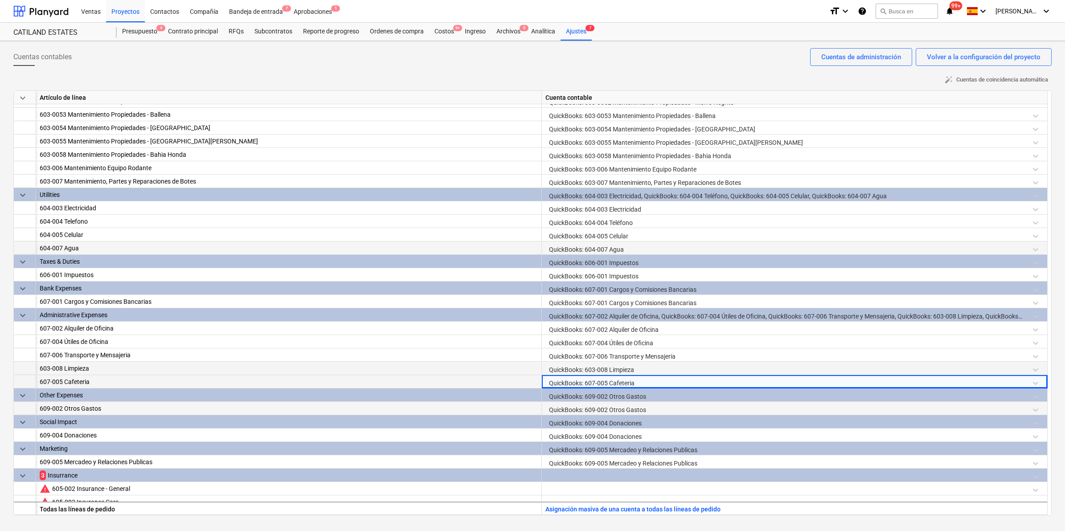
scroll to position [324, 0]
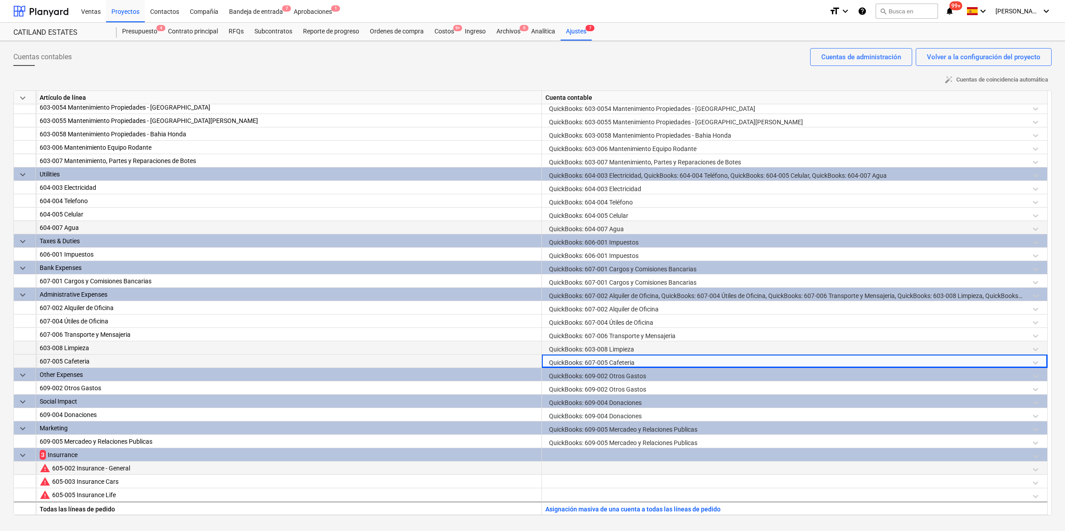
click at [582, 471] on div at bounding box center [794, 469] width 498 height 16
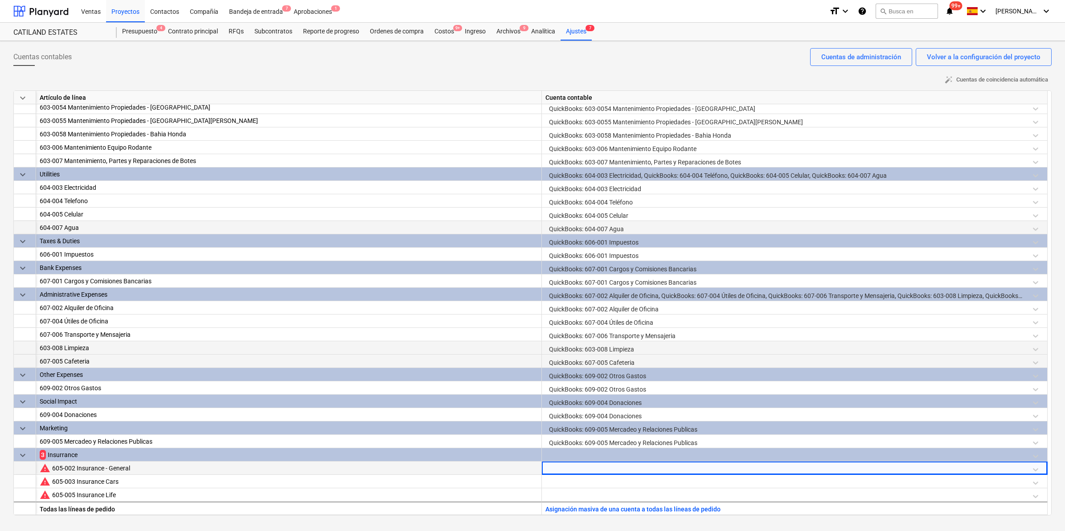
click at [586, 466] on div at bounding box center [794, 469] width 498 height 16
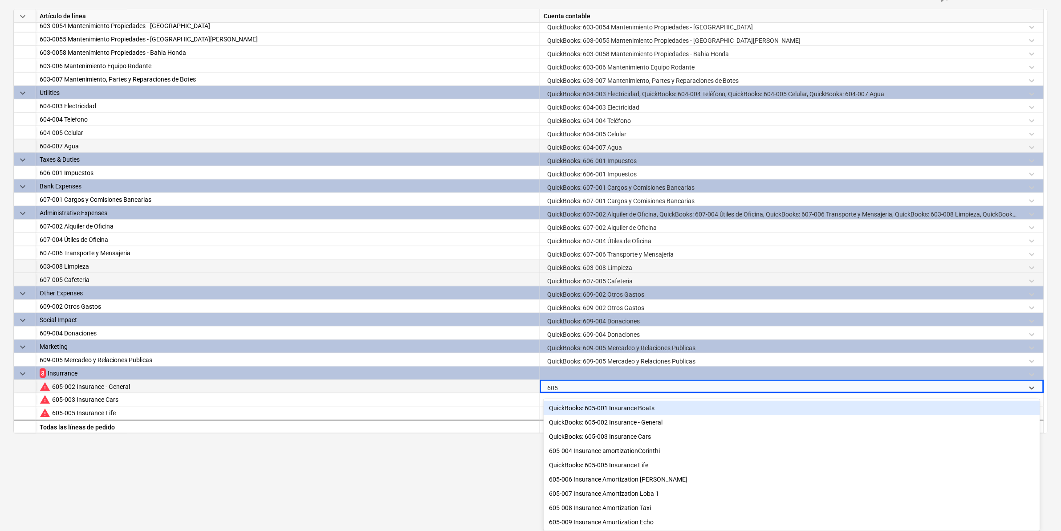
scroll to position [83, 0]
type input "605-002"
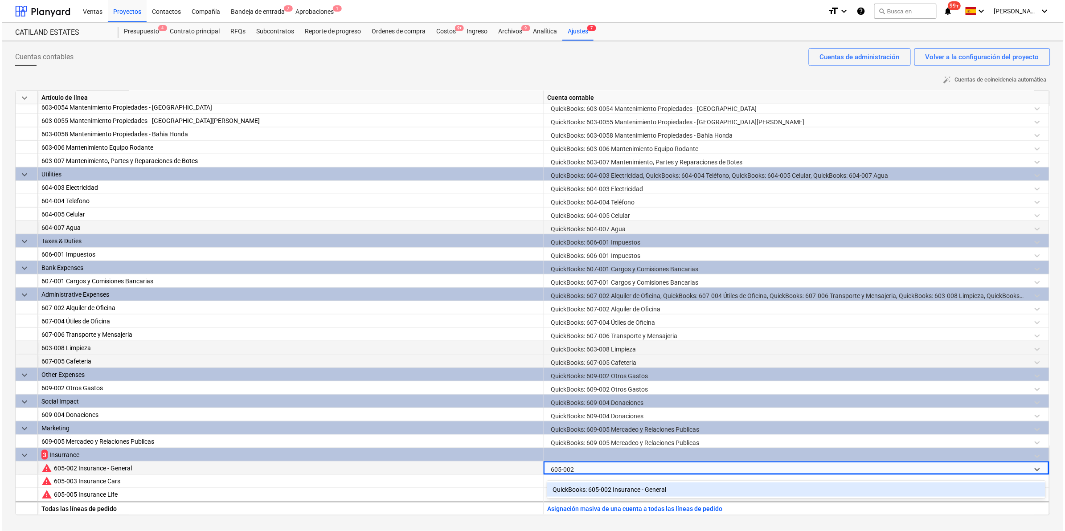
scroll to position [0, 0]
click at [624, 483] on div "QuickBooks: 605-002 Insurance - General" at bounding box center [794, 489] width 498 height 14
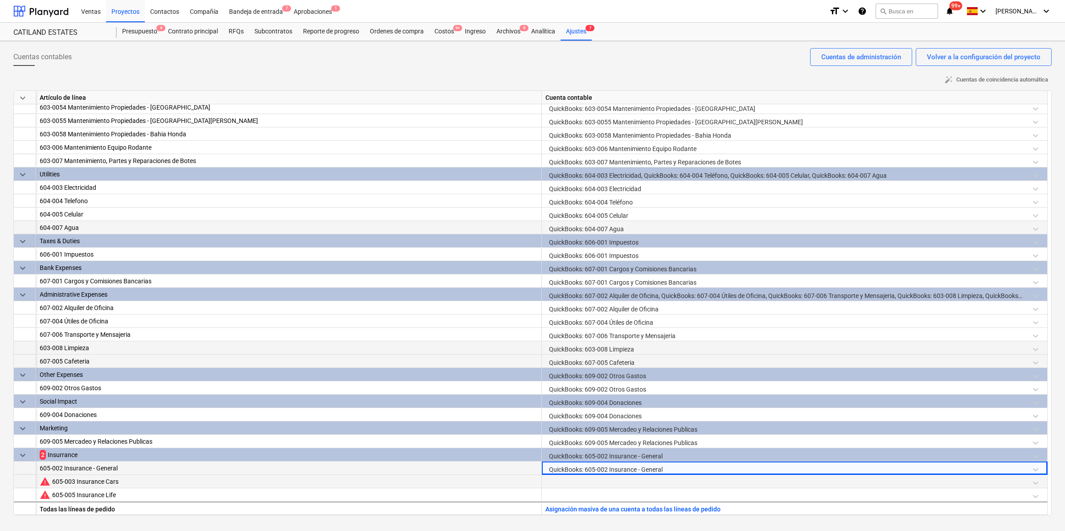
click at [605, 482] on div at bounding box center [794, 483] width 498 height 16
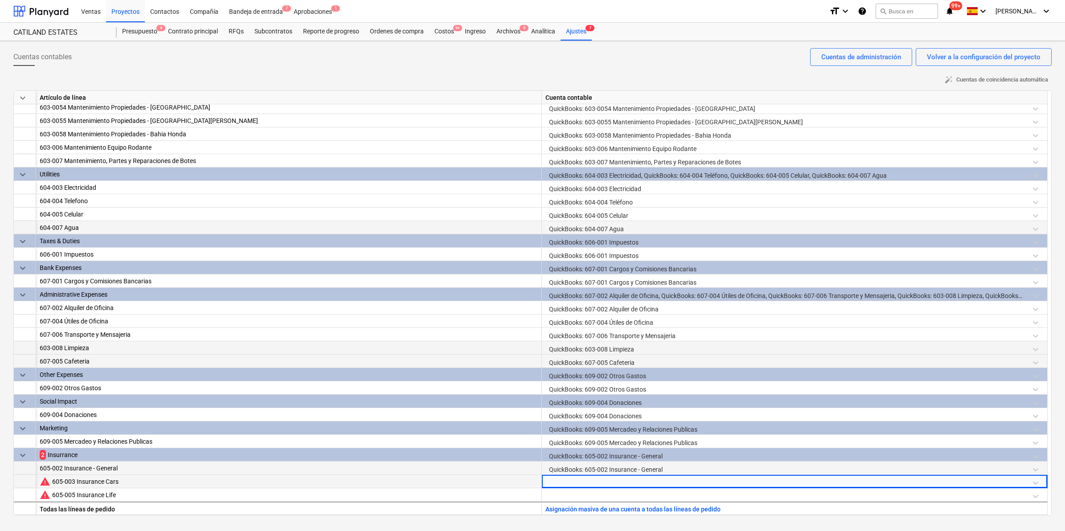
click at [605, 482] on div at bounding box center [794, 483] width 498 height 16
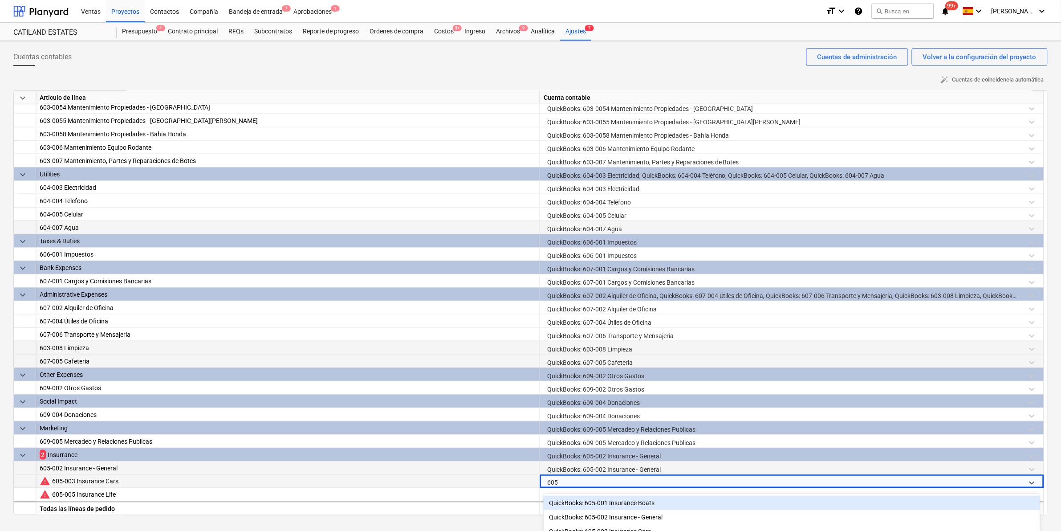
type input "605-"
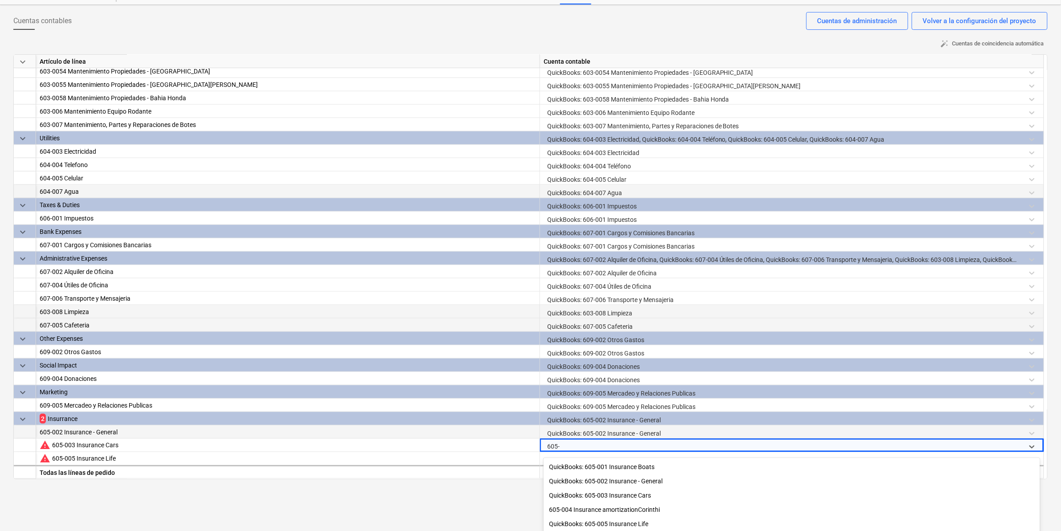
scroll to position [56, 0]
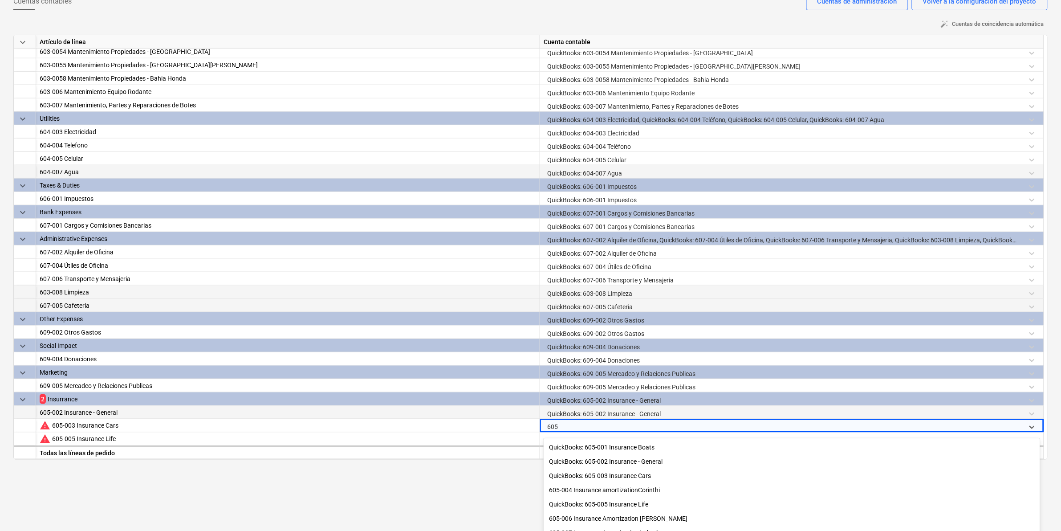
click at [595, 471] on div "QuickBooks: 605-003 Insurance Cars" at bounding box center [792, 476] width 497 height 14
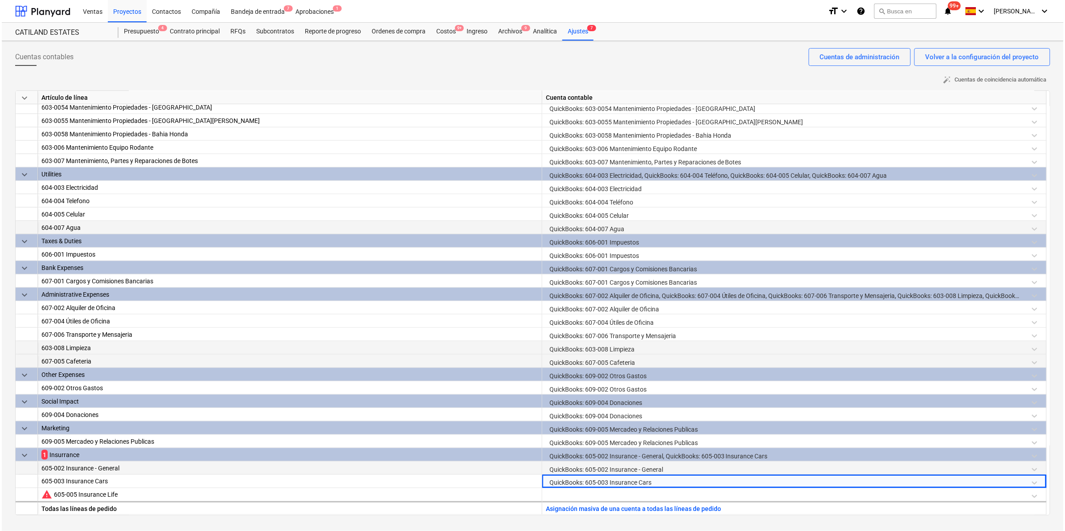
scroll to position [0, 0]
click at [560, 498] on div at bounding box center [792, 496] width 497 height 16
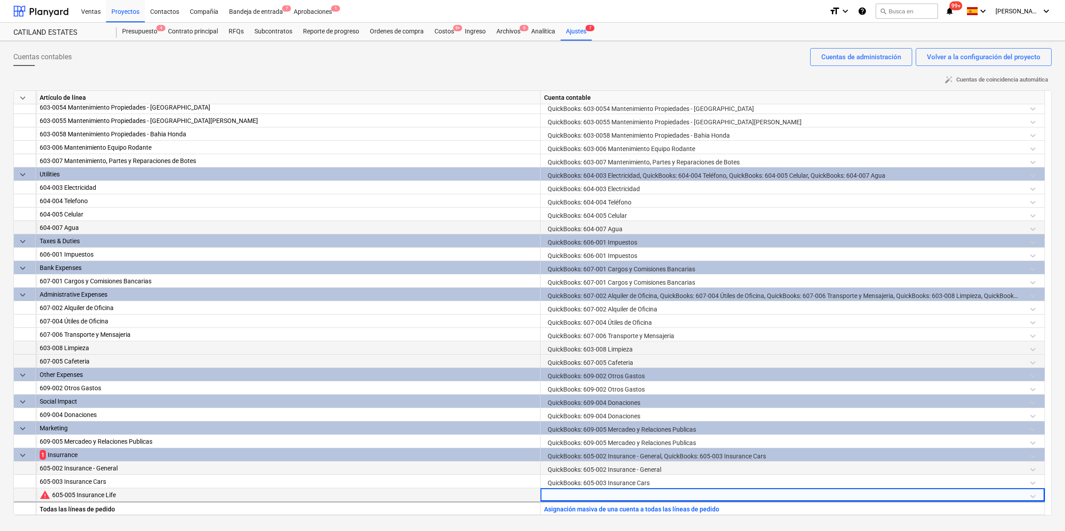
click at [561, 494] on div at bounding box center [792, 496] width 497 height 16
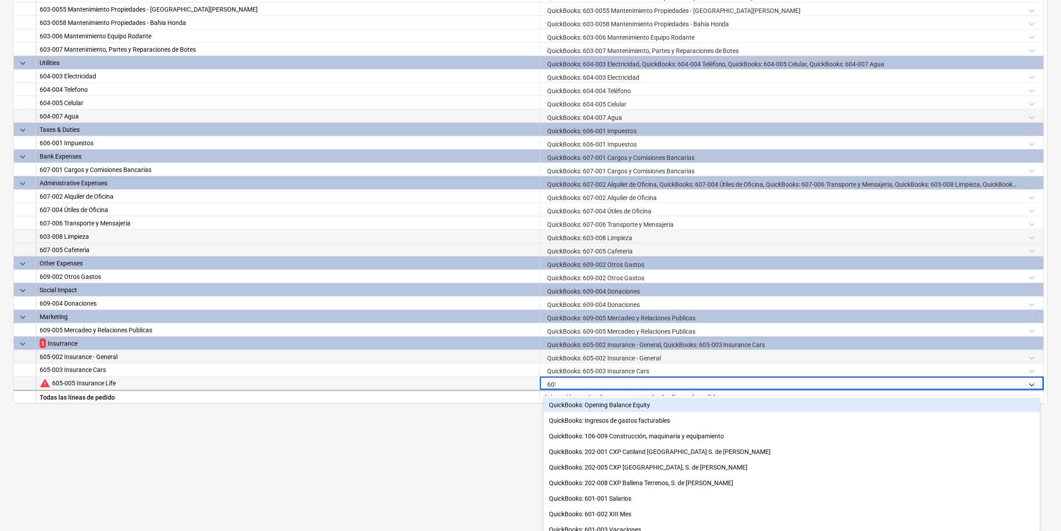
scroll to position [110, 0]
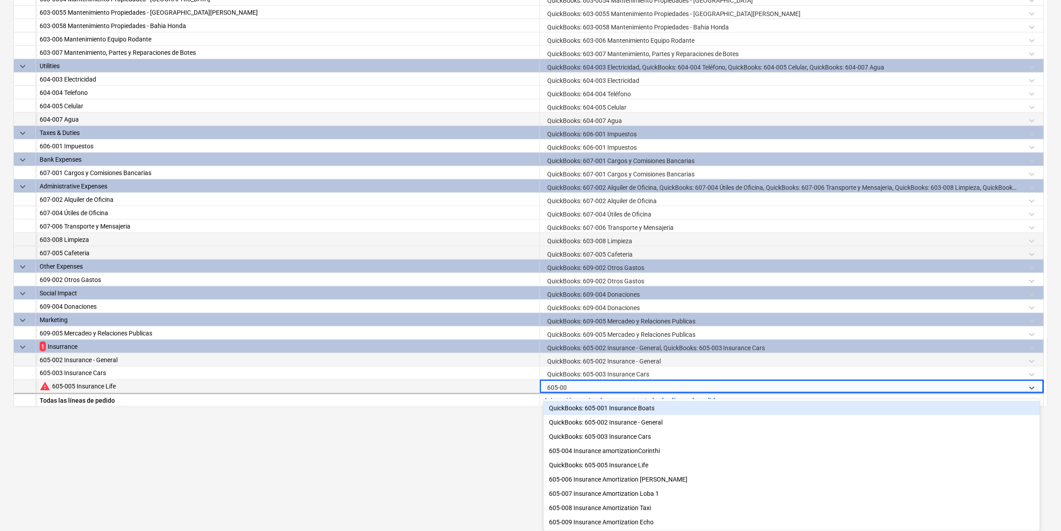
type input "605-005"
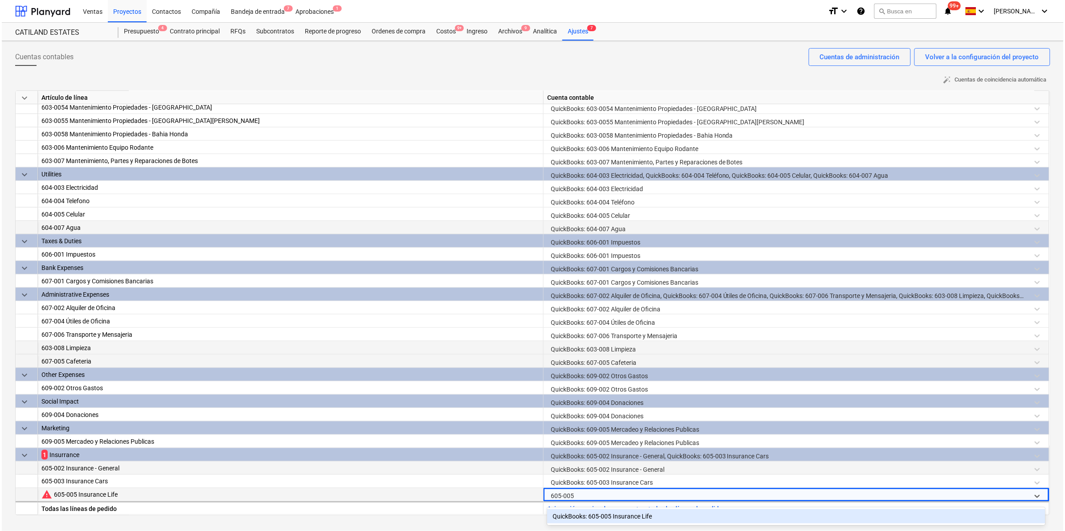
scroll to position [0, 0]
click at [636, 518] on div "QuickBooks: 605-005 Insurance Life" at bounding box center [794, 516] width 498 height 14
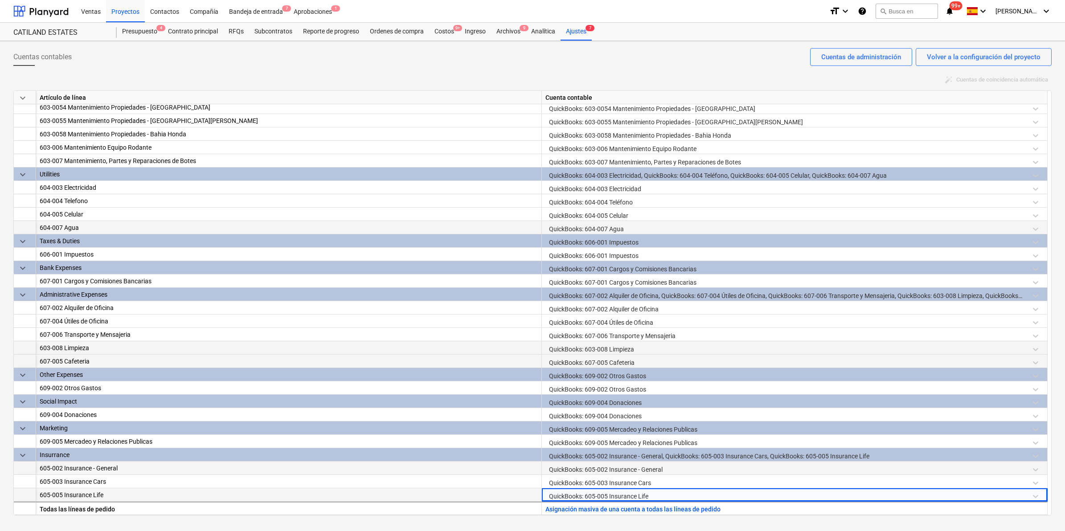
click at [714, 61] on div "Cuentas contables Volver a la configuración del proyecto Cuentas de administrac…" at bounding box center [532, 60] width 1038 height 25
click at [571, 33] on div "Ajustes 7" at bounding box center [575, 32] width 31 height 18
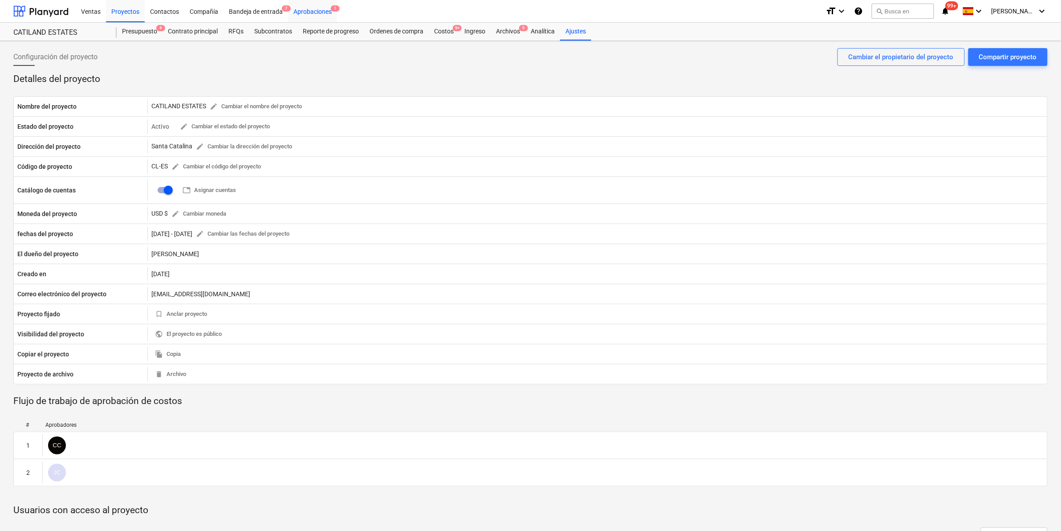
click at [328, 12] on div "Aprobaciones 1" at bounding box center [312, 11] width 49 height 23
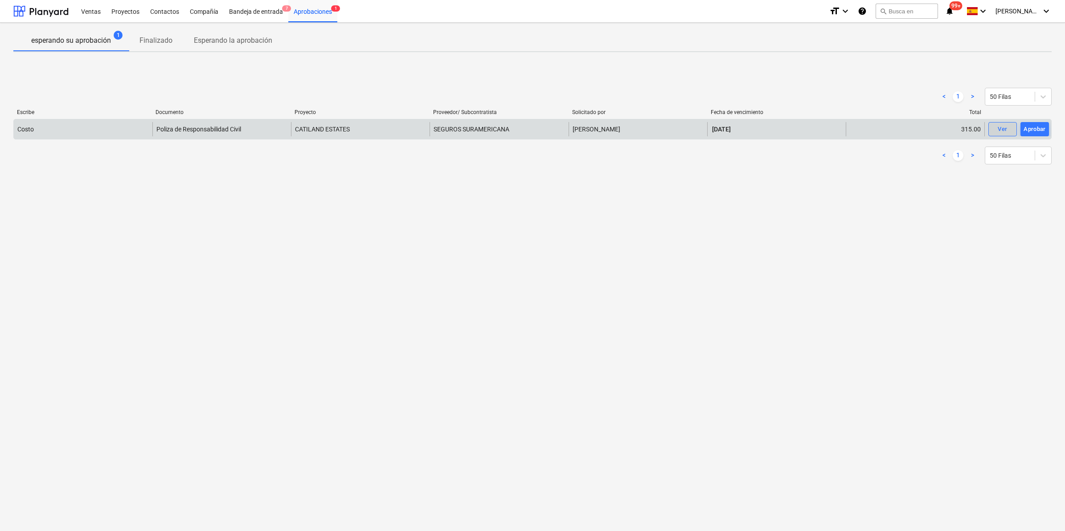
click at [1008, 128] on span "Ver" at bounding box center [1002, 129] width 20 height 10
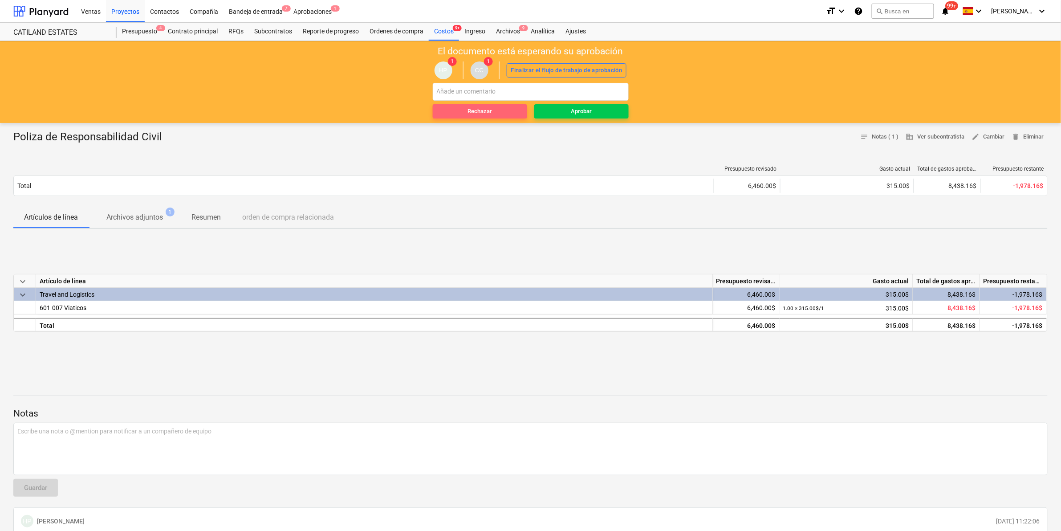
click at [477, 107] on div "Rechazar" at bounding box center [480, 111] width 24 height 10
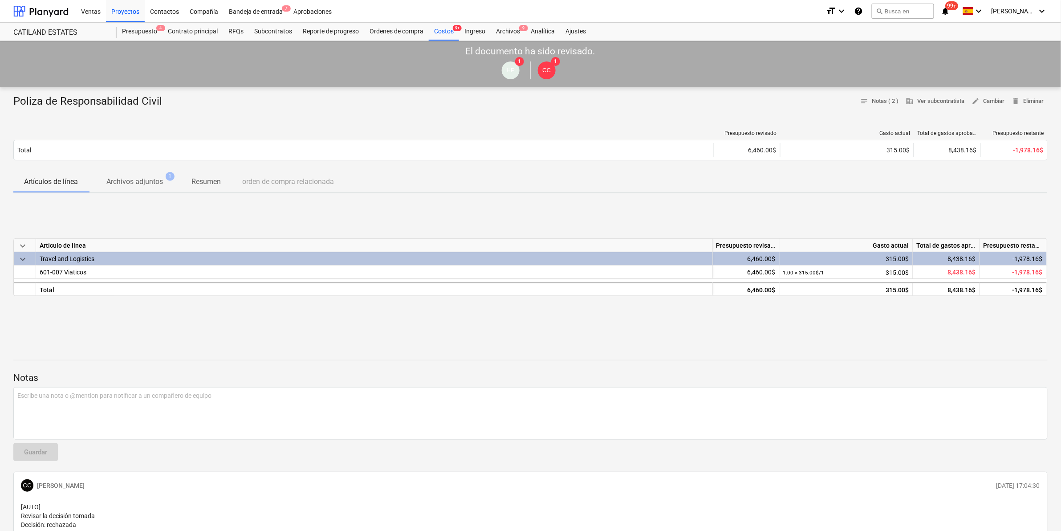
click at [653, 25] on div "Presupuesto 4 Contrato principal RFQs Subcontratos Reporte de progreso Ordenes …" at bounding box center [582, 32] width 931 height 18
click at [270, 9] on div "Bandeja de entrada 7" at bounding box center [256, 11] width 65 height 23
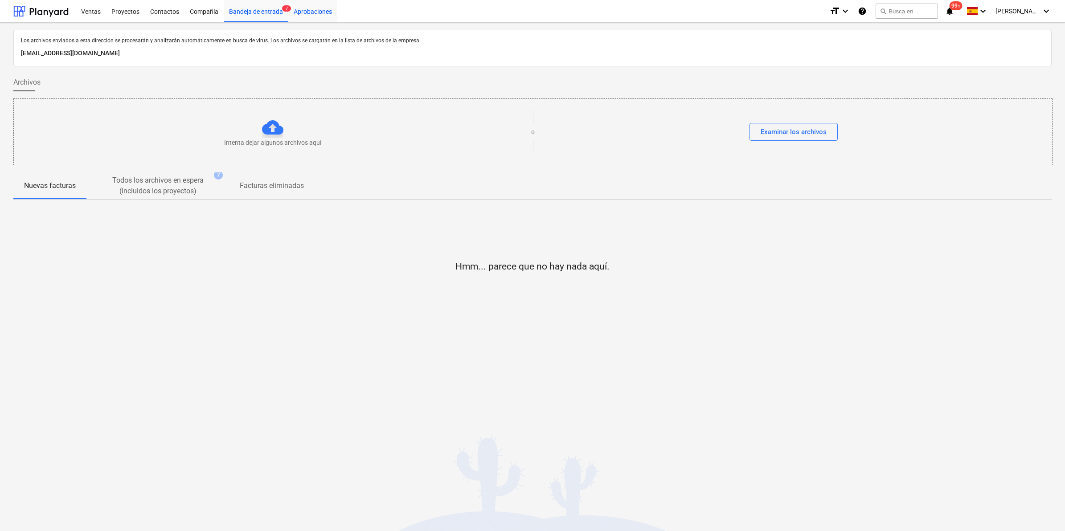
click at [308, 8] on div "Aprobaciones" at bounding box center [312, 11] width 49 height 23
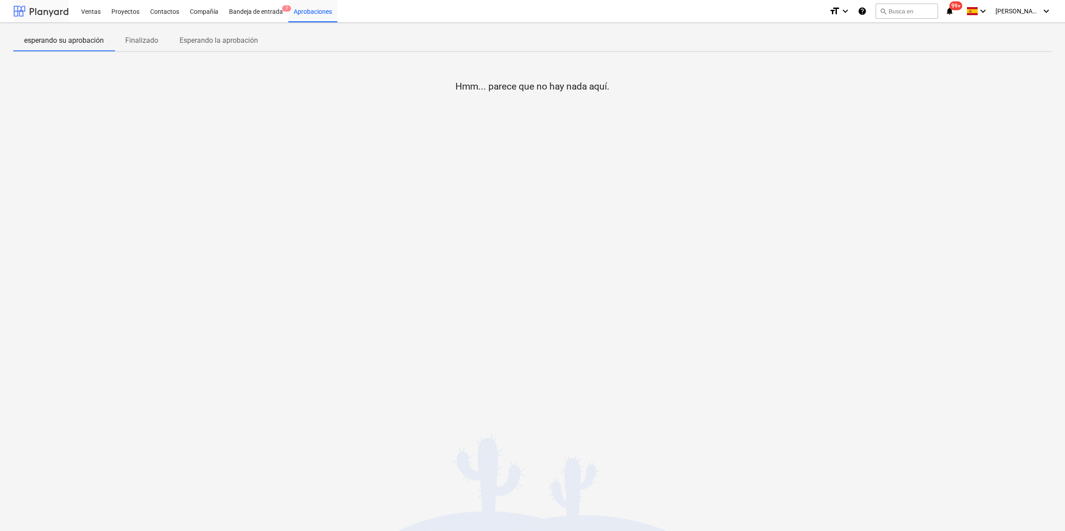
click at [48, 20] on div at bounding box center [40, 11] width 55 height 22
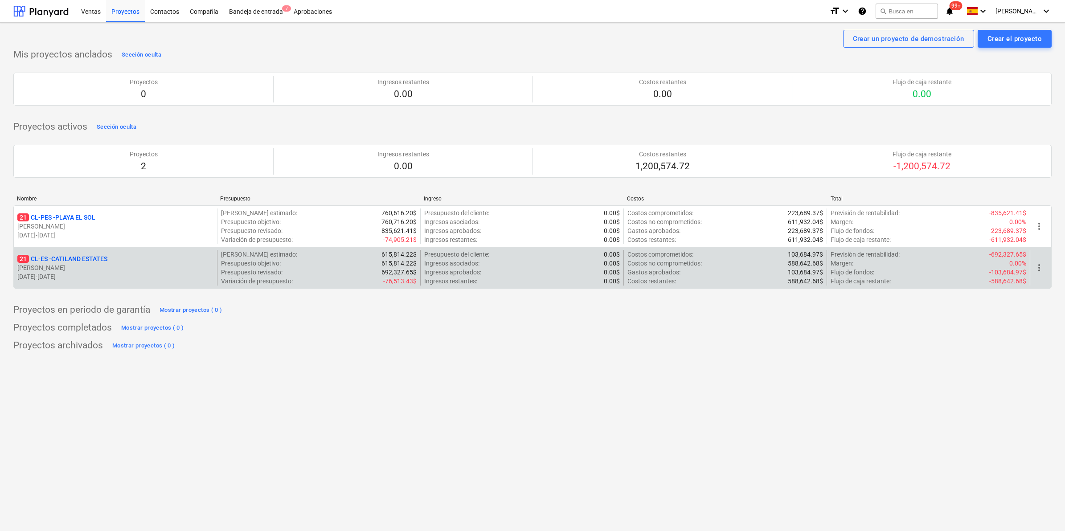
click at [68, 258] on p "21 CL-ES - CATILAND ESTATES" at bounding box center [62, 258] width 90 height 9
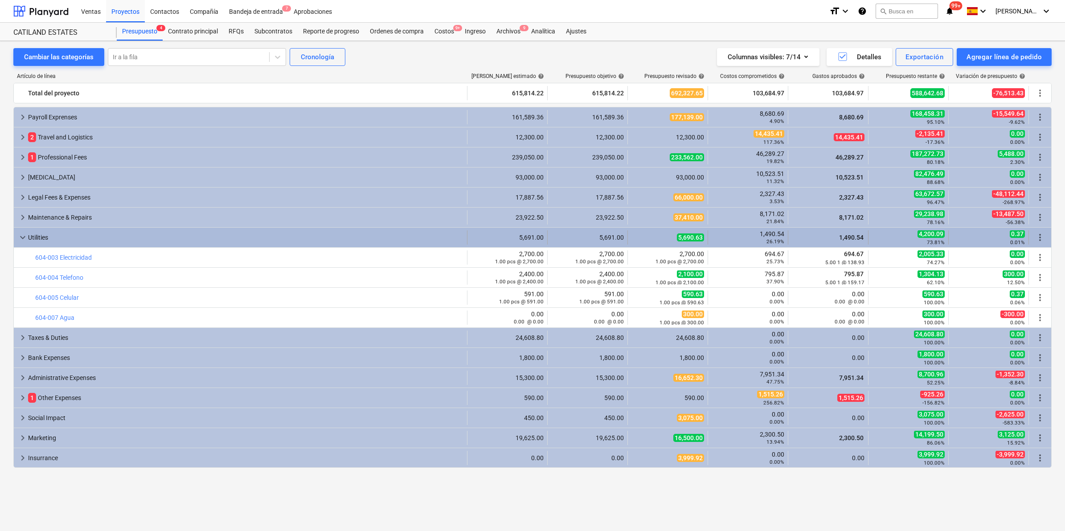
click at [24, 238] on span "keyboard_arrow_down" at bounding box center [22, 237] width 11 height 11
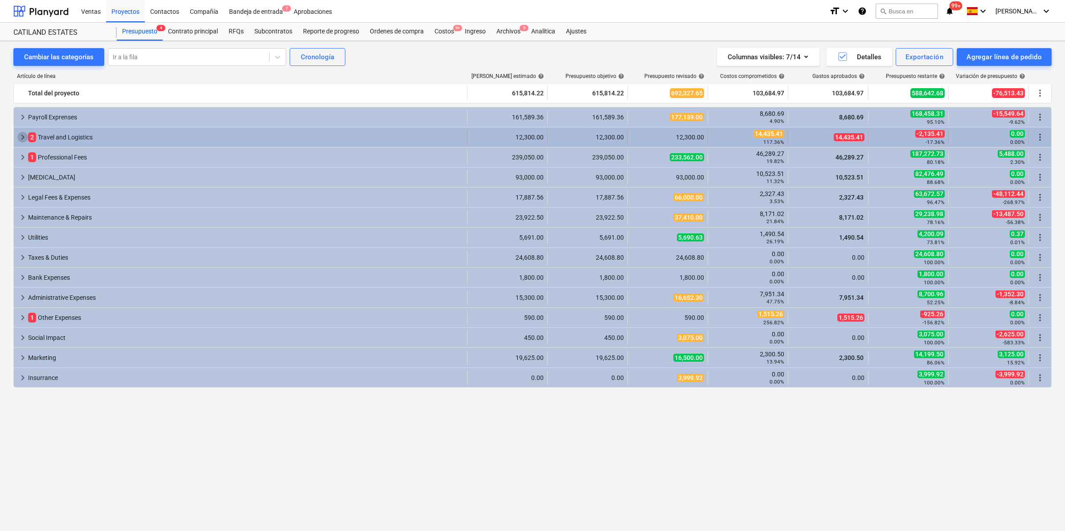
click at [21, 139] on span "keyboard_arrow_right" at bounding box center [22, 137] width 11 height 11
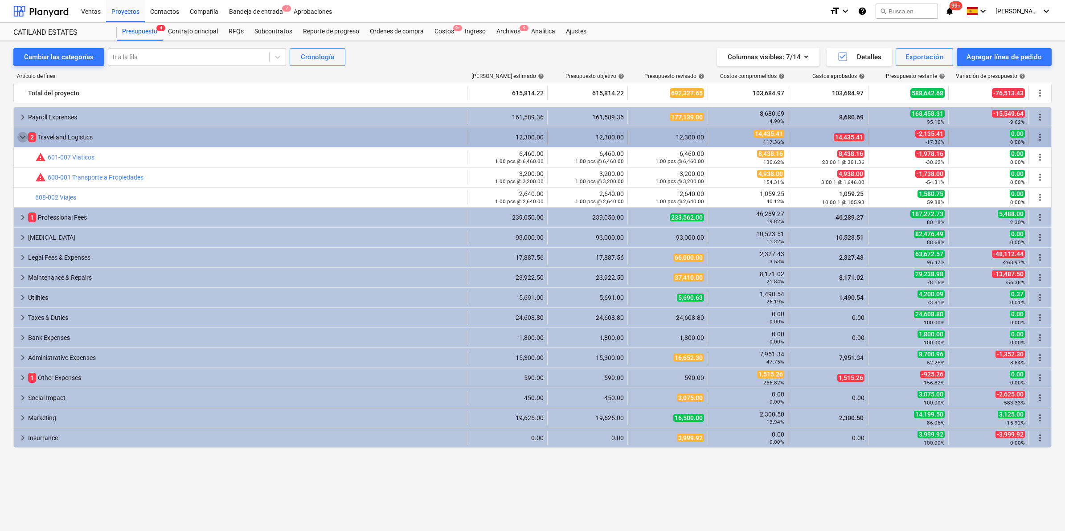
click at [22, 140] on span "keyboard_arrow_down" at bounding box center [22, 137] width 11 height 11
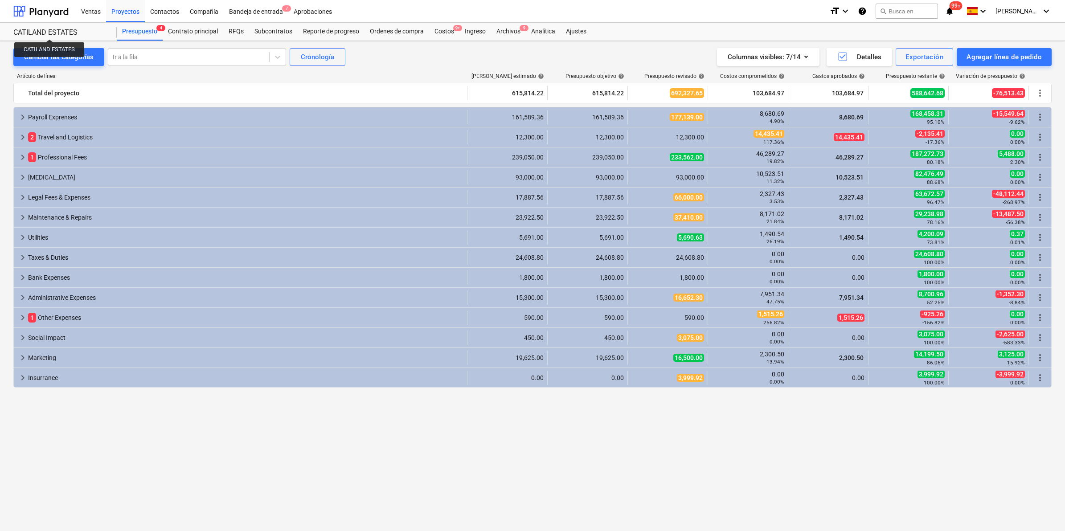
click at [49, 30] on div "CATILAND ESTATES" at bounding box center [59, 32] width 93 height 9
click at [41, 8] on div at bounding box center [40, 11] width 55 height 22
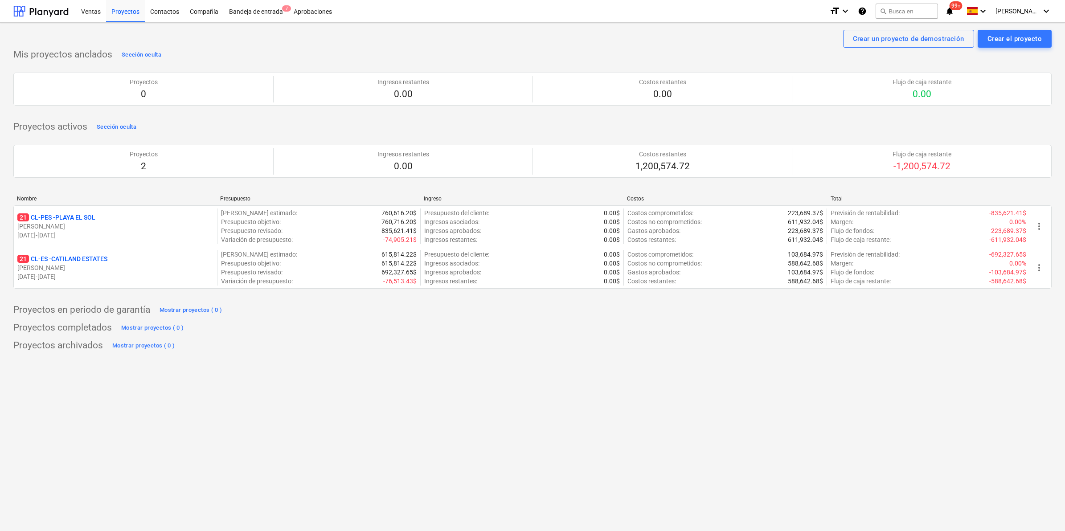
click at [40, 220] on p "21 CL-PES - [GEOGRAPHIC_DATA]" at bounding box center [56, 217] width 78 height 9
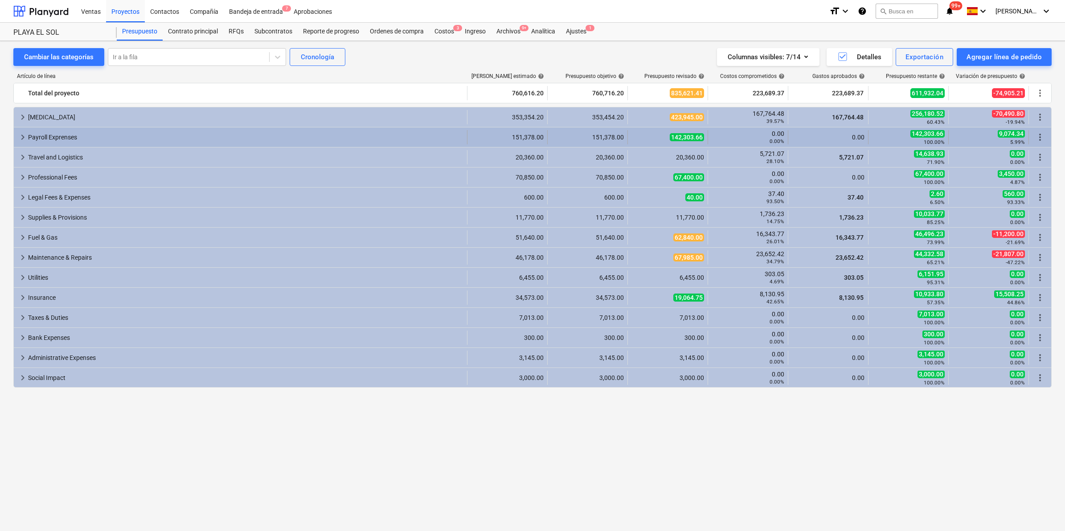
click at [18, 136] on span "keyboard_arrow_right" at bounding box center [22, 137] width 11 height 11
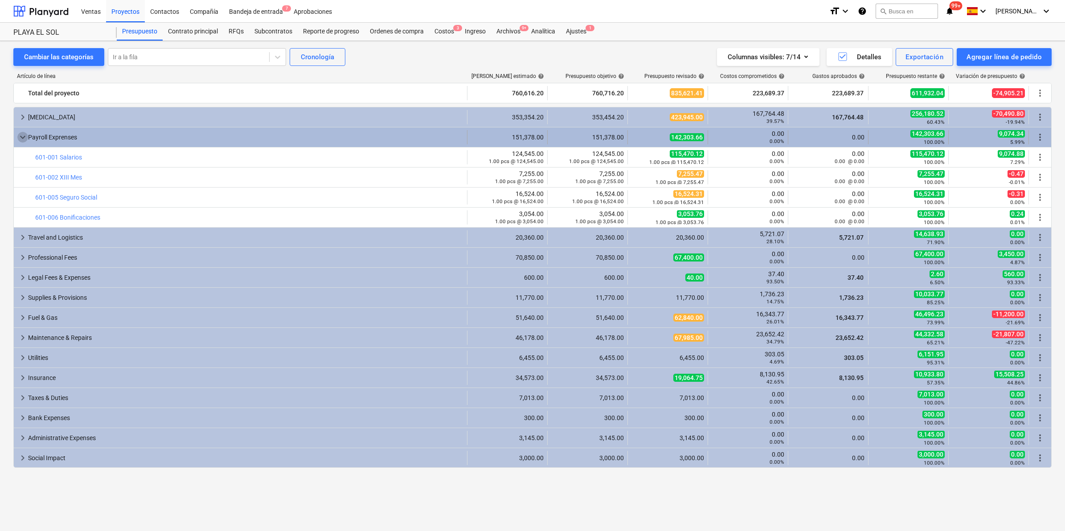
click at [20, 134] on span "keyboard_arrow_down" at bounding box center [22, 137] width 11 height 11
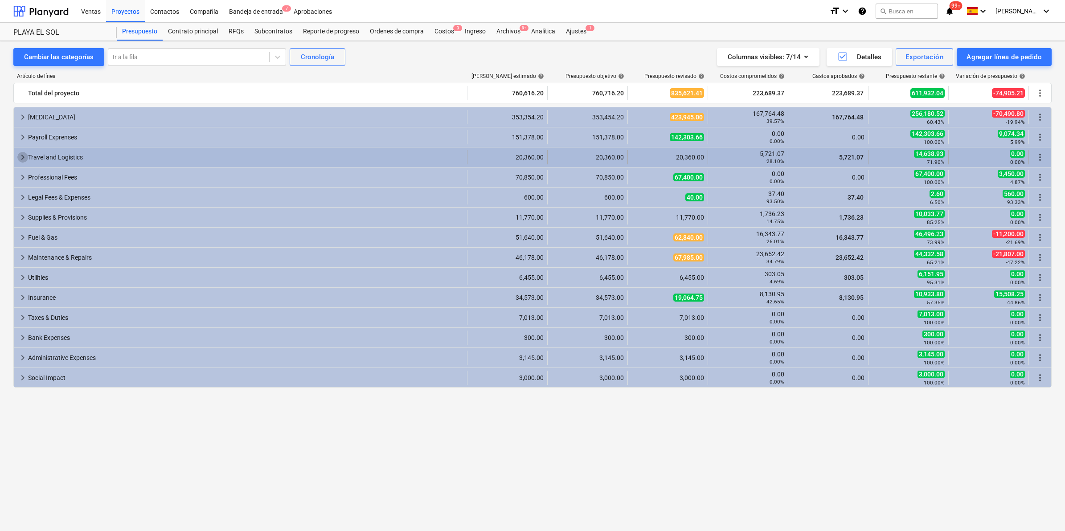
click at [18, 159] on span "keyboard_arrow_right" at bounding box center [22, 157] width 11 height 11
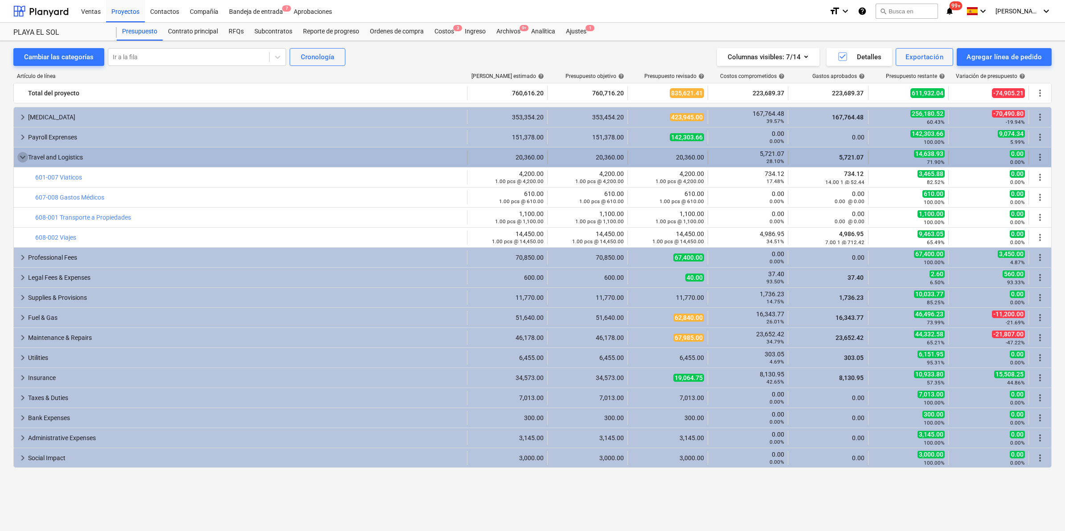
click at [24, 159] on span "keyboard_arrow_down" at bounding box center [22, 157] width 11 height 11
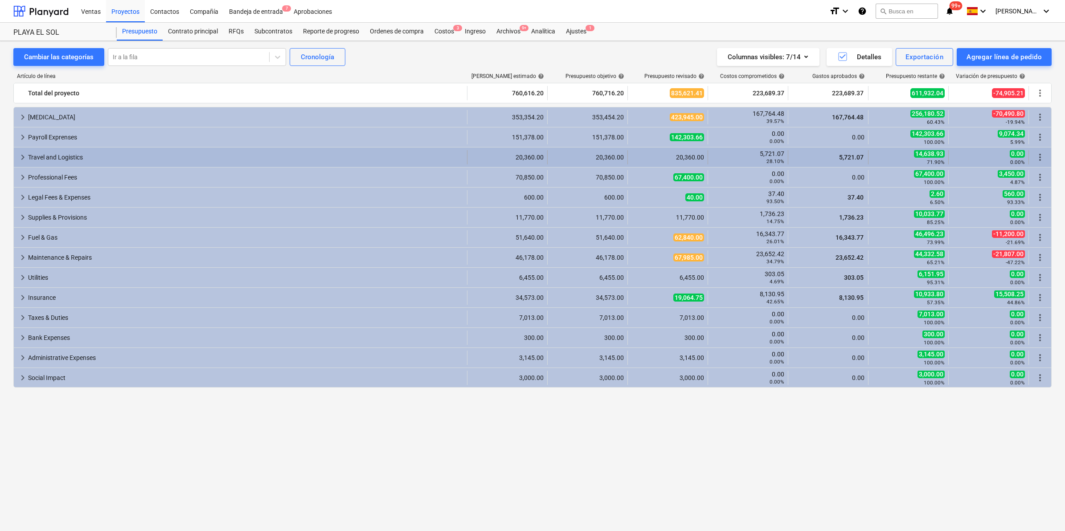
click at [23, 159] on span "keyboard_arrow_right" at bounding box center [22, 157] width 11 height 11
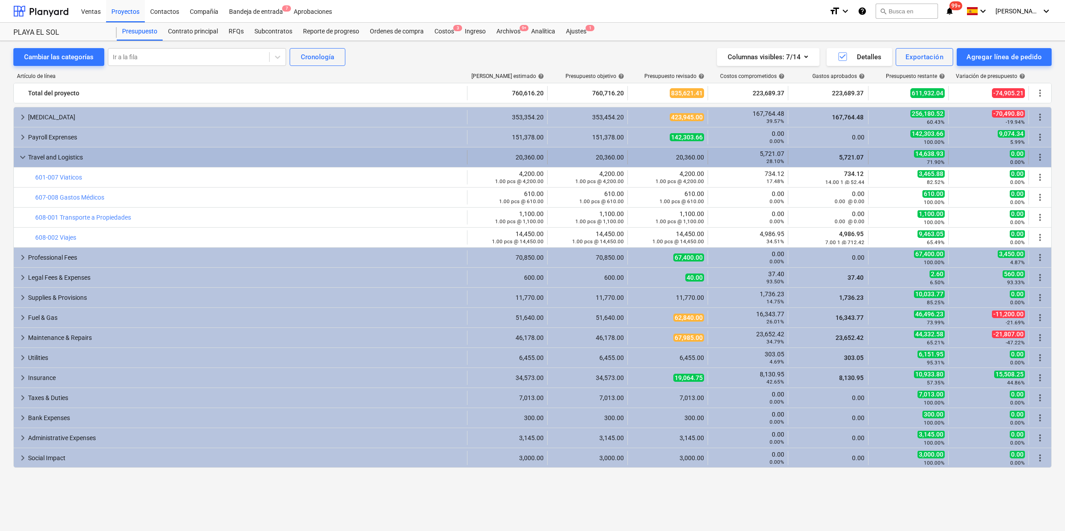
click at [21, 159] on span "keyboard_arrow_down" at bounding box center [22, 157] width 11 height 11
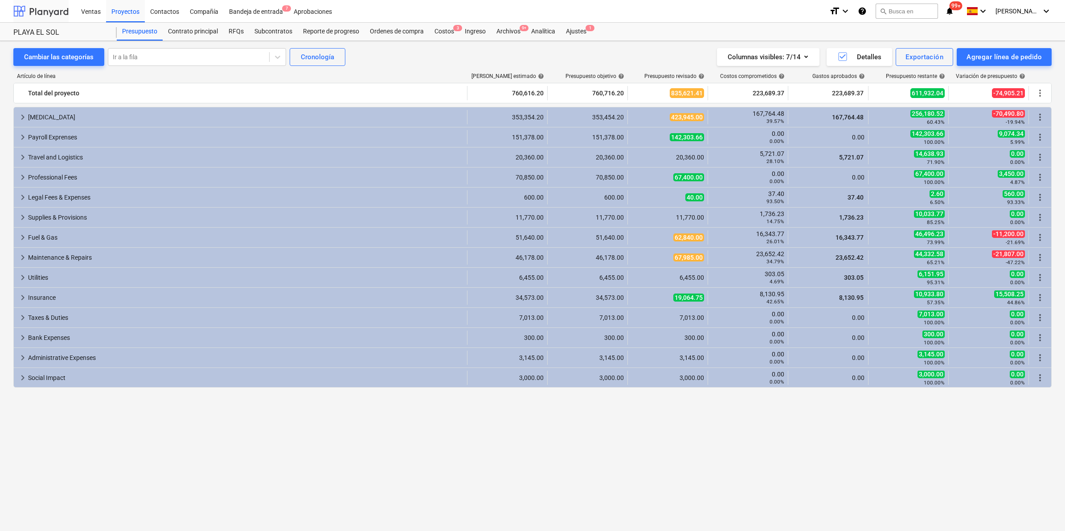
click at [34, 12] on div at bounding box center [40, 11] width 55 height 22
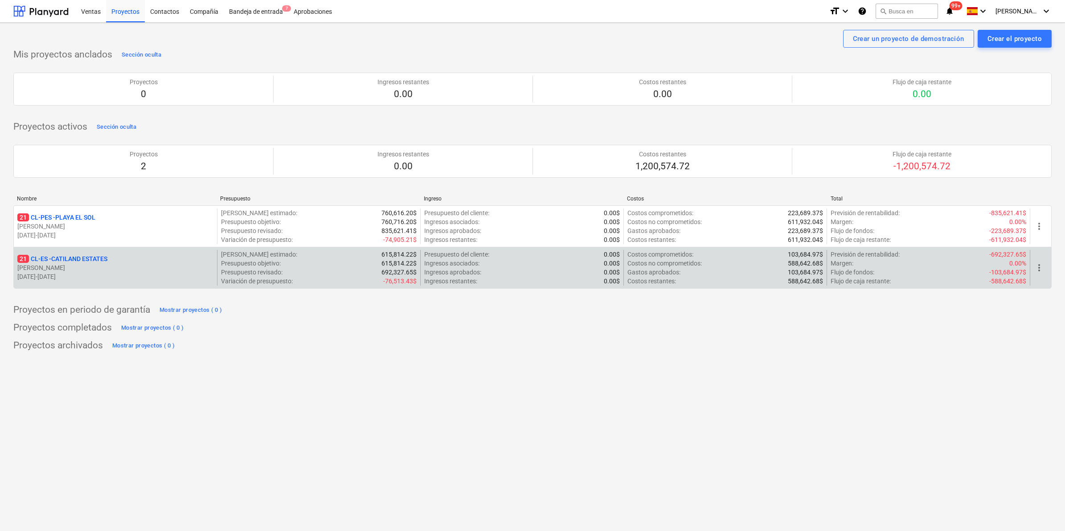
click at [74, 262] on p "21 CL-ES - CATILAND ESTATES" at bounding box center [62, 258] width 90 height 9
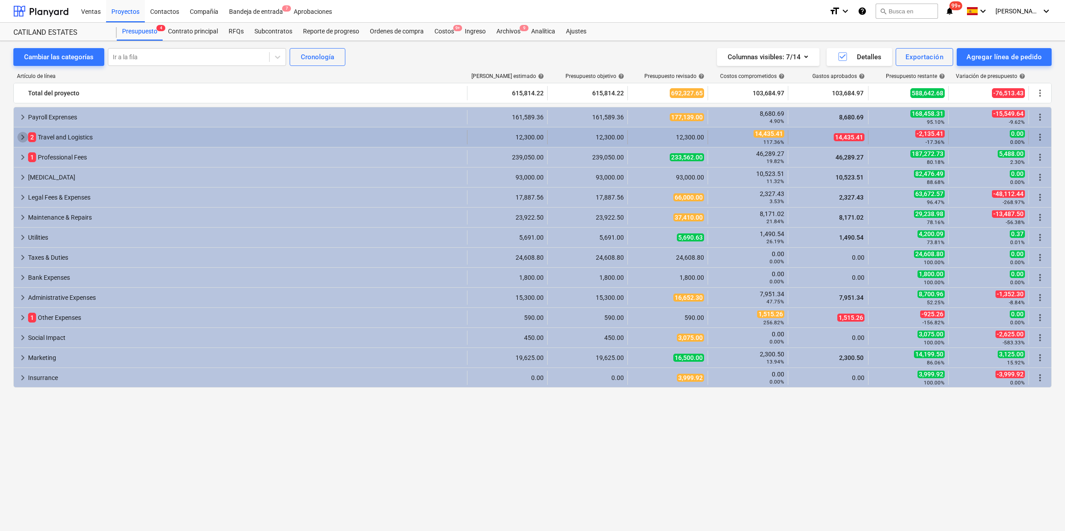
click at [20, 132] on span "keyboard_arrow_right" at bounding box center [22, 137] width 11 height 11
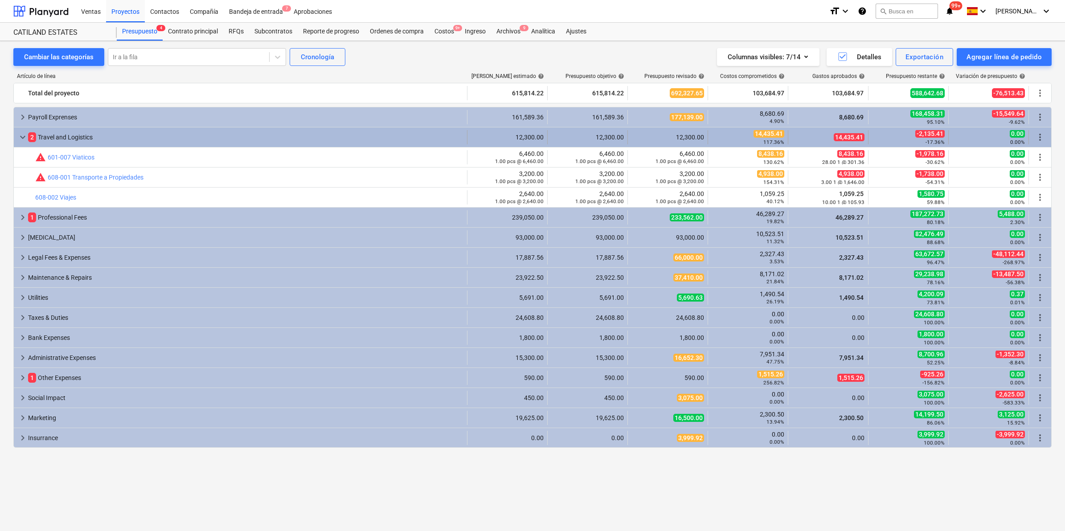
click at [21, 139] on span "keyboard_arrow_down" at bounding box center [22, 137] width 11 height 11
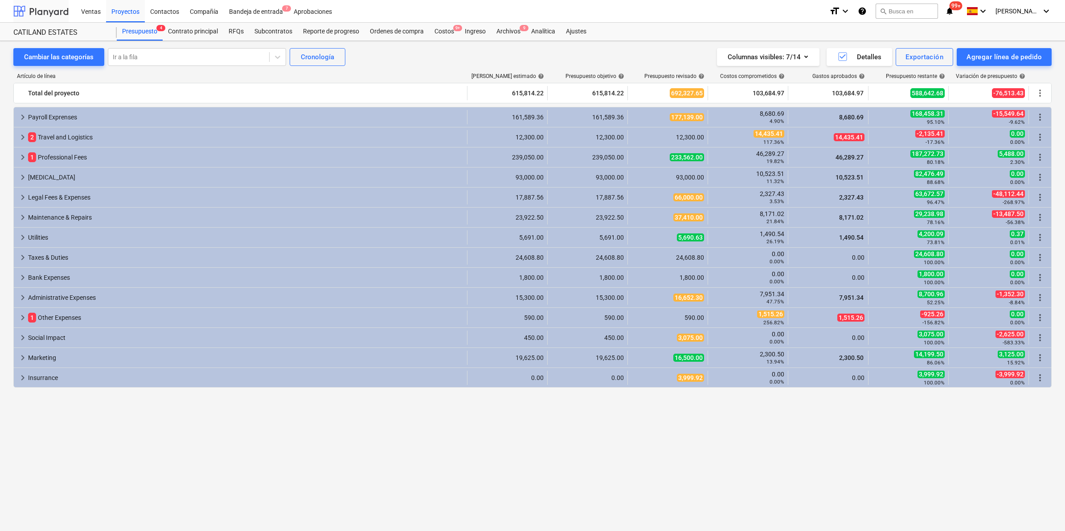
click at [39, 10] on div at bounding box center [40, 11] width 55 height 22
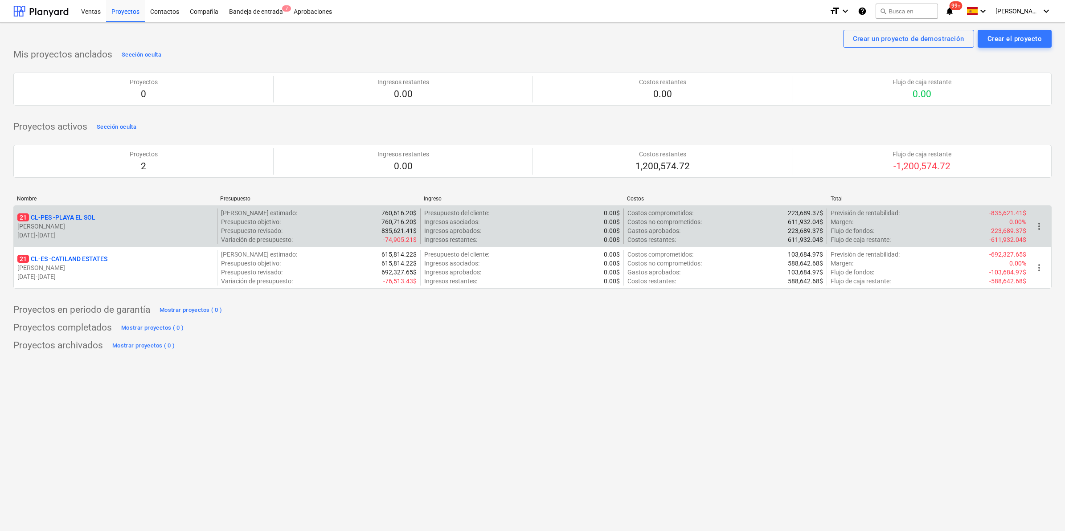
click at [50, 217] on p "21 CL-PES - [GEOGRAPHIC_DATA]" at bounding box center [56, 217] width 78 height 9
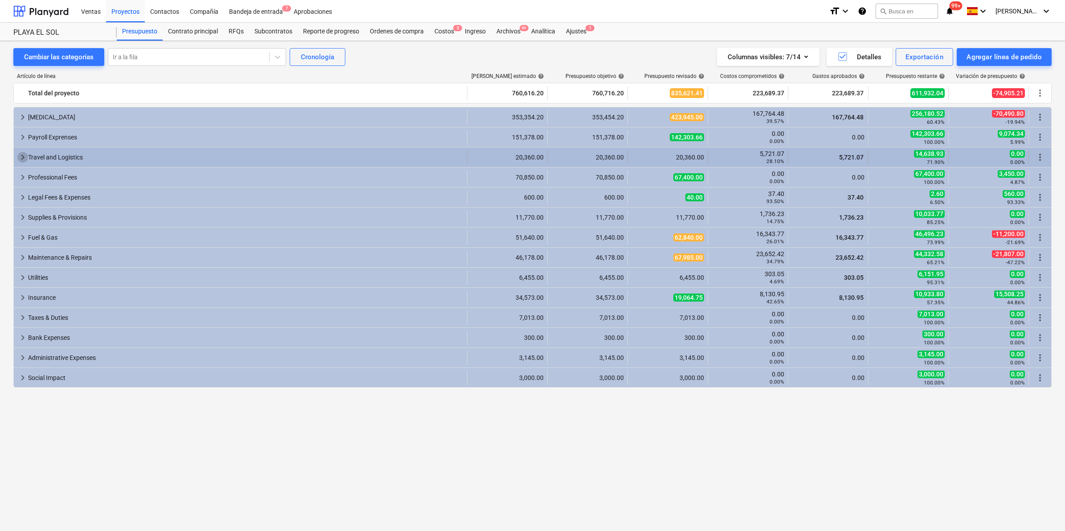
click at [25, 158] on span "keyboard_arrow_right" at bounding box center [22, 157] width 11 height 11
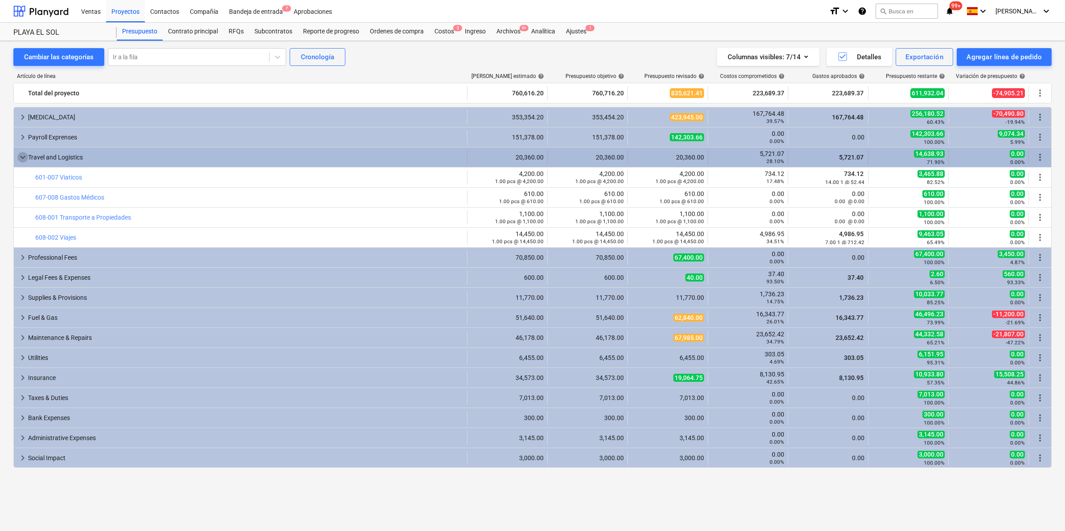
click at [19, 158] on span "keyboard_arrow_down" at bounding box center [22, 157] width 11 height 11
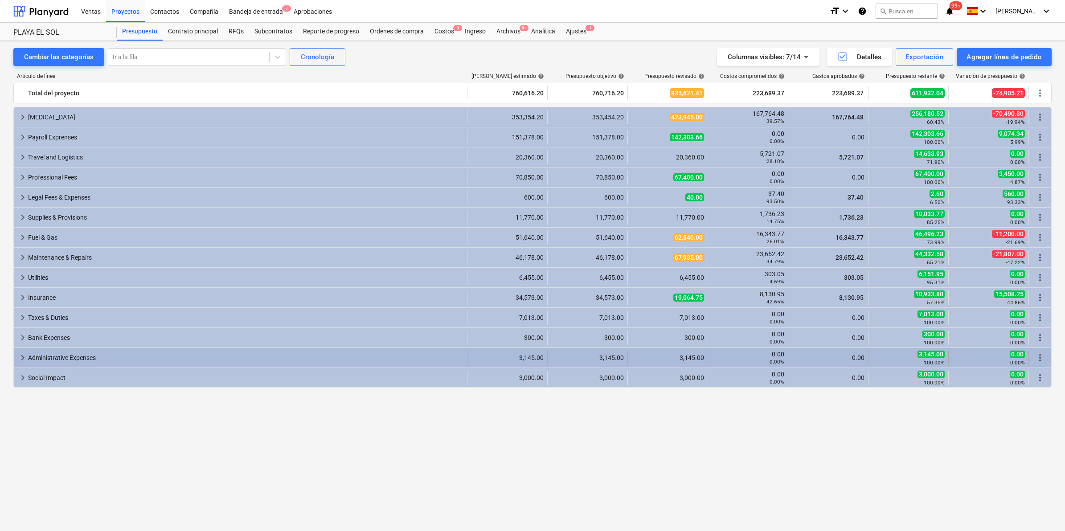
click at [19, 359] on span "keyboard_arrow_right" at bounding box center [22, 357] width 11 height 11
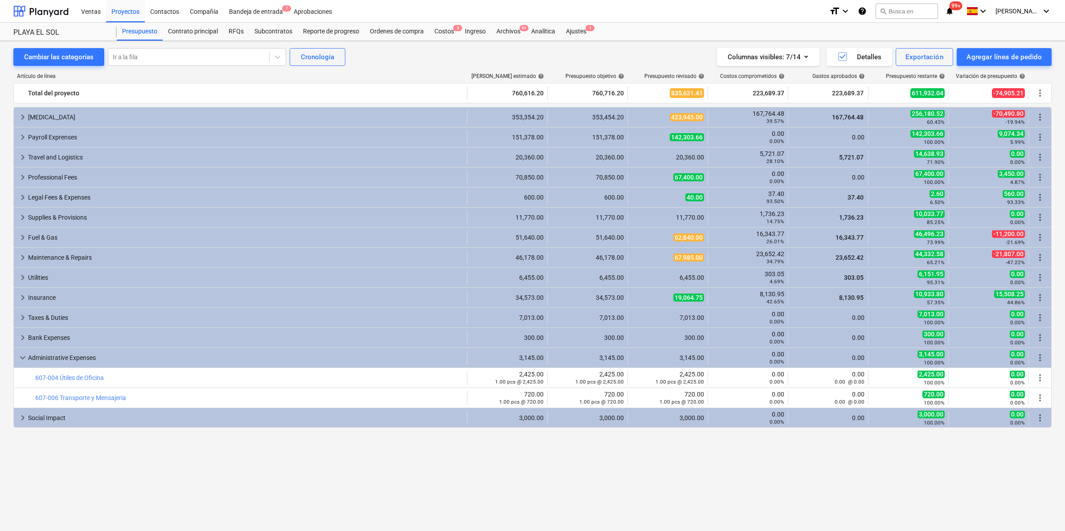
click at [19, 359] on span "keyboard_arrow_down" at bounding box center [22, 357] width 11 height 11
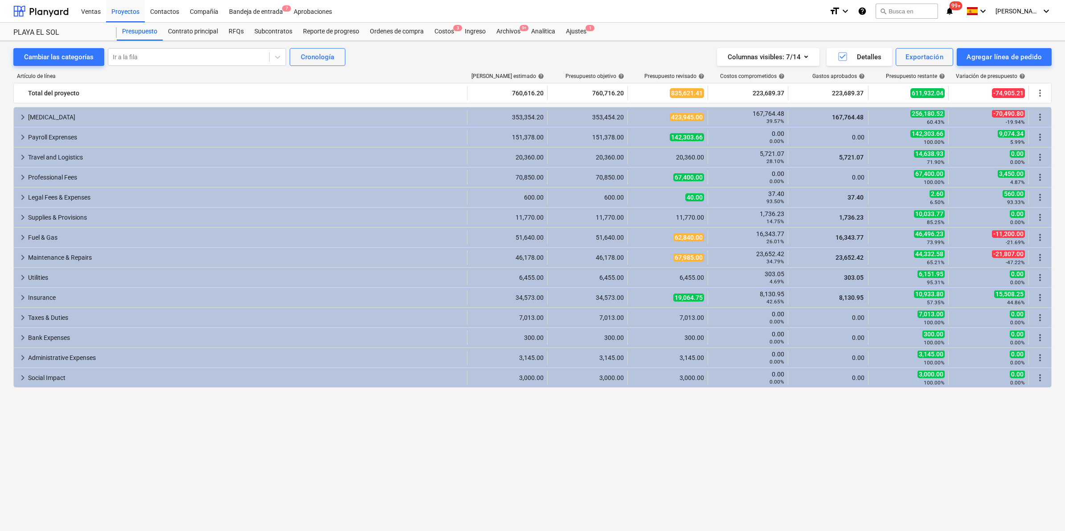
click at [373, 458] on div "keyboard_arrow_right CAPEX 353,354.20 353,454.20 423,945.00 167,764.48 39.57% 1…" at bounding box center [532, 302] width 1038 height 391
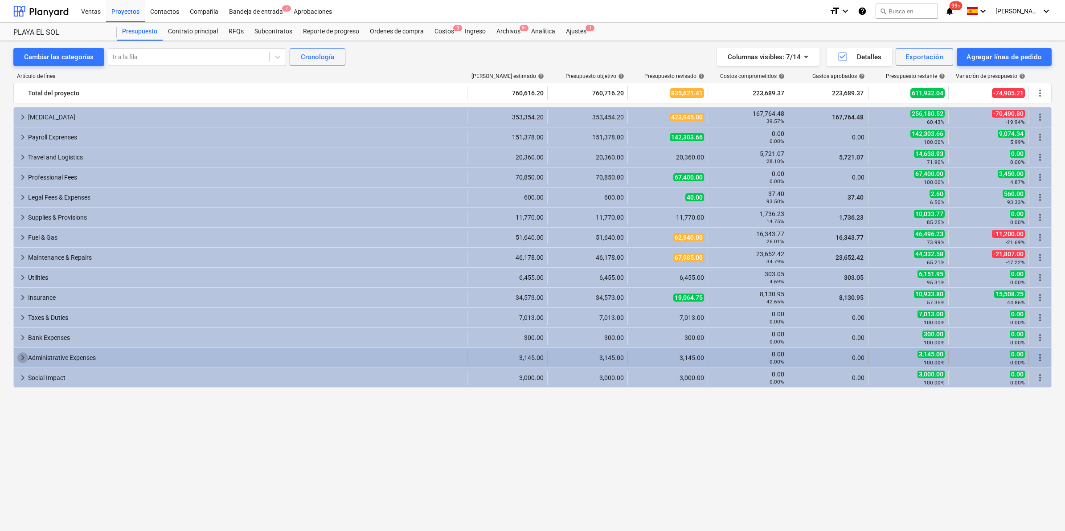
click at [17, 358] on span "keyboard_arrow_right" at bounding box center [22, 357] width 11 height 11
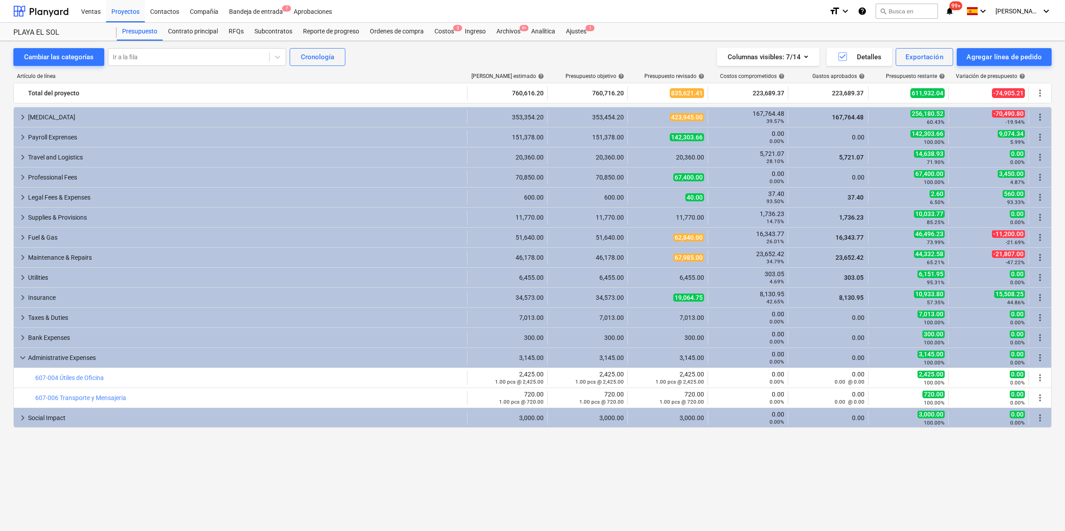
click at [17, 358] on span "keyboard_arrow_down" at bounding box center [22, 357] width 11 height 11
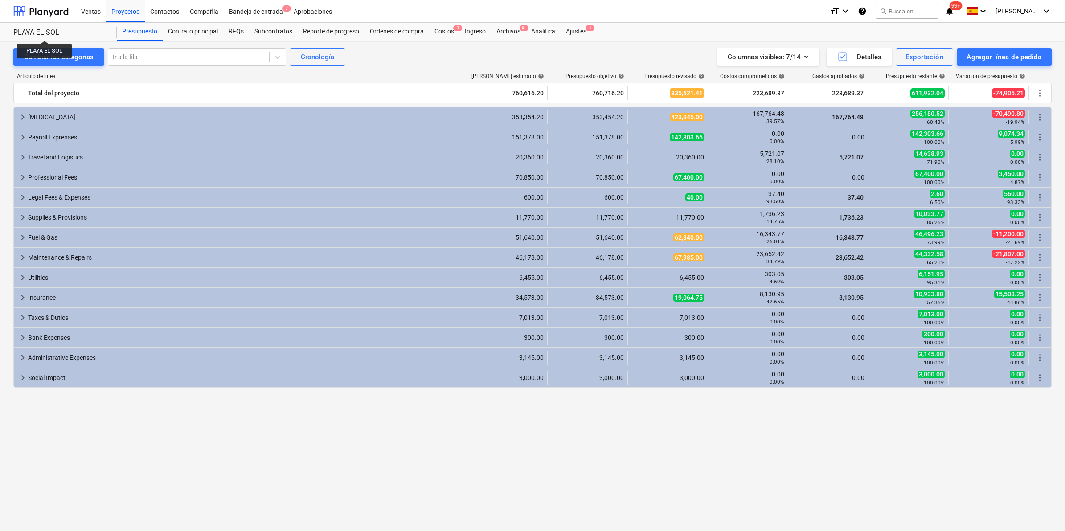
click at [45, 33] on div "PLAYA EL SOL" at bounding box center [59, 32] width 93 height 9
click at [45, 12] on div at bounding box center [40, 11] width 55 height 22
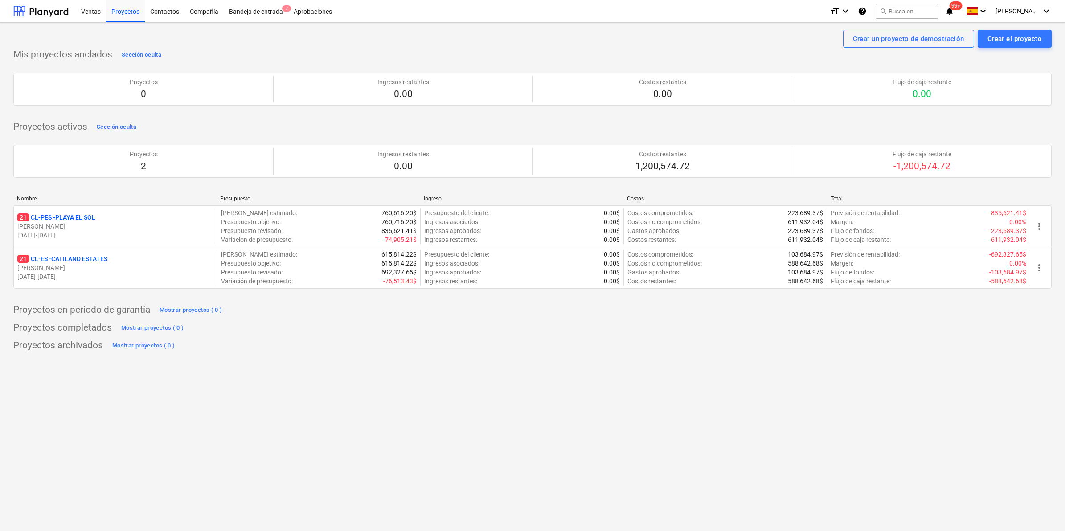
click at [58, 259] on p "21 CL-ES - CATILAND ESTATES" at bounding box center [62, 258] width 90 height 9
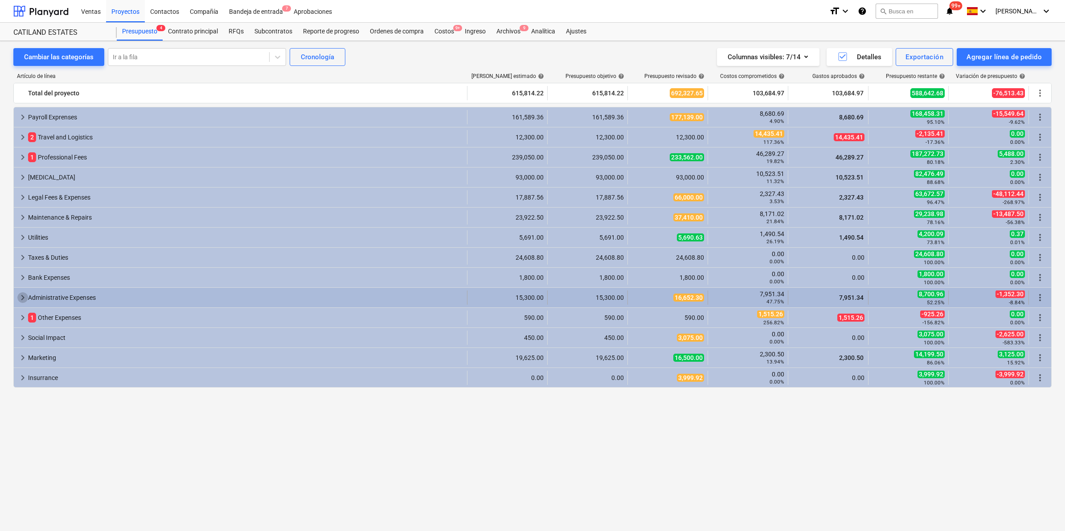
click at [24, 298] on span "keyboard_arrow_right" at bounding box center [22, 297] width 11 height 11
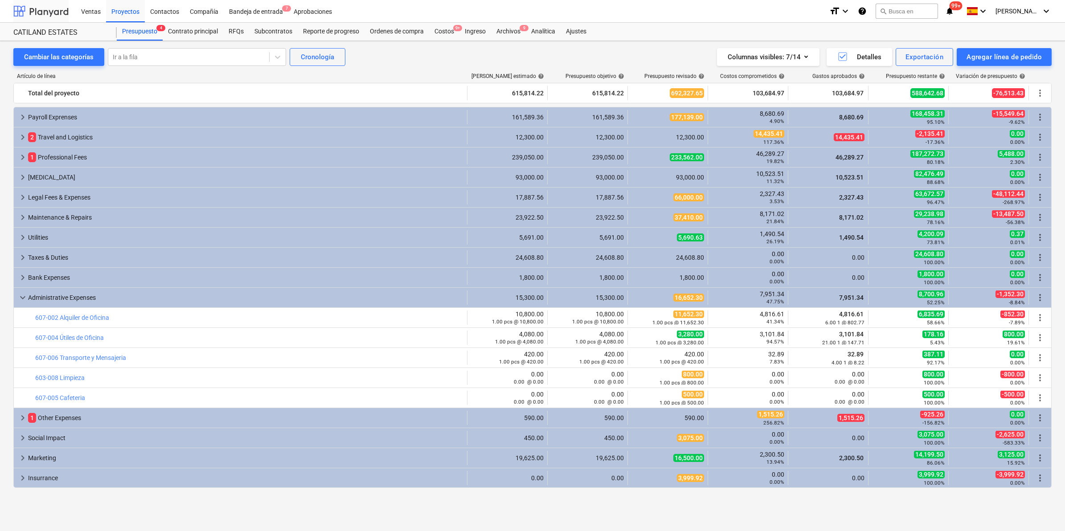
click at [52, 5] on div at bounding box center [40, 11] width 55 height 22
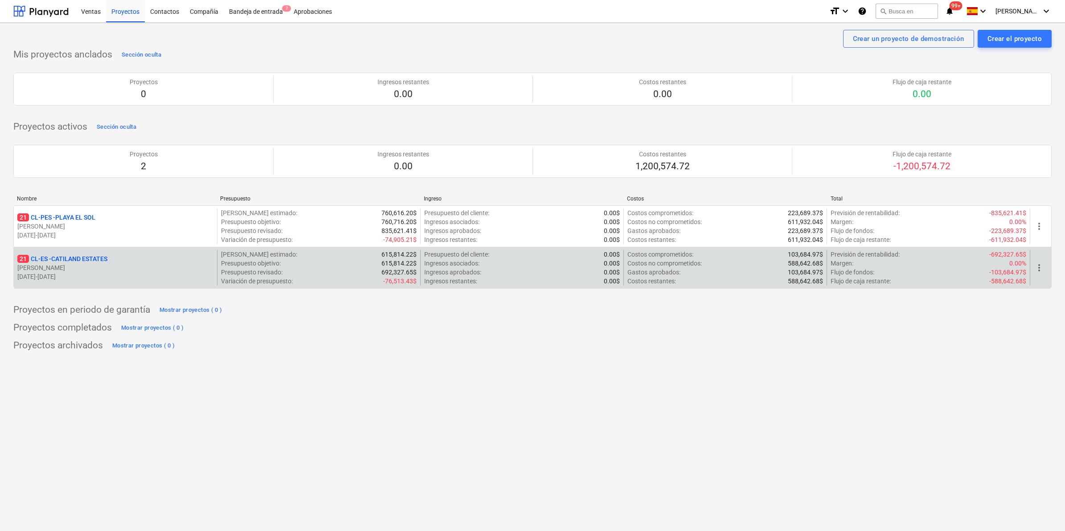
click at [81, 257] on p "21 CL-ES - CATILAND ESTATES" at bounding box center [62, 258] width 90 height 9
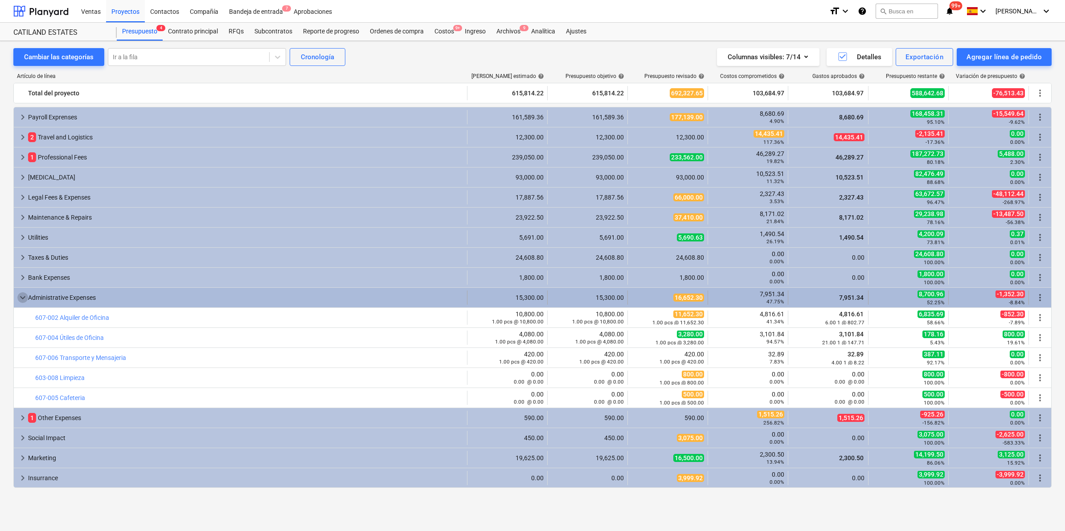
click at [19, 299] on span "keyboard_arrow_down" at bounding box center [22, 297] width 11 height 11
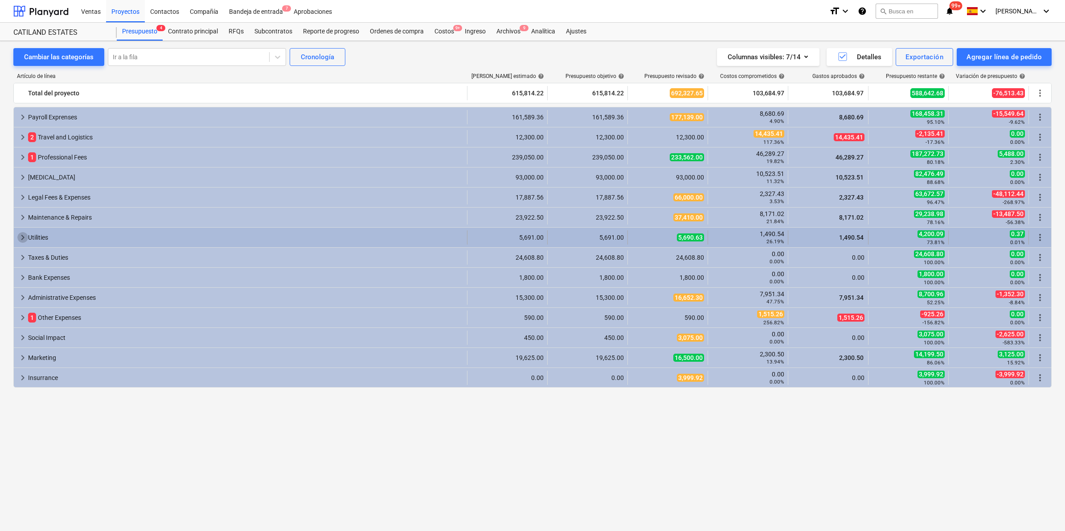
click at [21, 237] on span "keyboard_arrow_right" at bounding box center [22, 237] width 11 height 11
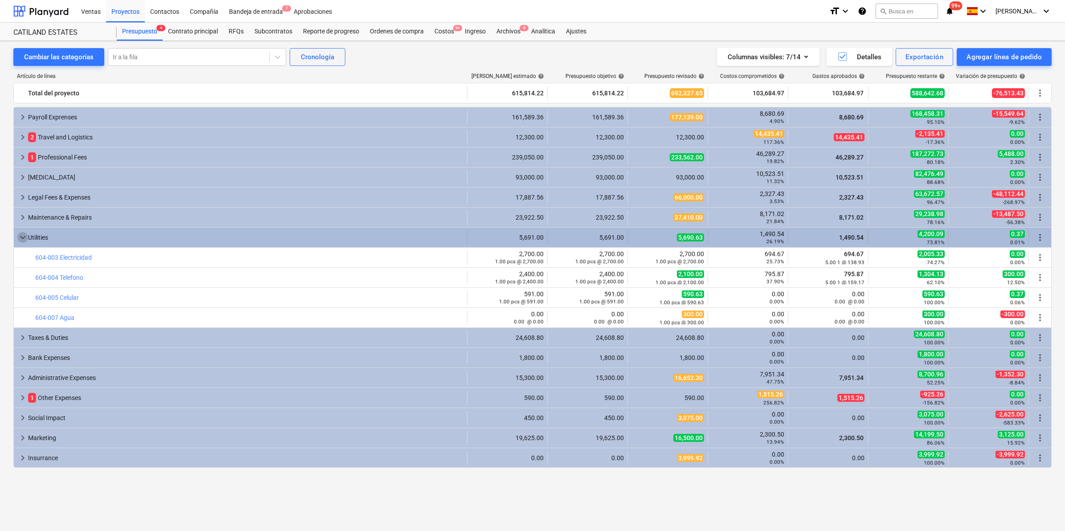
click at [23, 237] on span "keyboard_arrow_down" at bounding box center [22, 237] width 11 height 11
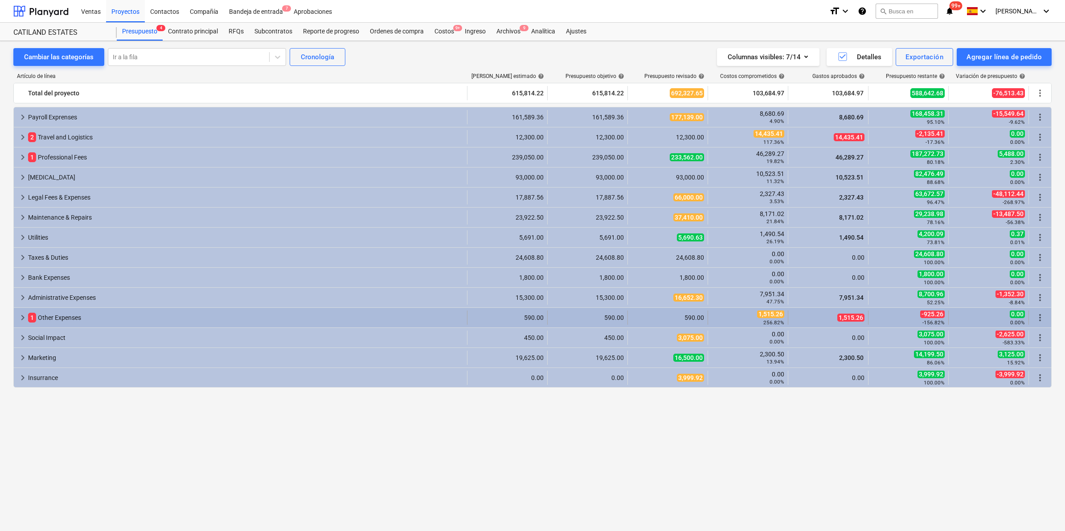
click at [26, 318] on span "keyboard_arrow_right" at bounding box center [22, 317] width 11 height 11
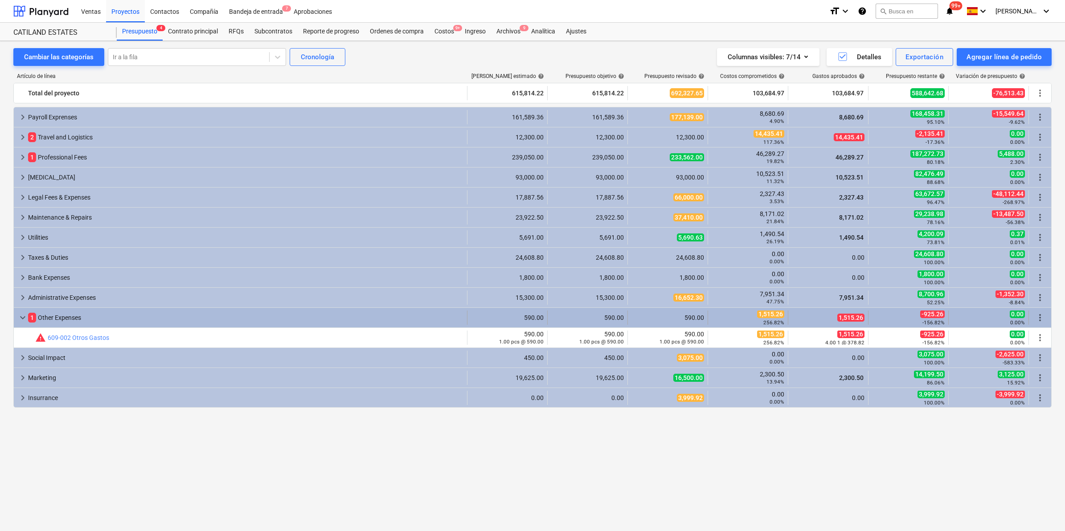
click at [26, 317] on span "keyboard_arrow_down" at bounding box center [22, 317] width 11 height 11
